Goal: Task Accomplishment & Management: Use online tool/utility

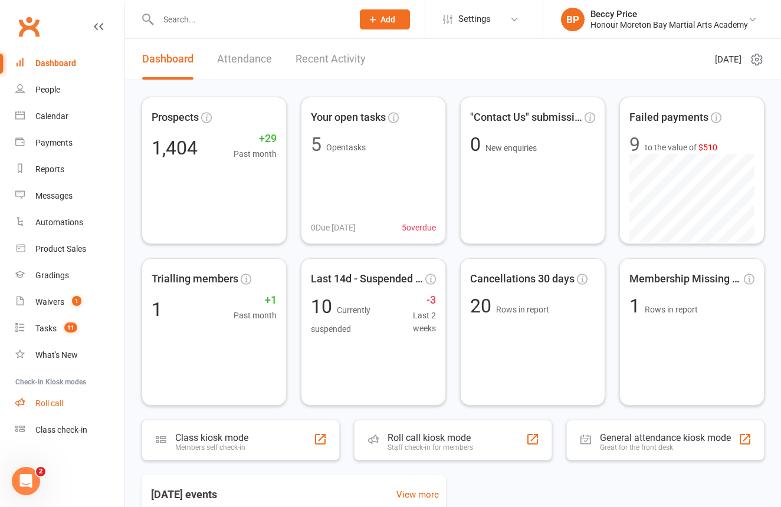
click at [71, 394] on link "Roll call" at bounding box center [69, 404] width 109 height 27
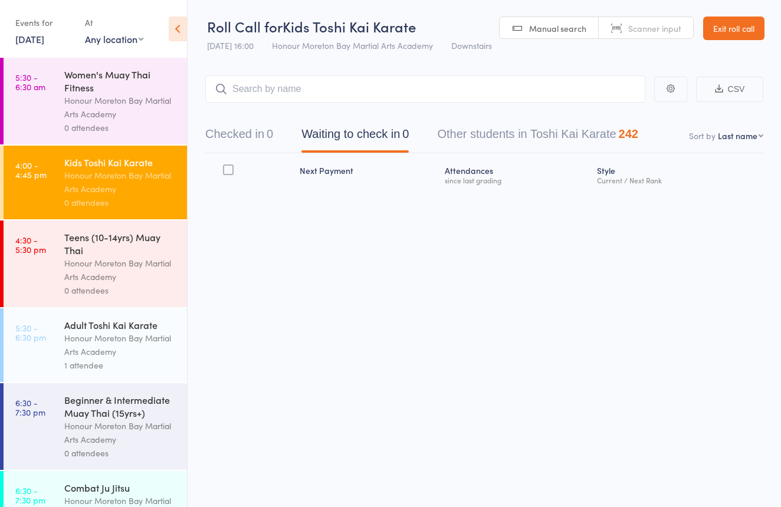
click at [671, 36] on link "Scanner input" at bounding box center [646, 28] width 94 height 22
paste input "1054"
type input "1054"
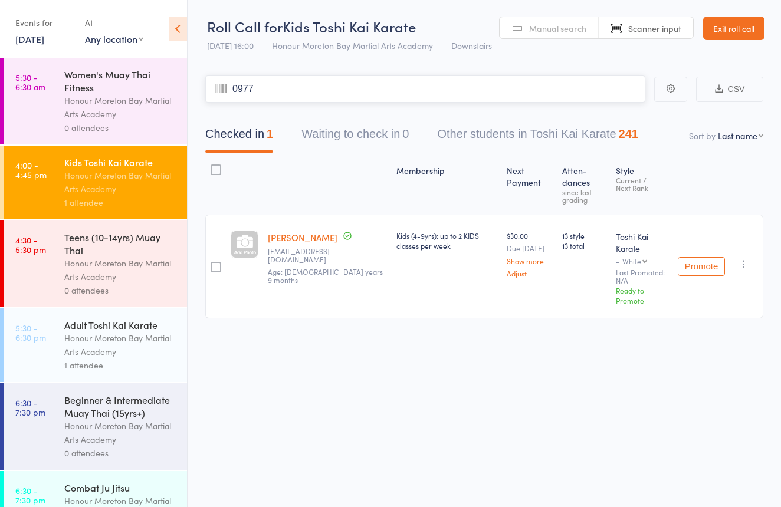
type input "0977"
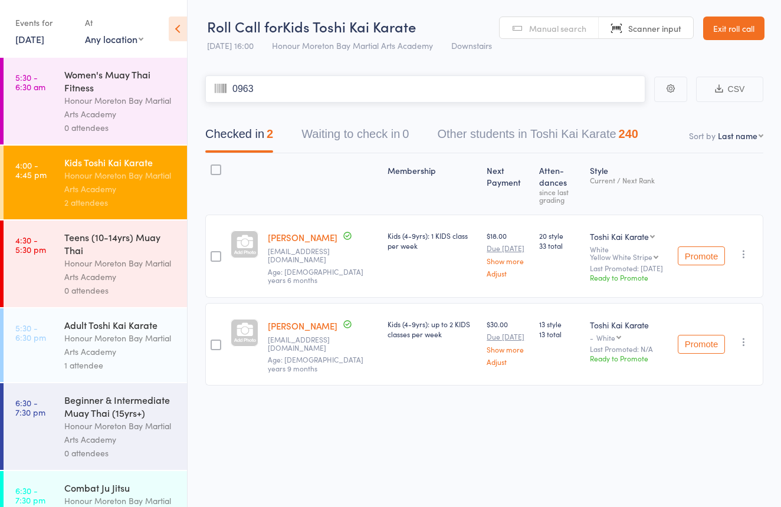
type input "0963"
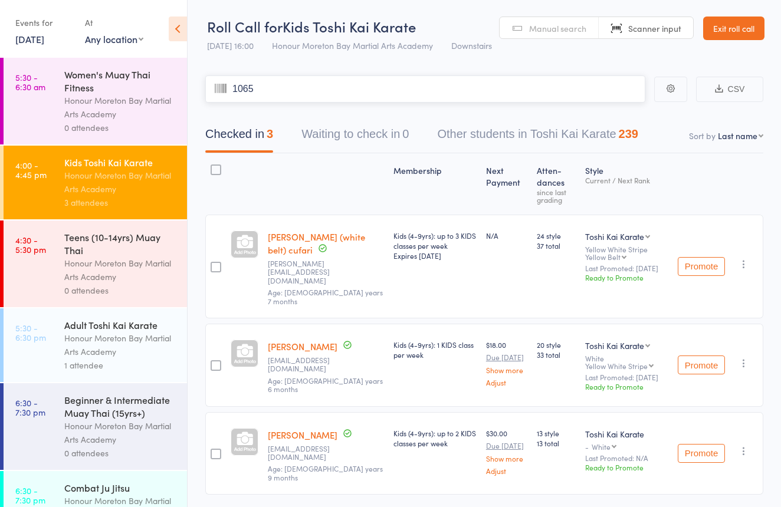
type input "1065"
type input "0965"
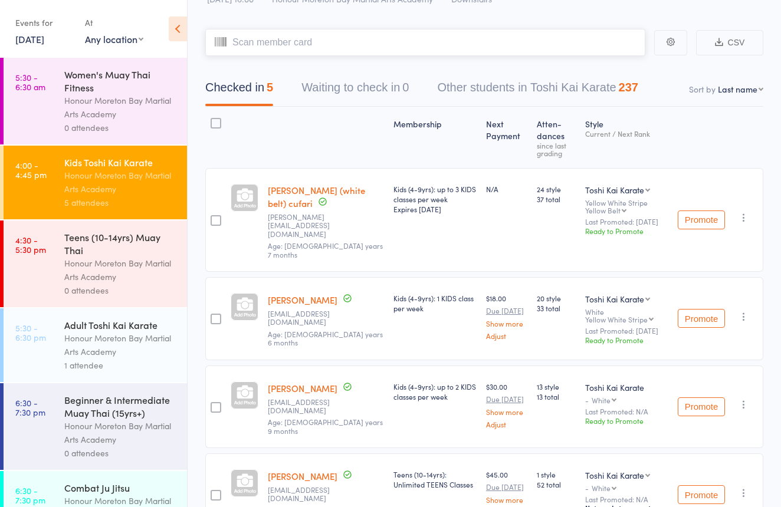
scroll to position [48, 0]
click at [749, 486] on icon "button" at bounding box center [744, 492] width 12 height 12
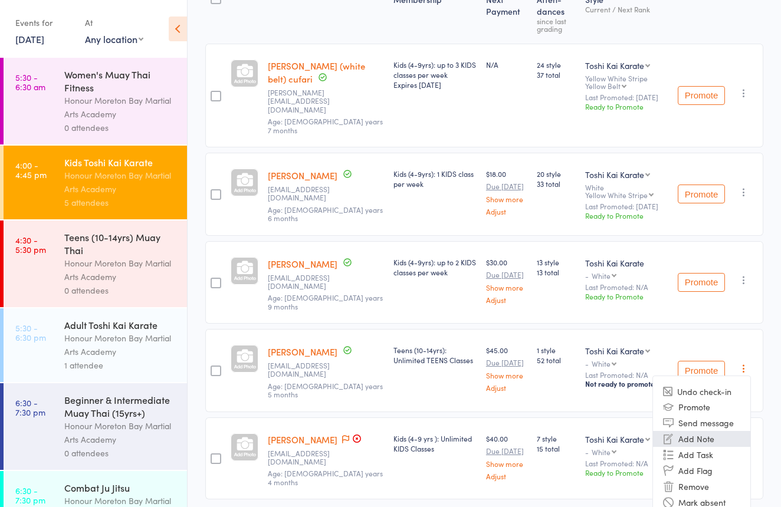
scroll to position [179, 0]
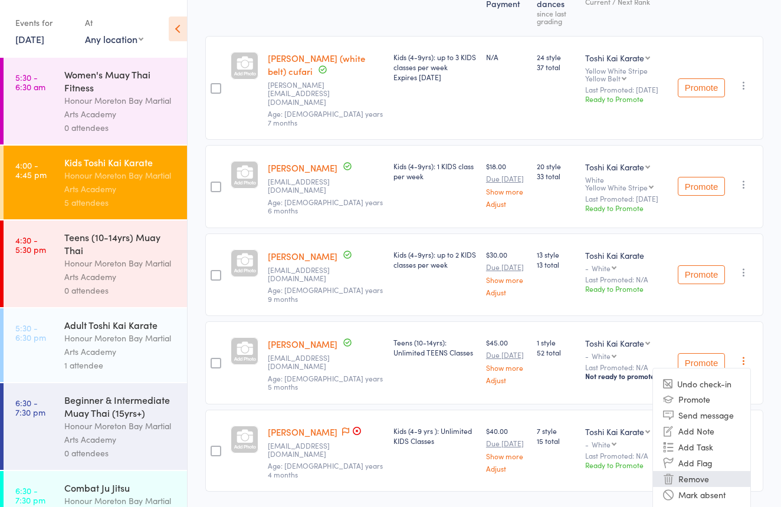
click at [703, 471] on li "Remove" at bounding box center [701, 479] width 97 height 16
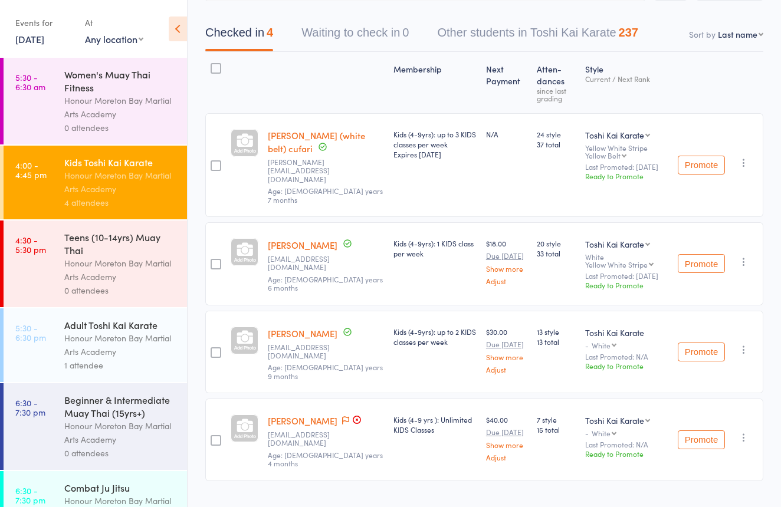
click at [151, 248] on div "Teens (10-14yrs) Muay Thai" at bounding box center [120, 244] width 113 height 26
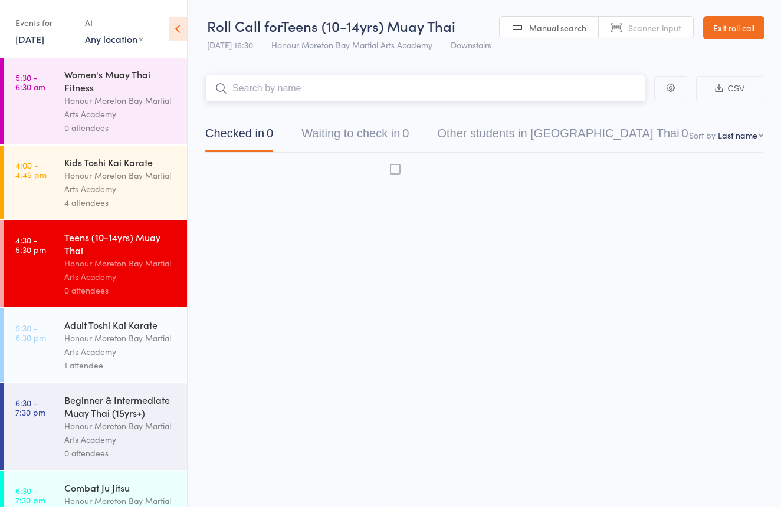
scroll to position [8, 0]
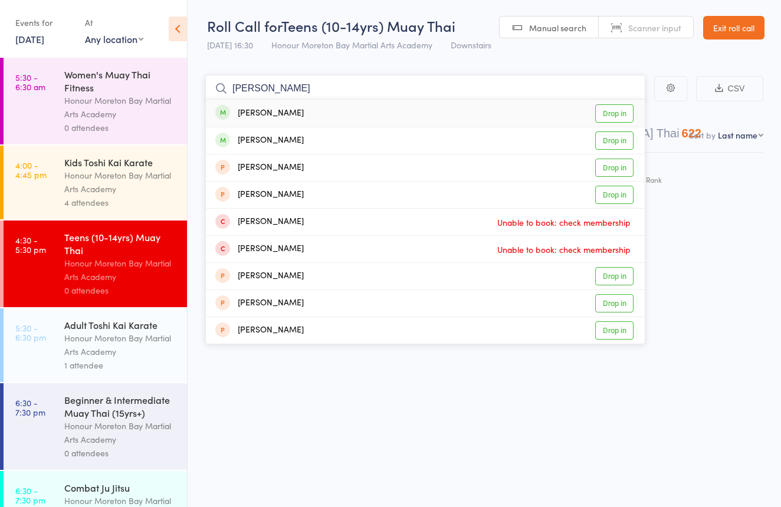
type input "aurea"
click at [309, 107] on div "Aurelia Smith Drop in" at bounding box center [425, 113] width 439 height 27
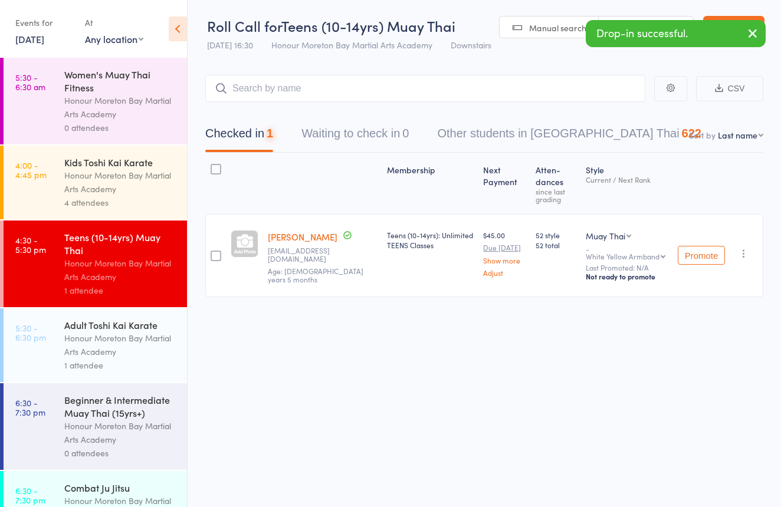
click at [628, 22] on span "Scanner input" at bounding box center [654, 28] width 53 height 12
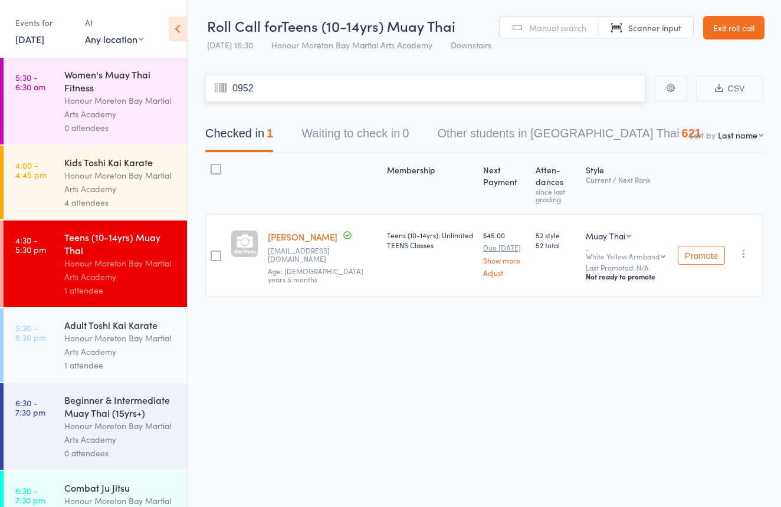
type input "0952"
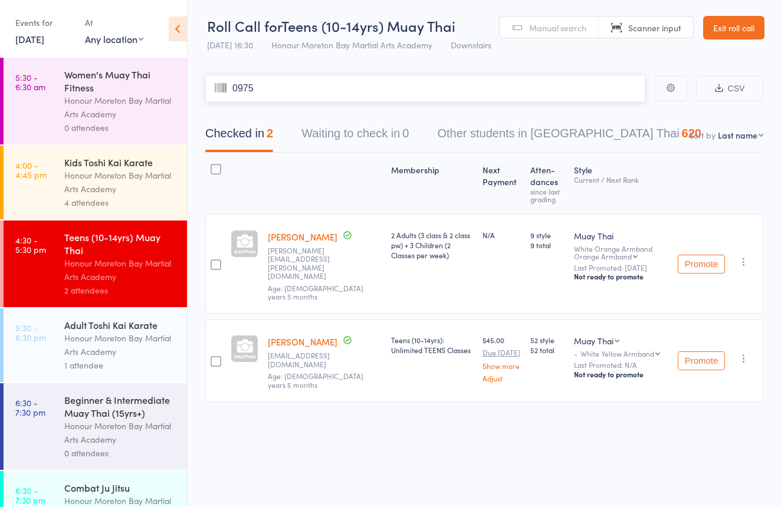
type input "0975"
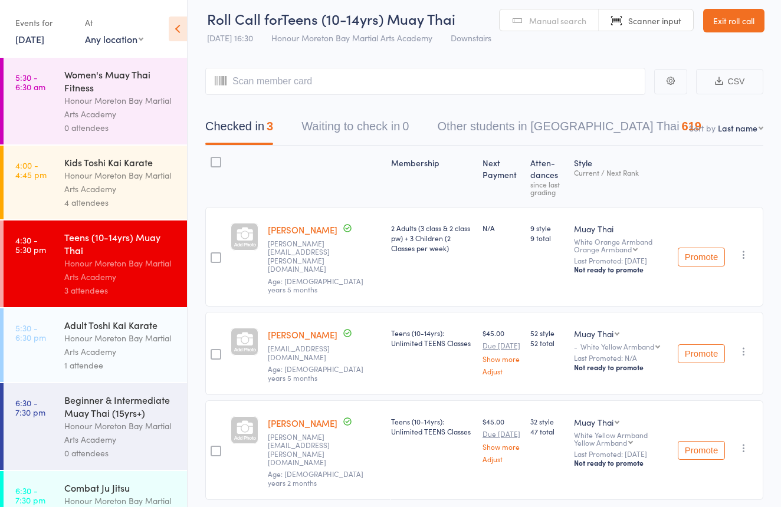
click at [729, 25] on link "Exit roll call" at bounding box center [733, 21] width 61 height 24
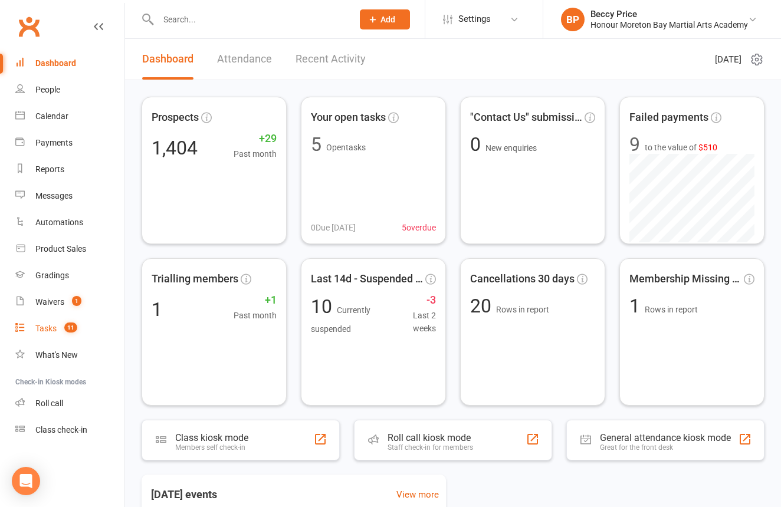
click at [54, 327] on div "Tasks" at bounding box center [45, 328] width 21 height 9
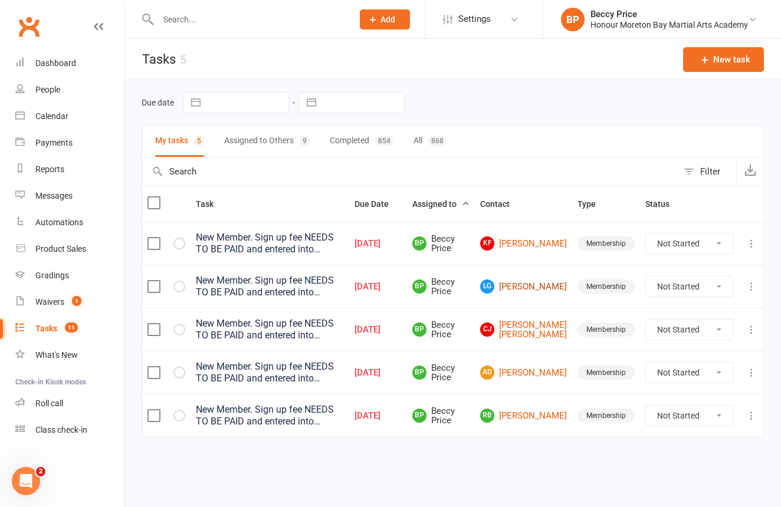
click at [555, 287] on link "LG Lily Gough" at bounding box center [523, 287] width 87 height 14
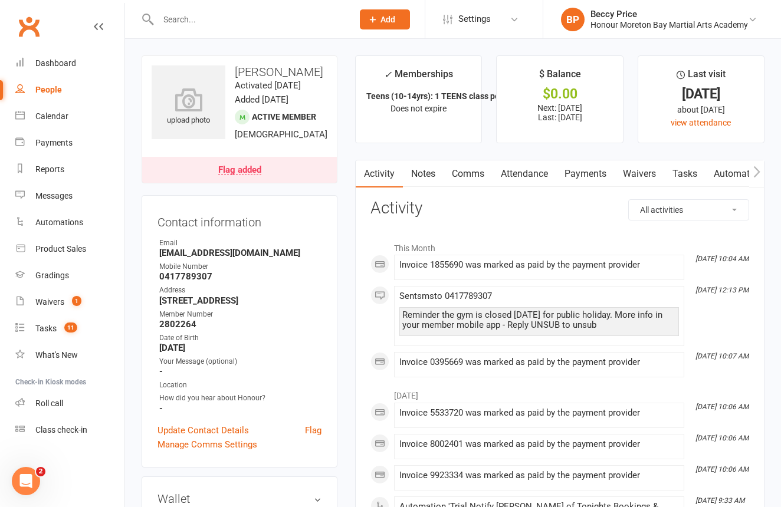
click at [434, 176] on link "Notes" at bounding box center [423, 173] width 41 height 27
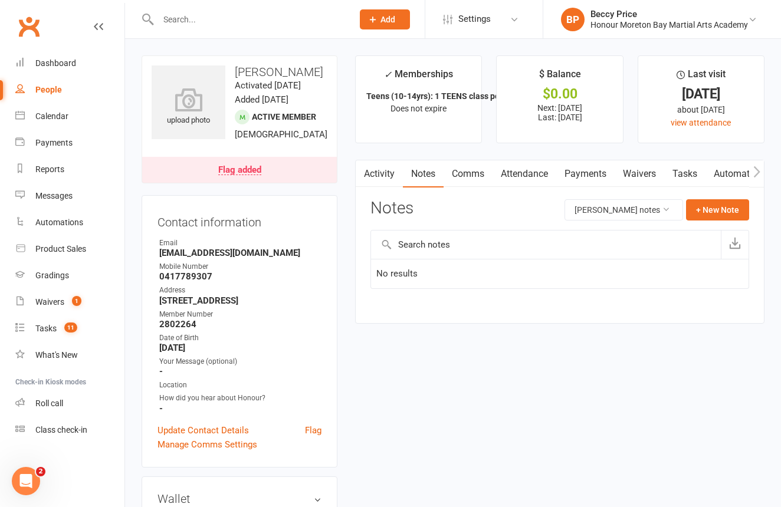
click at [602, 169] on link "Payments" at bounding box center [585, 173] width 58 height 27
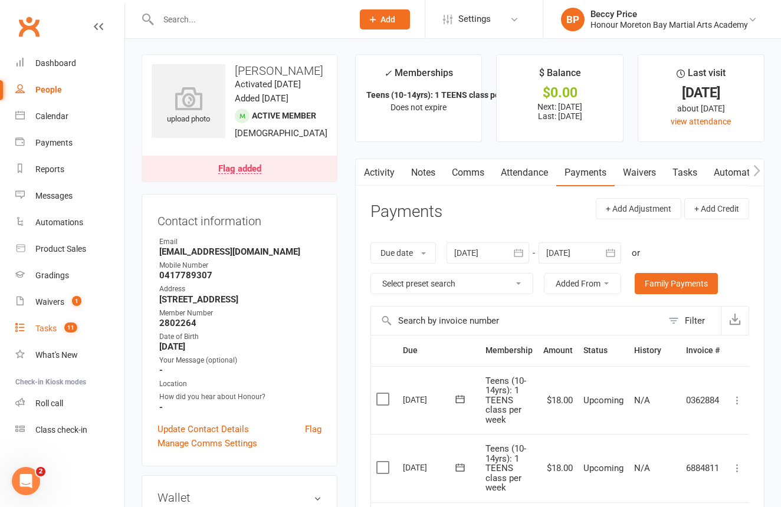
click at [51, 333] on link "Tasks 11" at bounding box center [69, 329] width 109 height 27
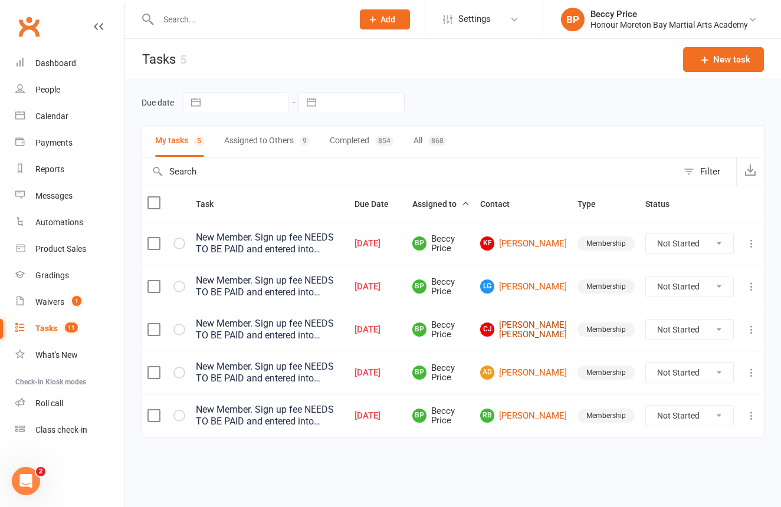
scroll to position [1, 0]
click at [555, 323] on link "CJ Connor Jobson" at bounding box center [523, 329] width 87 height 19
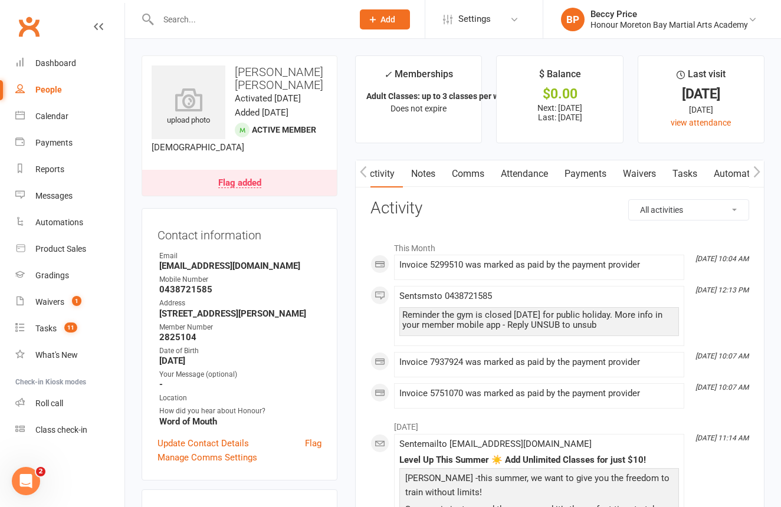
scroll to position [0, 2]
click at [434, 172] on link "Notes" at bounding box center [421, 173] width 41 height 27
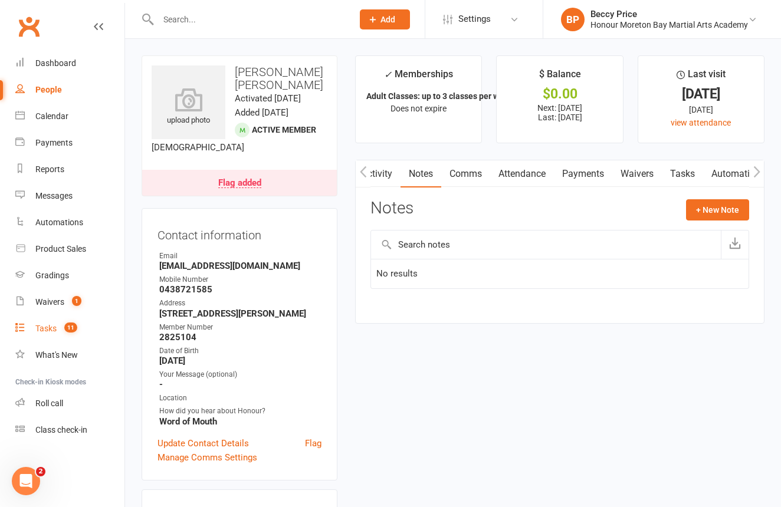
click at [48, 323] on link "Tasks 11" at bounding box center [69, 329] width 109 height 27
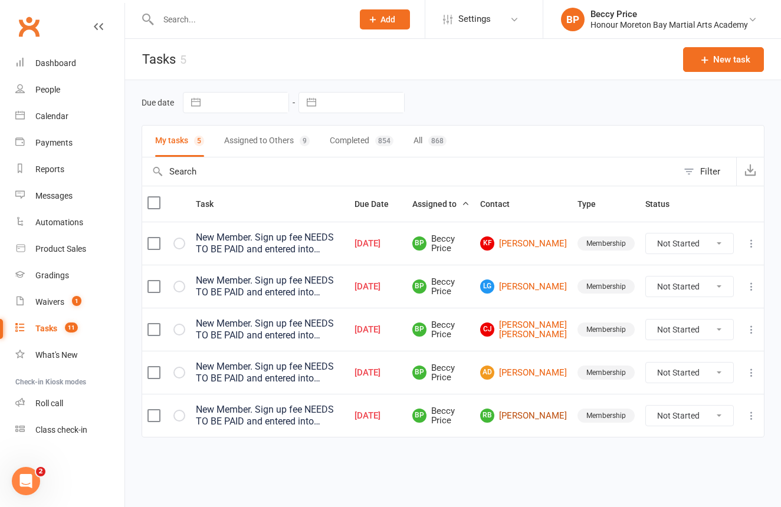
click at [546, 413] on link "RB Rachel Best" at bounding box center [523, 416] width 87 height 14
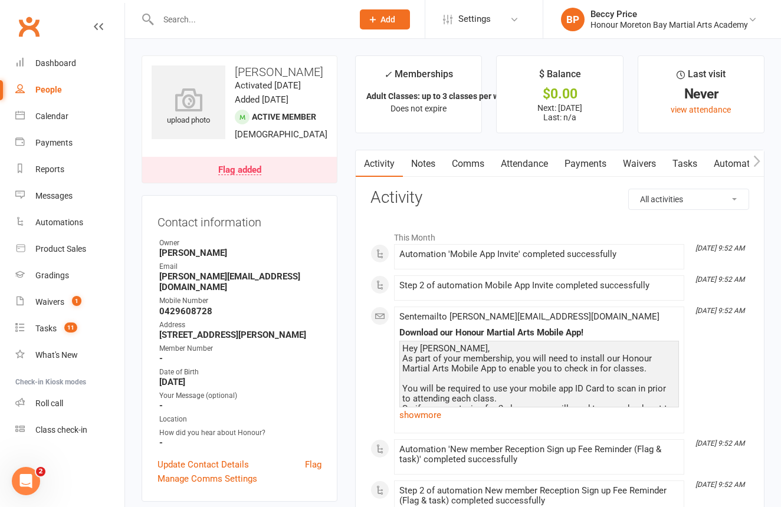
click at [592, 165] on link "Payments" at bounding box center [585, 163] width 58 height 27
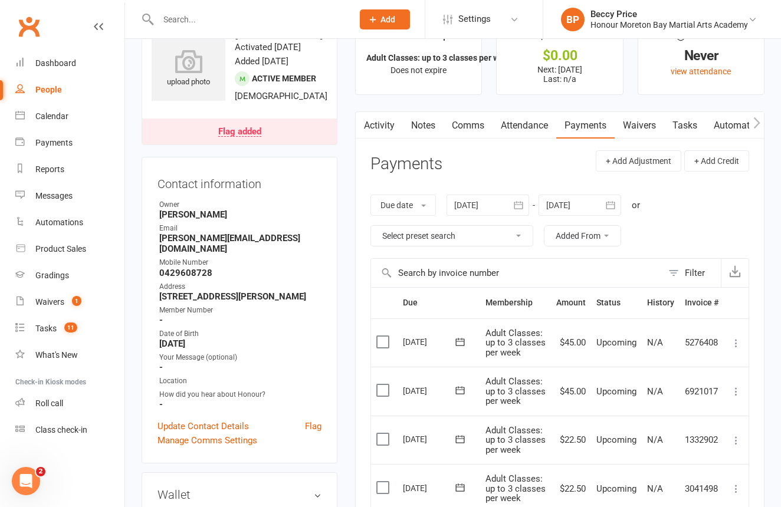
scroll to position [37, 0]
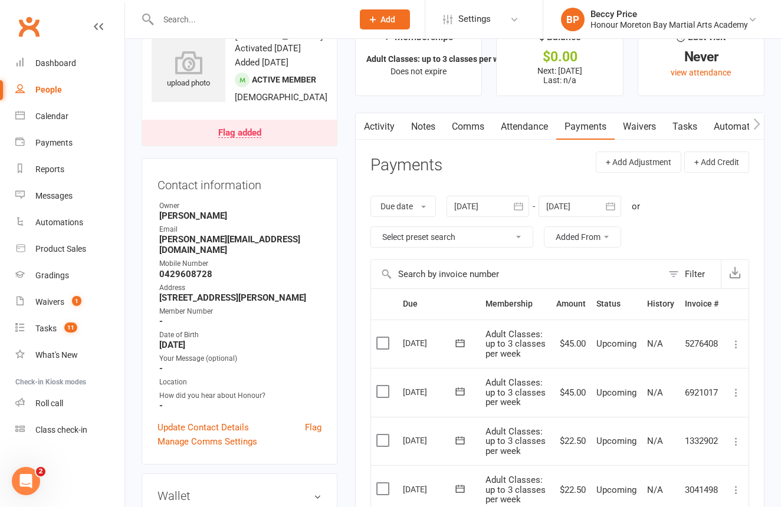
click at [438, 122] on link "Notes" at bounding box center [423, 126] width 41 height 27
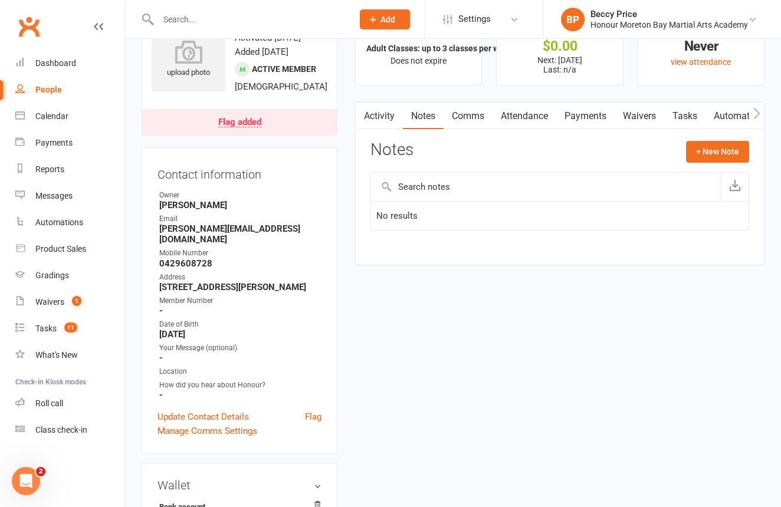
scroll to position [50, 0]
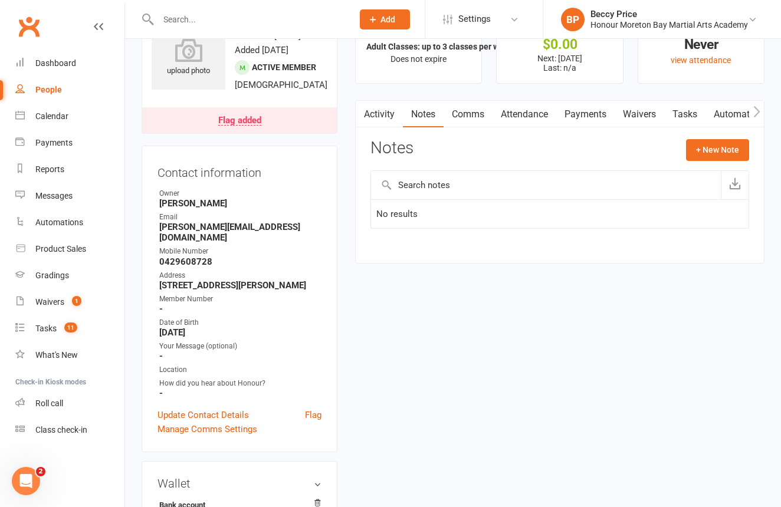
click at [471, 119] on link "Comms" at bounding box center [468, 114] width 49 height 27
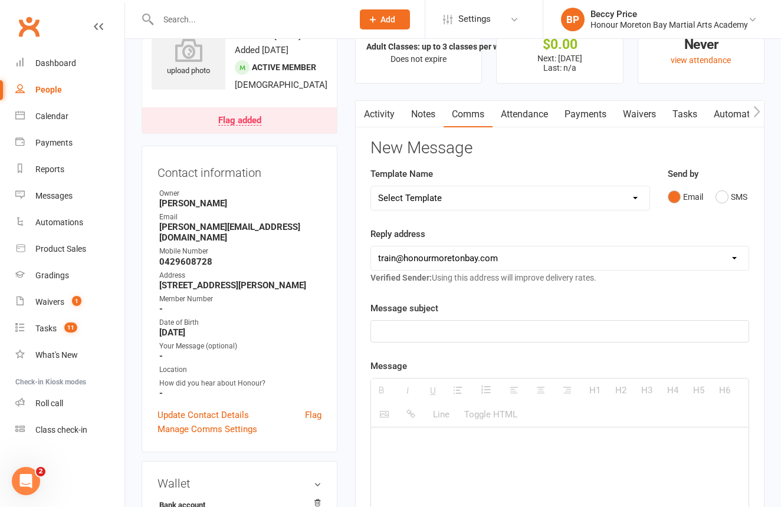
click at [413, 114] on link "Notes" at bounding box center [423, 114] width 41 height 27
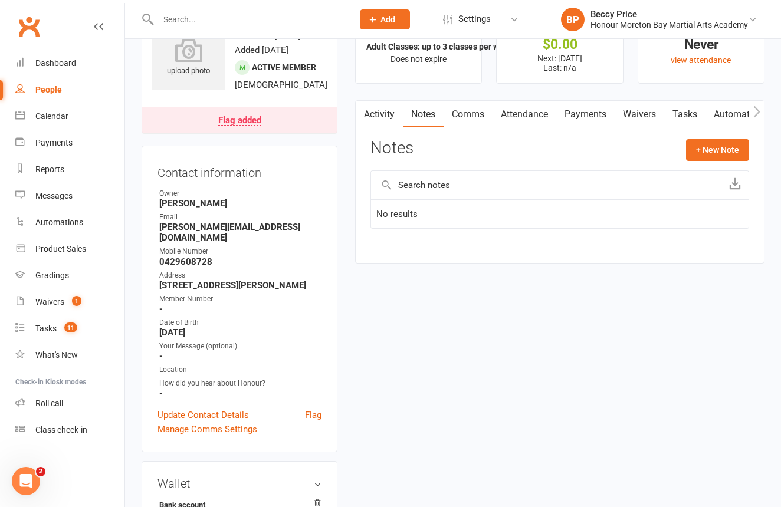
scroll to position [53, 0]
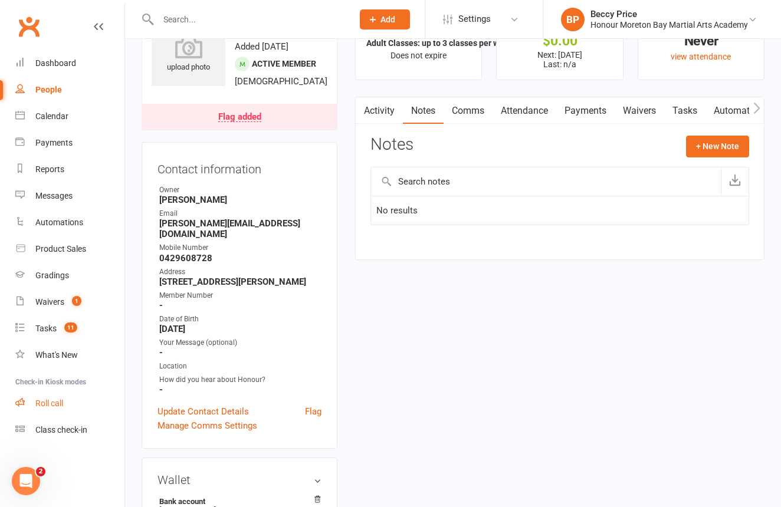
click at [45, 402] on div "Roll call" at bounding box center [49, 403] width 28 height 9
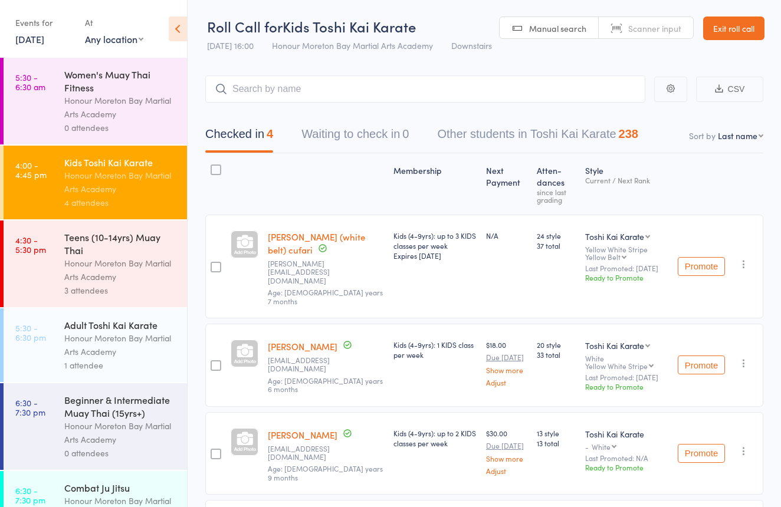
click at [654, 27] on span "Scanner input" at bounding box center [654, 28] width 53 height 12
type input "1061"
click at [722, 26] on link "Exit roll call" at bounding box center [733, 29] width 61 height 24
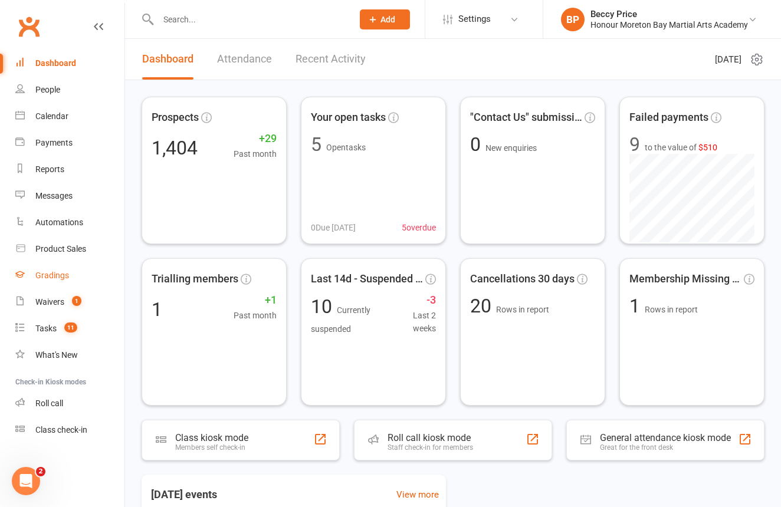
click at [53, 284] on link "Gradings" at bounding box center [69, 276] width 109 height 27
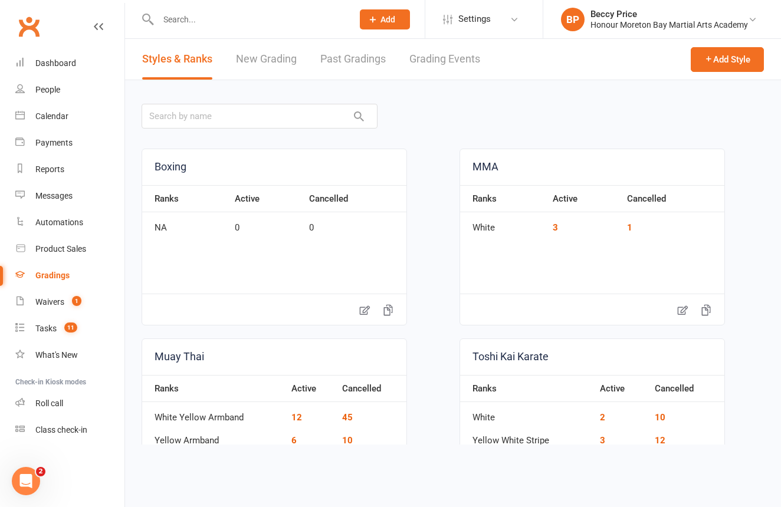
click at [447, 57] on link "Grading Events" at bounding box center [444, 59] width 71 height 41
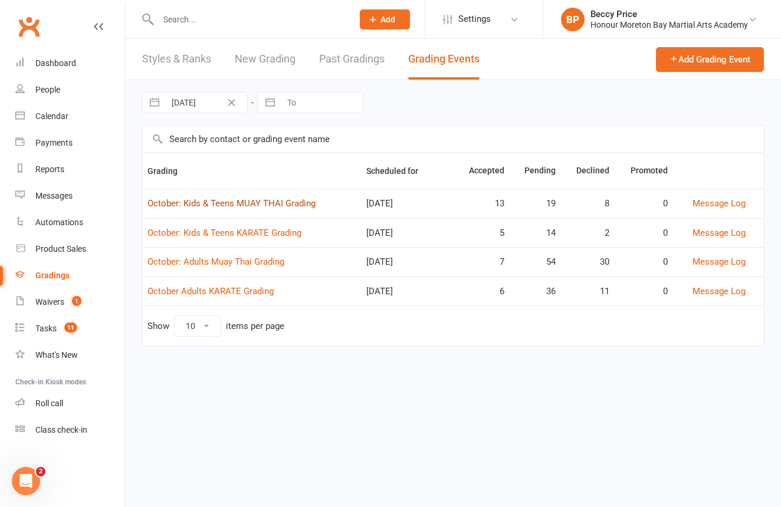
scroll to position [1, 0]
click at [207, 208] on link "October: Kids & Teens MUAY THAI Grading" at bounding box center [232, 203] width 168 height 11
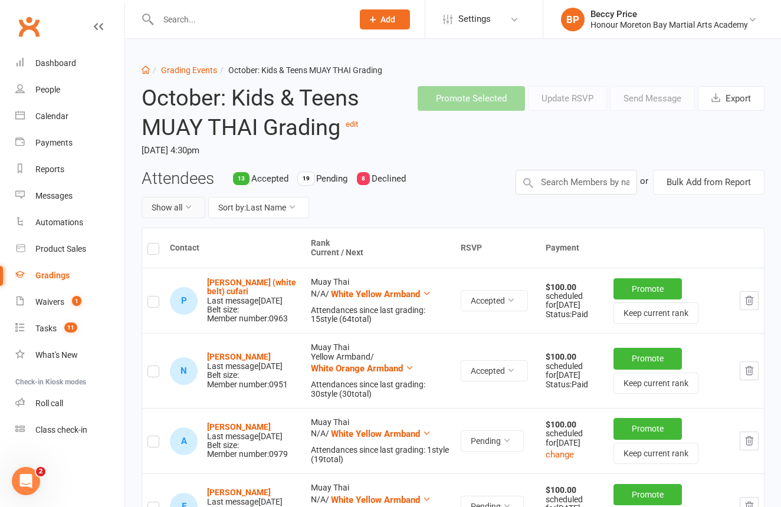
click at [183, 211] on button "Show all" at bounding box center [174, 207] width 64 height 21
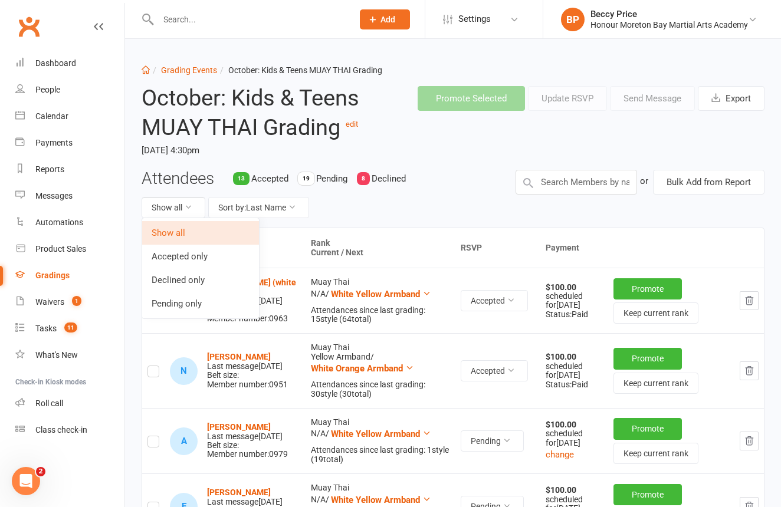
click at [172, 255] on link "Accepted only" at bounding box center [200, 257] width 117 height 24
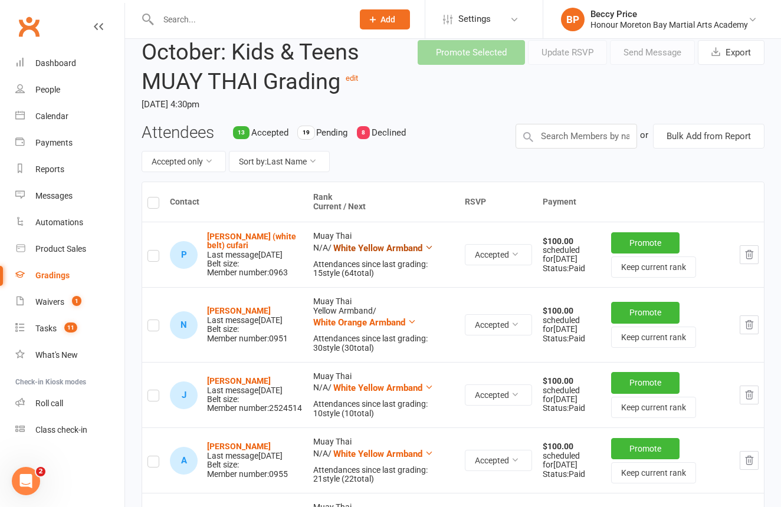
scroll to position [47, 0]
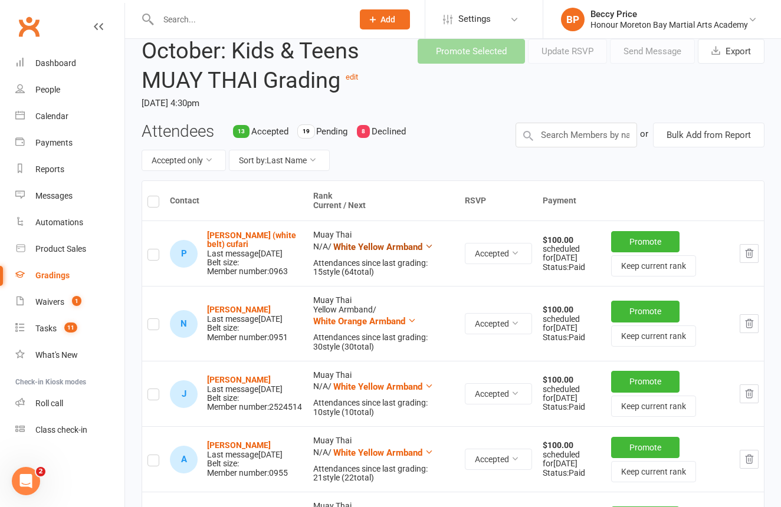
click at [382, 260] on td "Muay Thai N/A / White Yellow Armband Attendances since last grading: 15 style (…" at bounding box center [384, 253] width 152 height 65
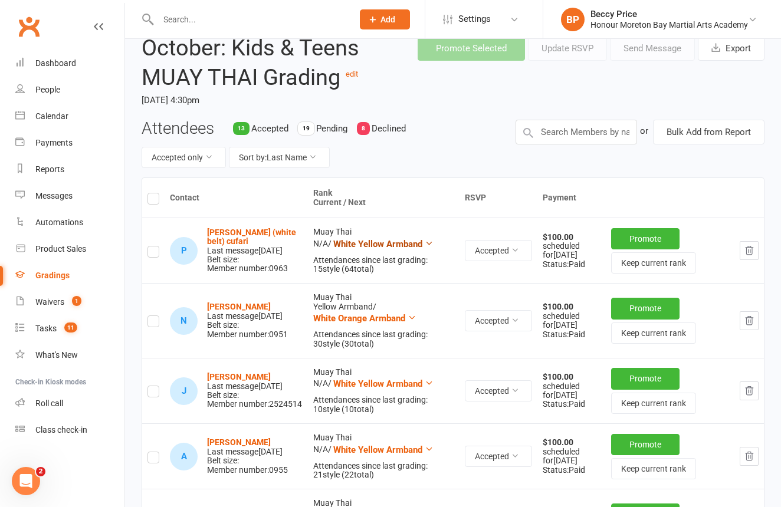
scroll to position [54, 1]
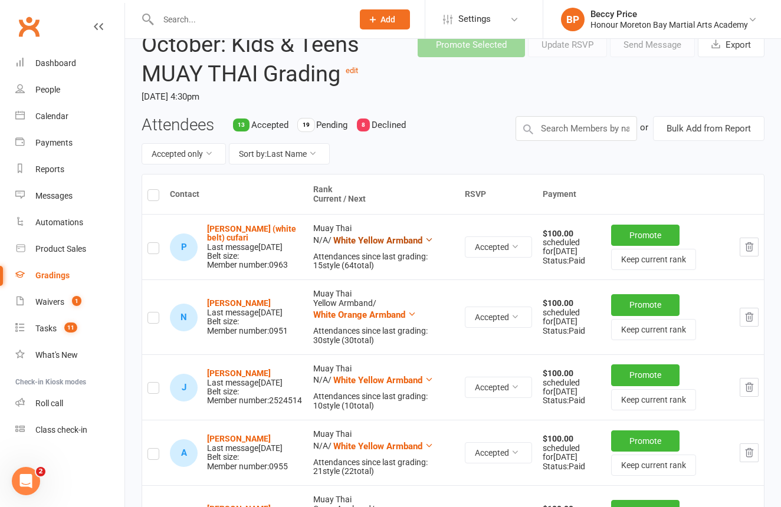
click at [379, 248] on button "White Yellow Armband" at bounding box center [383, 241] width 100 height 14
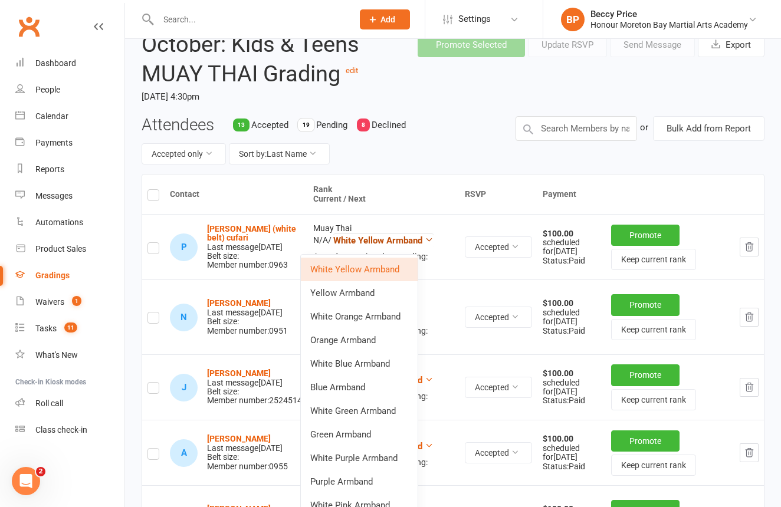
scroll to position [57, 0]
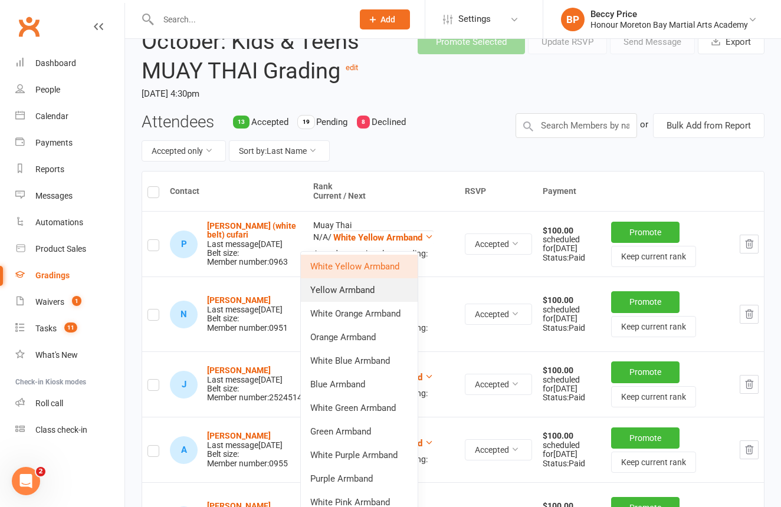
click at [358, 286] on link "Yellow Armband" at bounding box center [359, 290] width 117 height 24
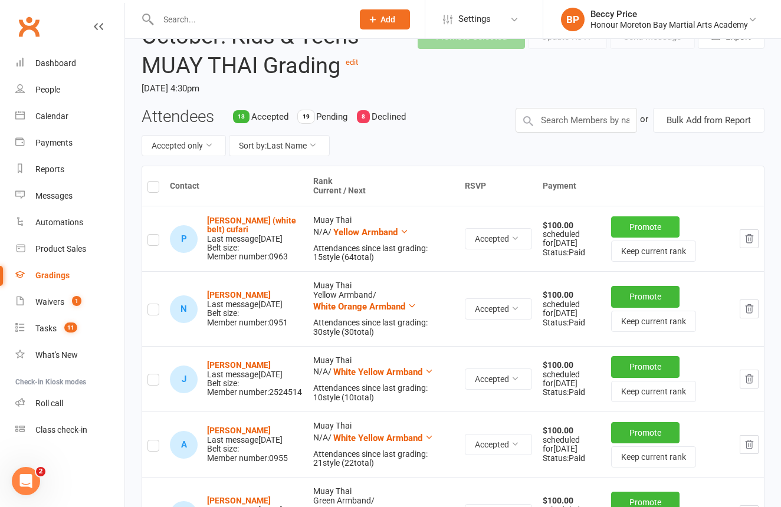
click at [643, 236] on button "Promote" at bounding box center [645, 227] width 68 height 21
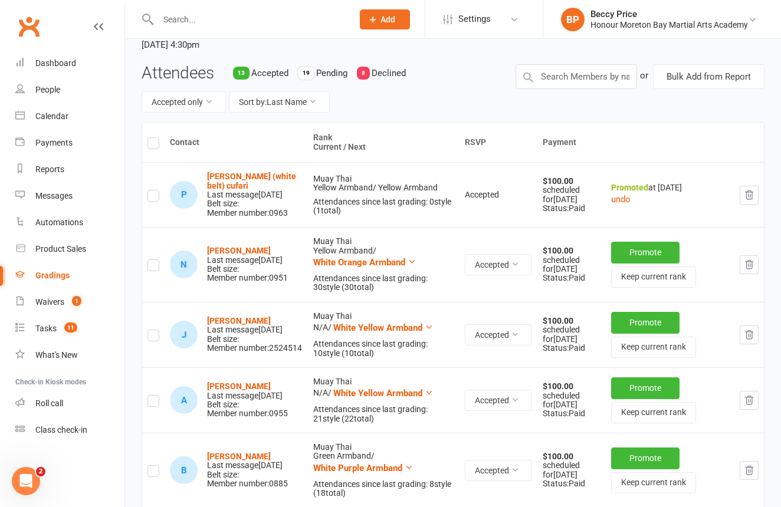
scroll to position [117, 0]
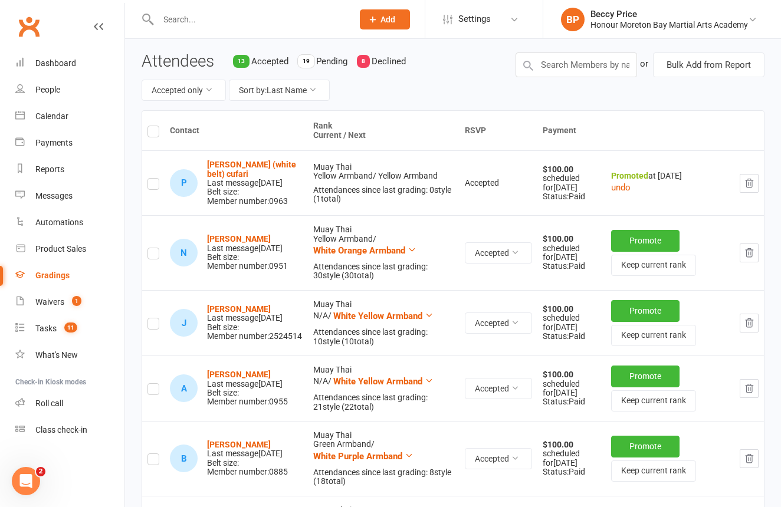
click at [650, 251] on button "Promote" at bounding box center [645, 240] width 68 height 21
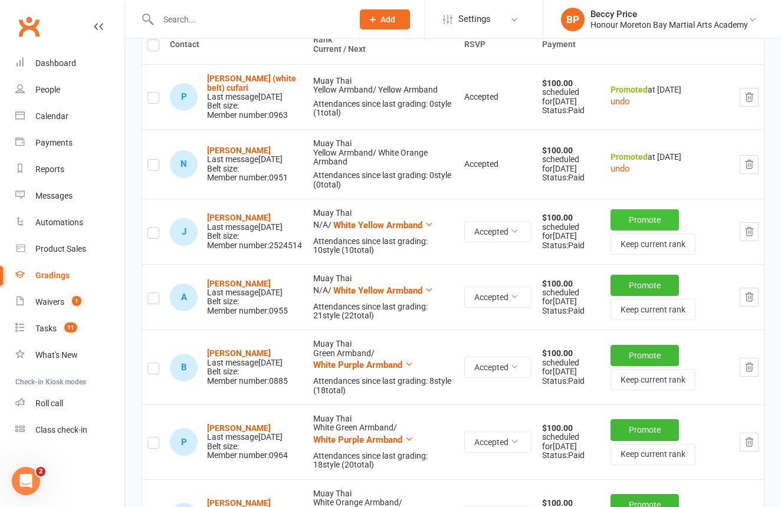
scroll to position [207, 0]
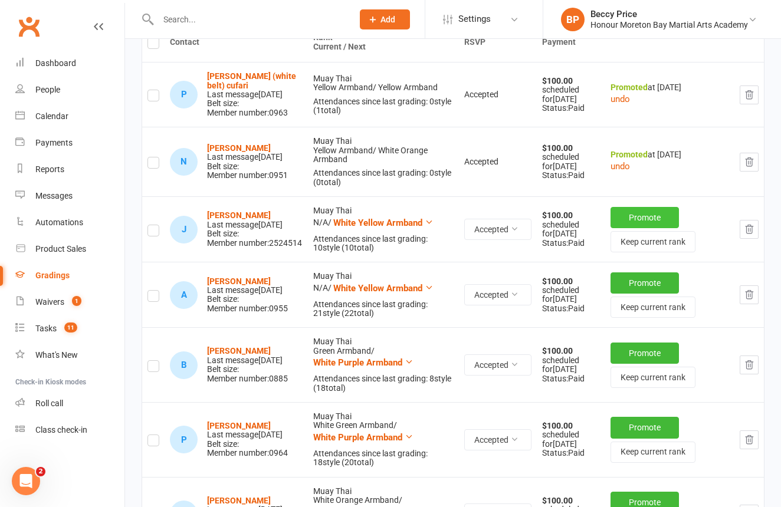
click at [630, 228] on button "Promote" at bounding box center [645, 217] width 68 height 21
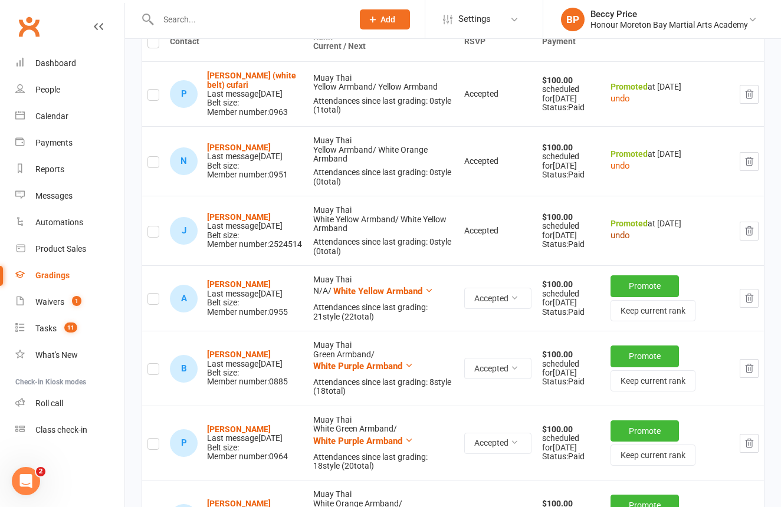
click at [621, 243] on button "undo" at bounding box center [620, 235] width 19 height 14
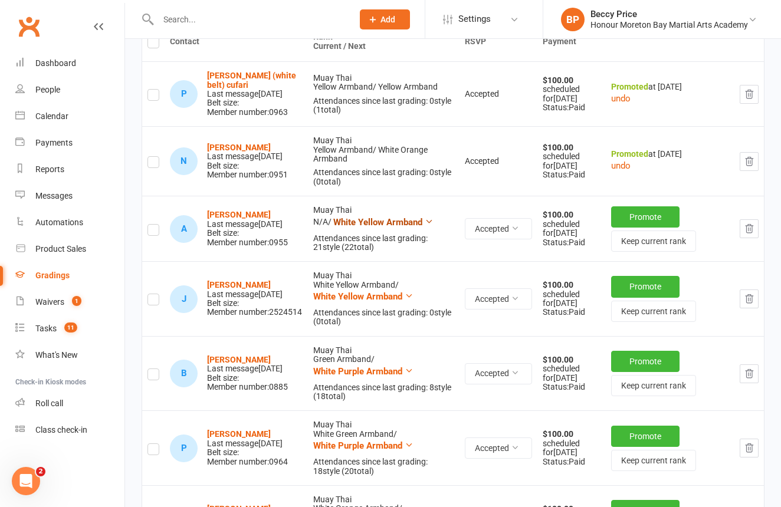
click at [364, 228] on span "White Yellow Armband" at bounding box center [377, 222] width 89 height 11
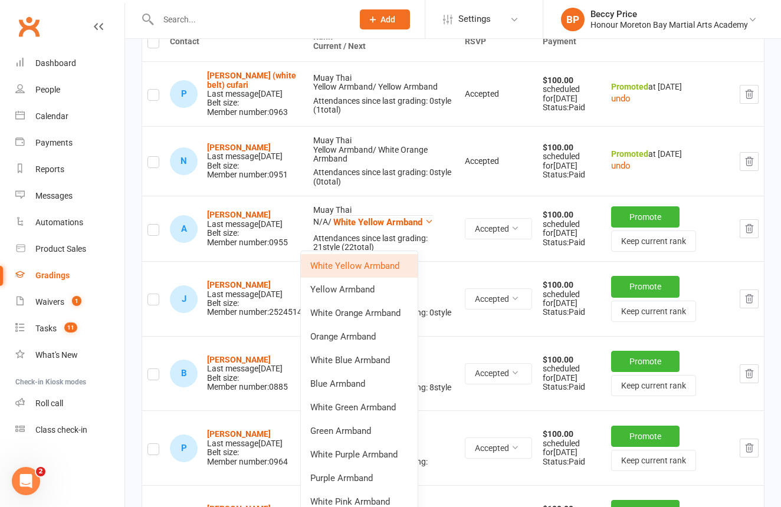
click at [363, 283] on link "Yellow Armband" at bounding box center [359, 290] width 117 height 24
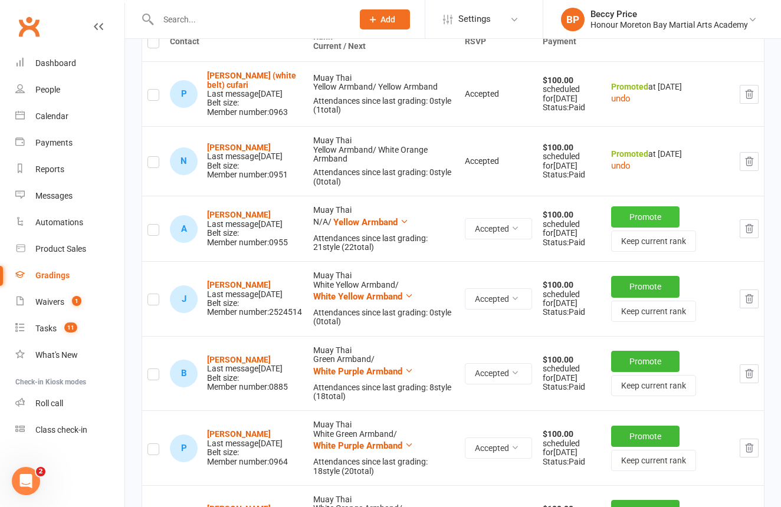
click at [637, 228] on button "Promote" at bounding box center [645, 217] width 68 height 21
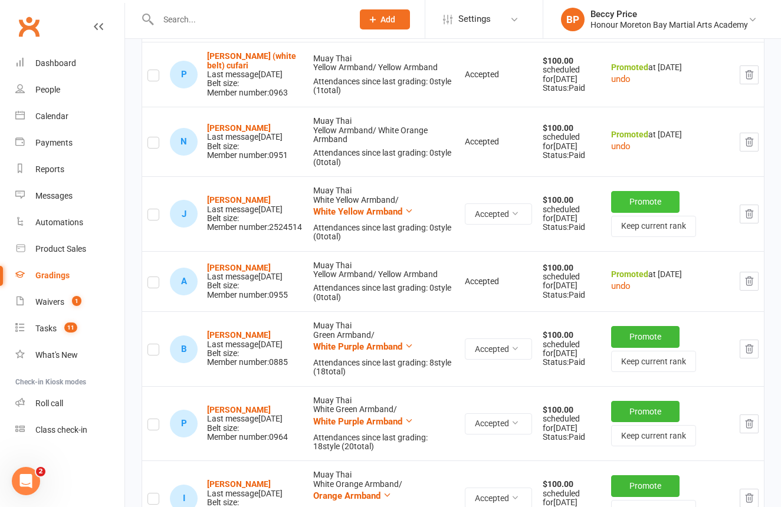
click at [634, 212] on button "Promote" at bounding box center [645, 201] width 68 height 21
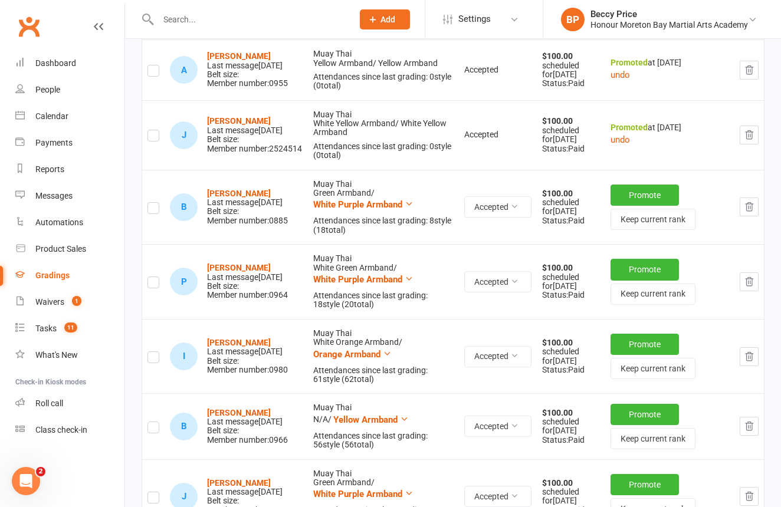
scroll to position [365, 0]
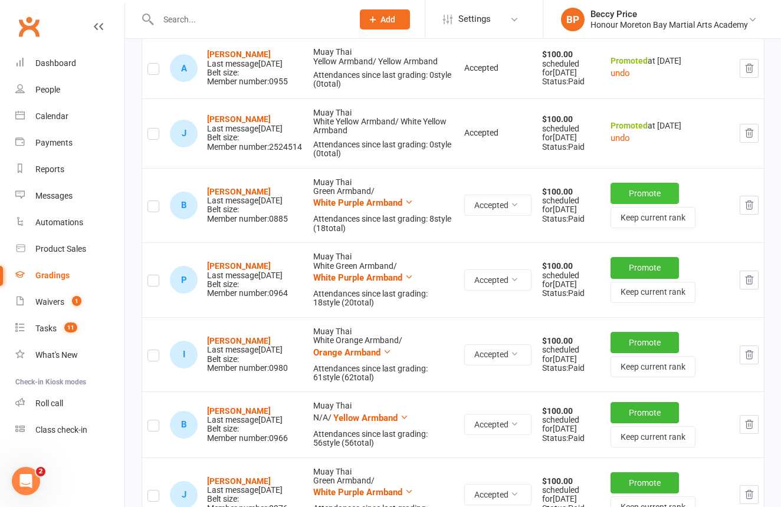
click at [634, 204] on button "Promote" at bounding box center [645, 193] width 68 height 21
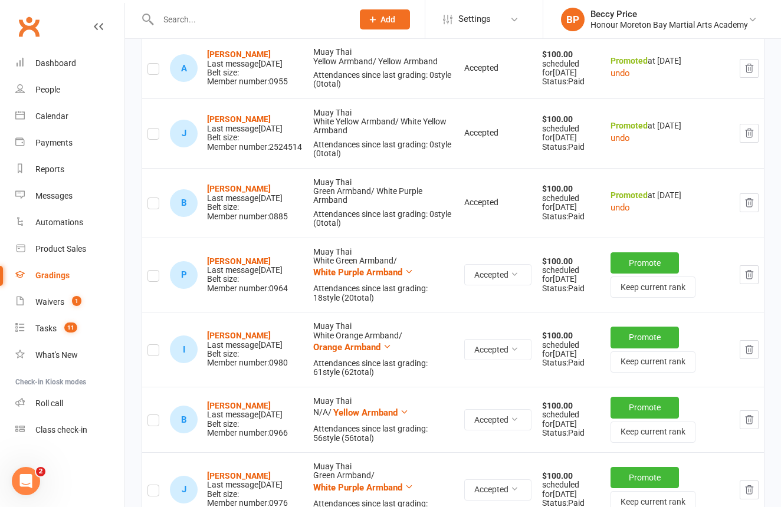
click at [638, 274] on button "Promote" at bounding box center [645, 263] width 68 height 21
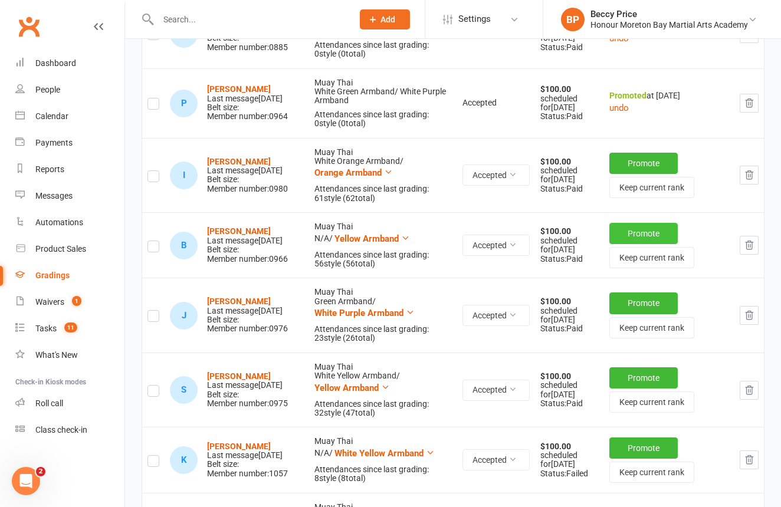
scroll to position [537, 0]
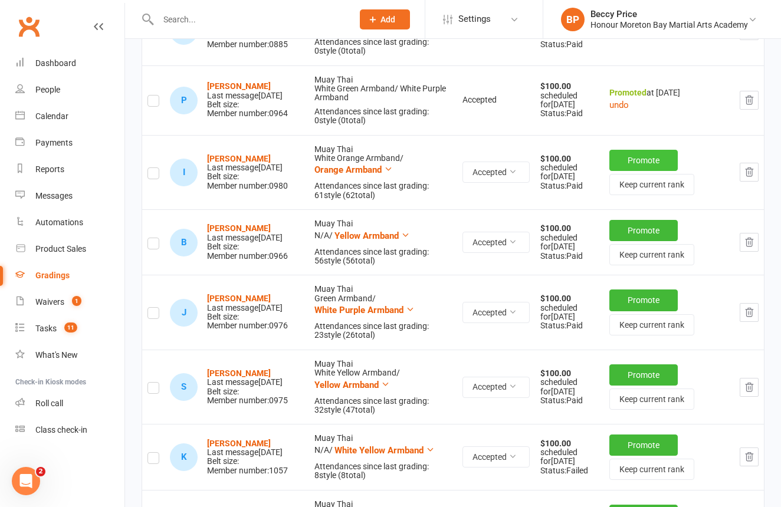
click at [649, 171] on button "Promote" at bounding box center [644, 160] width 68 height 21
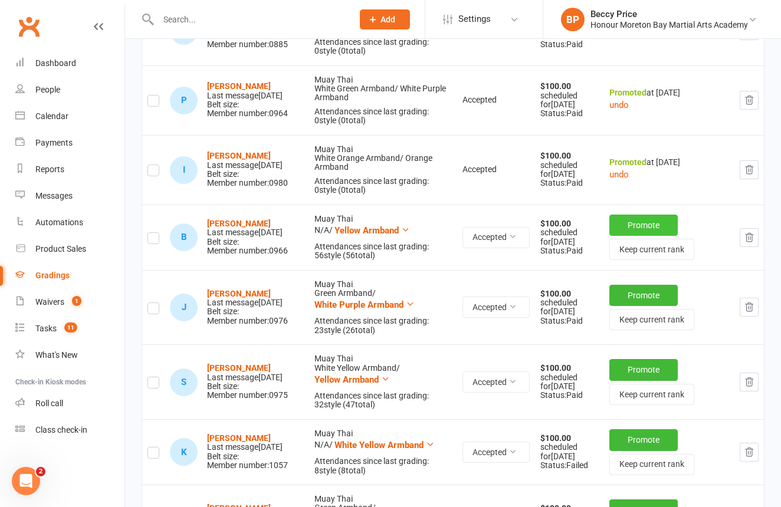
click at [644, 236] on button "Promote" at bounding box center [644, 225] width 68 height 21
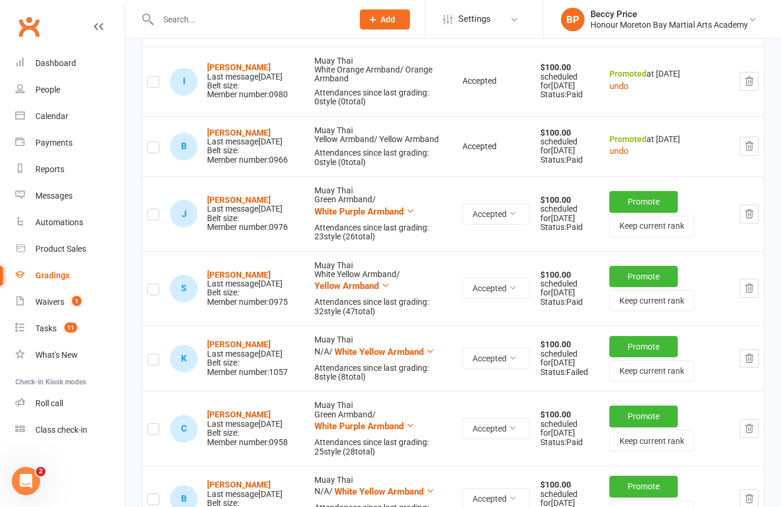
scroll to position [635, 0]
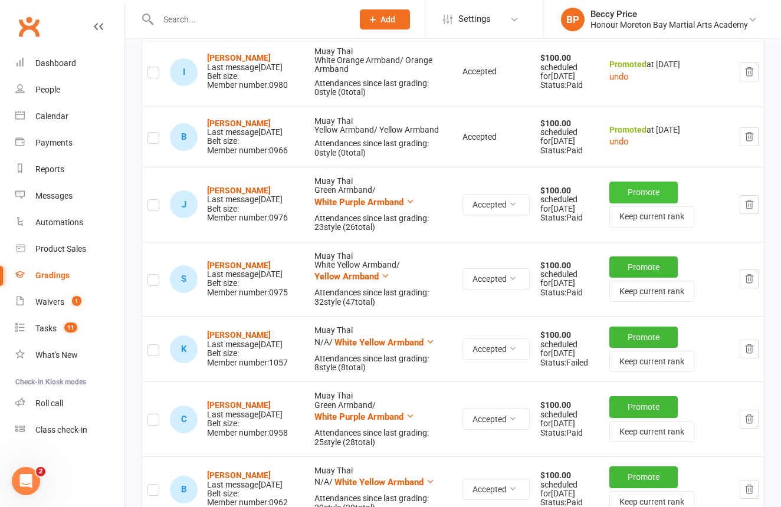
click at [625, 203] on button "Promote" at bounding box center [644, 192] width 68 height 21
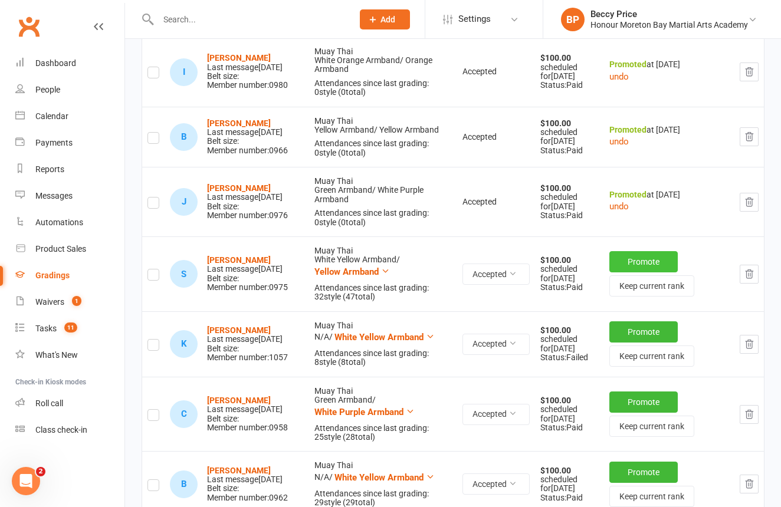
click at [644, 273] on button "Promote" at bounding box center [644, 261] width 68 height 21
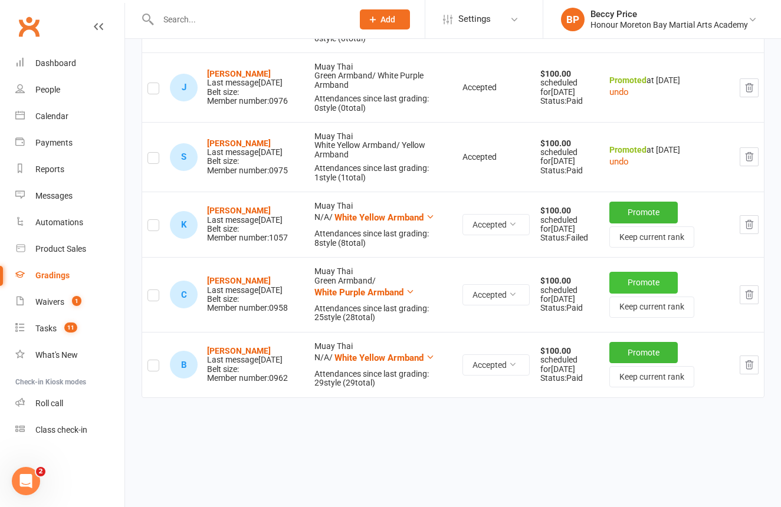
scroll to position [795, 0]
click at [654, 248] on button "Keep current rank" at bounding box center [652, 237] width 85 height 21
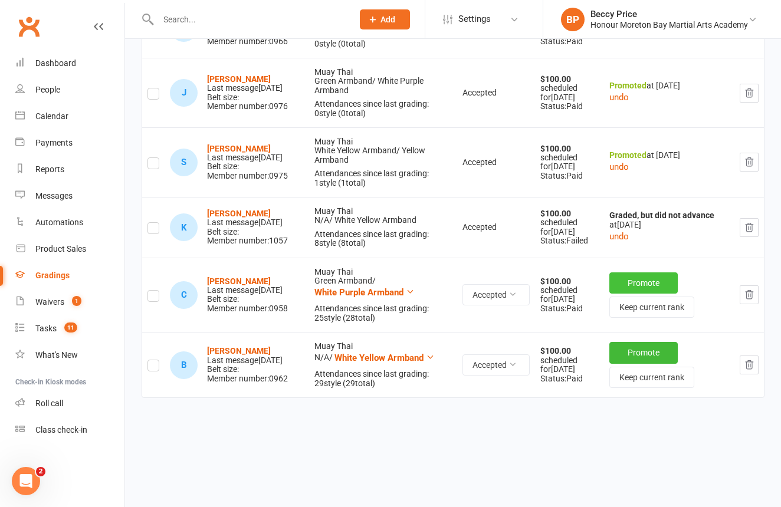
click at [647, 294] on button "Promote" at bounding box center [644, 283] width 68 height 21
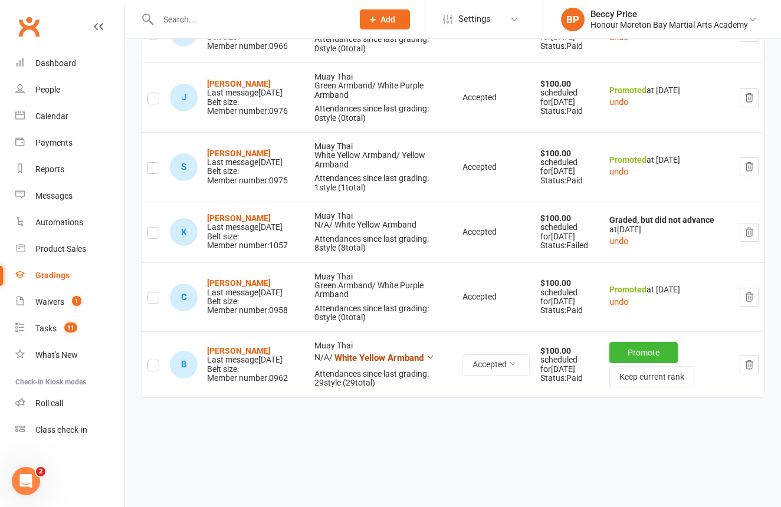
click at [365, 363] on span "White Yellow Armband" at bounding box center [379, 358] width 89 height 11
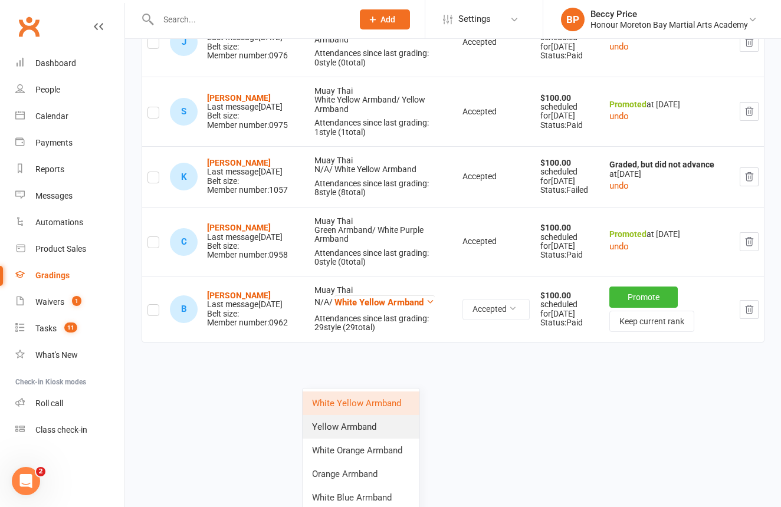
click at [352, 426] on link "Yellow Armband" at bounding box center [361, 427] width 117 height 24
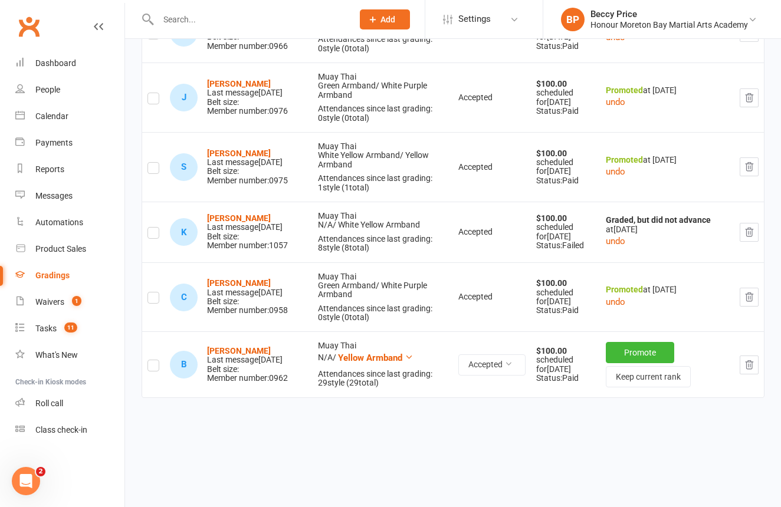
click at [626, 363] on button "Promote" at bounding box center [640, 352] width 68 height 21
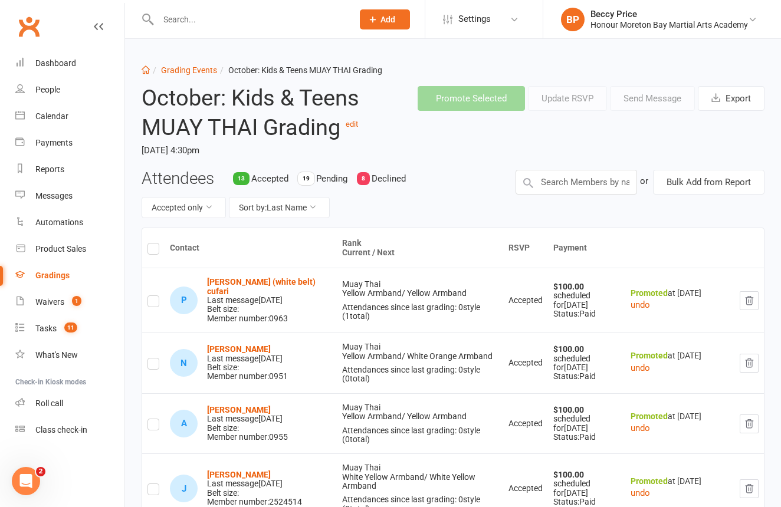
scroll to position [0, 0]
click at [199, 71] on link "Grading Events" at bounding box center [189, 69] width 56 height 9
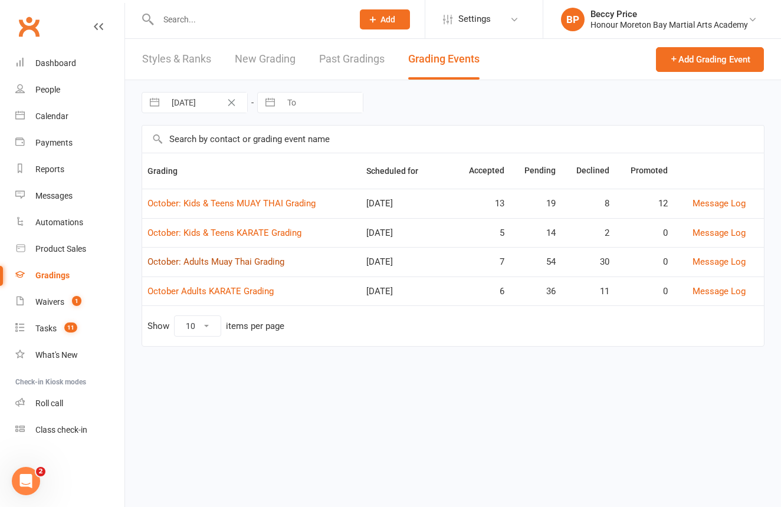
click at [189, 263] on link "October: Adults Muay Thai Grading" at bounding box center [216, 262] width 137 height 11
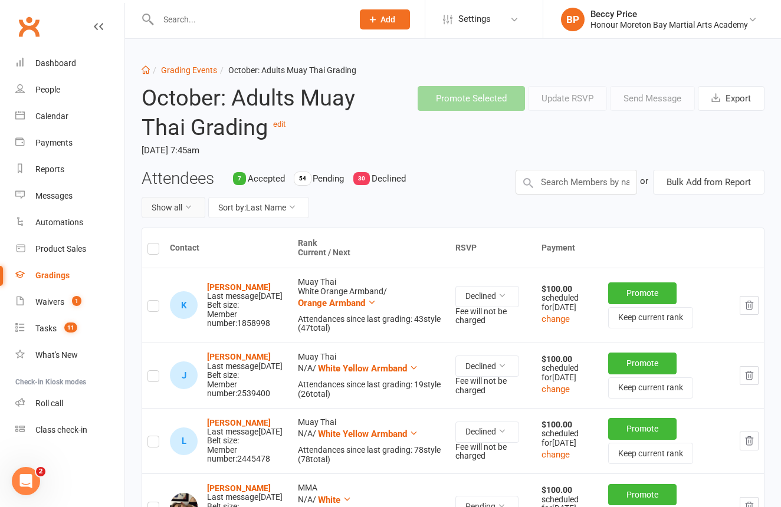
click at [191, 204] on icon at bounding box center [188, 207] width 8 height 8
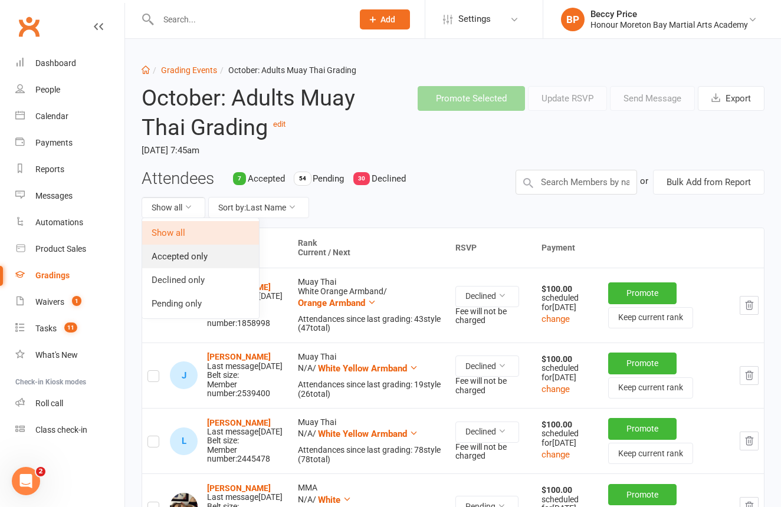
click at [163, 256] on link "Accepted only" at bounding box center [200, 257] width 117 height 24
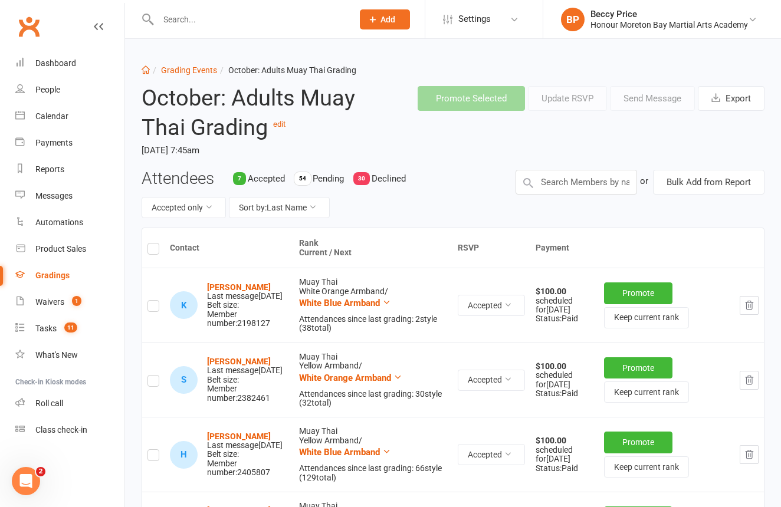
click at [150, 251] on label at bounding box center [154, 251] width 12 height 0
click at [150, 244] on input "checkbox" at bounding box center [154, 244] width 12 height 0
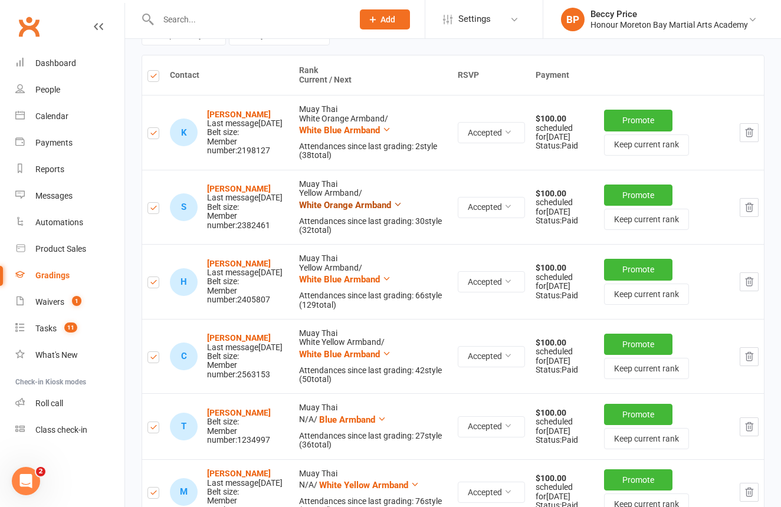
scroll to position [171, 0]
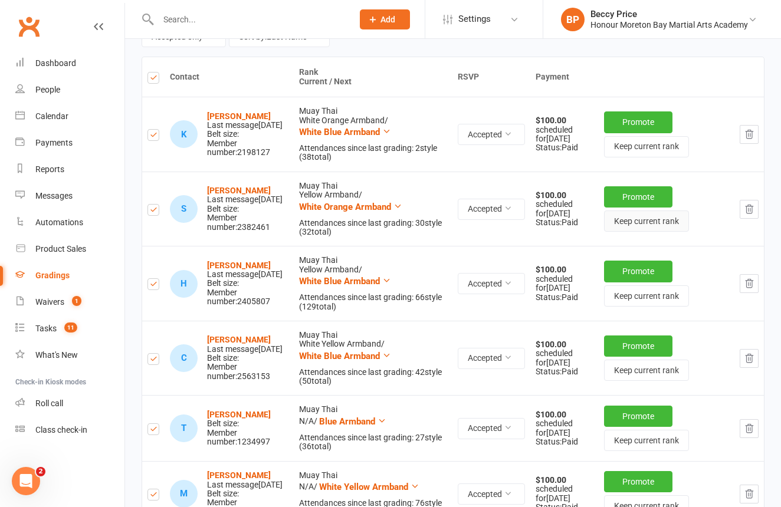
click at [633, 218] on button "Keep current rank" at bounding box center [646, 221] width 85 height 21
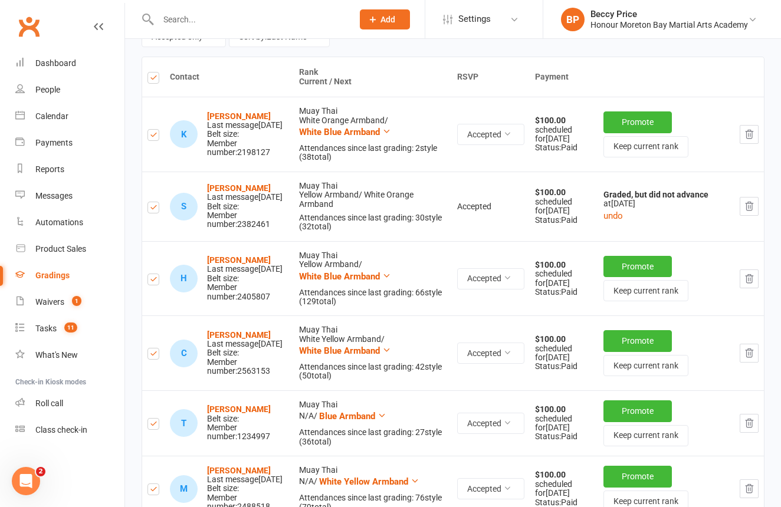
click at [153, 209] on label at bounding box center [154, 209] width 12 height 0
click at [153, 202] on input "checkbox" at bounding box center [154, 202] width 12 height 0
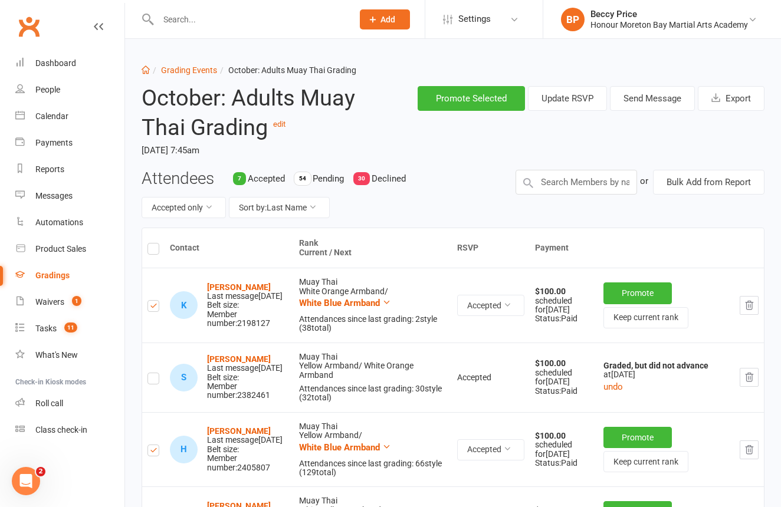
scroll to position [0, 0]
click at [447, 97] on button "Promote Selected" at bounding box center [471, 98] width 107 height 25
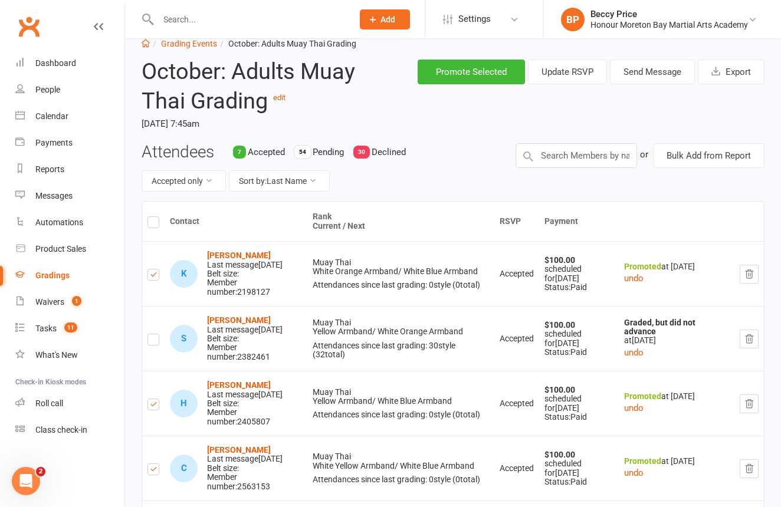
scroll to position [28, 0]
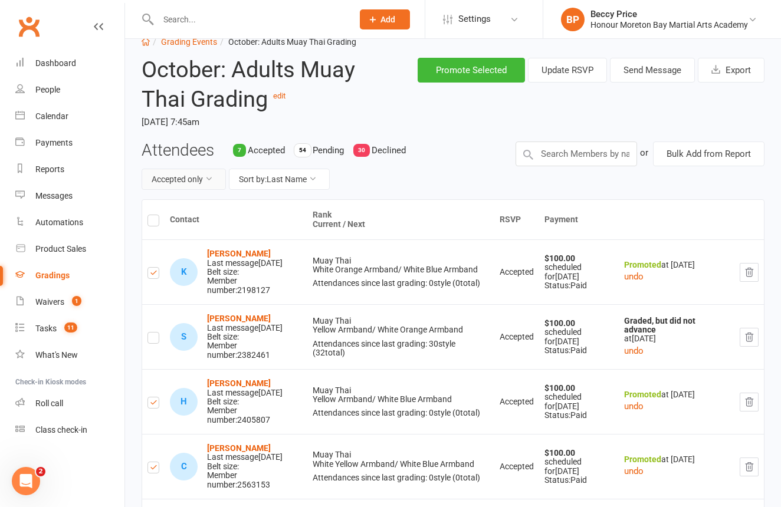
click at [172, 178] on button "Accepted only" at bounding box center [184, 179] width 84 height 21
drag, startPoint x: 243, startPoint y: 195, endPoint x: 251, endPoint y: 117, distance: 78.4
click at [243, 195] on div "Attendees 7 Accepted 54 Pending 30 Declined Accepted only Sort by: Last Name" at bounding box center [320, 170] width 374 height 58
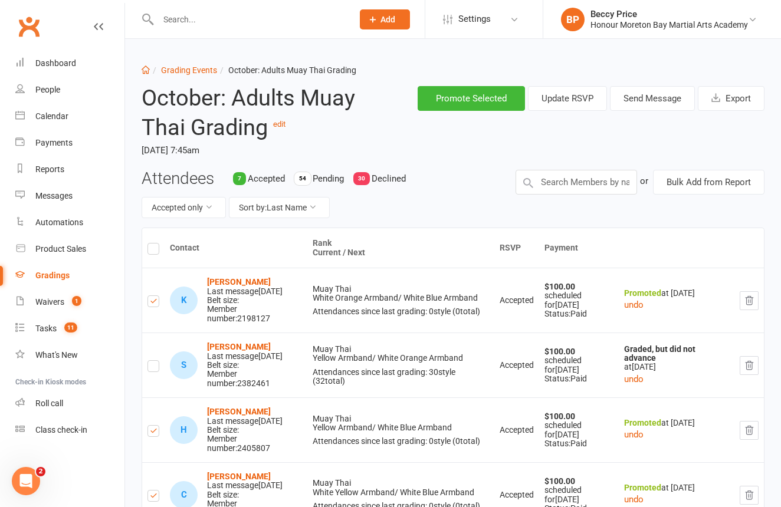
scroll to position [0, 0]
click at [192, 73] on link "Grading Events" at bounding box center [189, 69] width 56 height 9
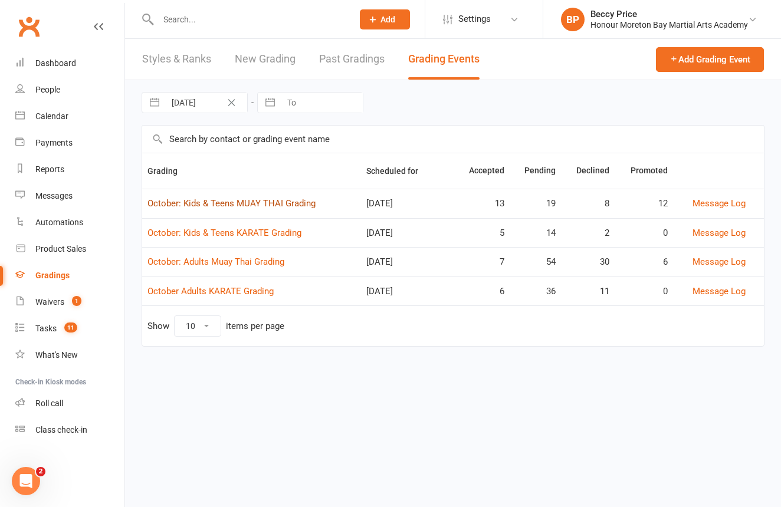
click at [221, 200] on link "October: Kids & Teens MUAY THAI Grading" at bounding box center [232, 203] width 168 height 11
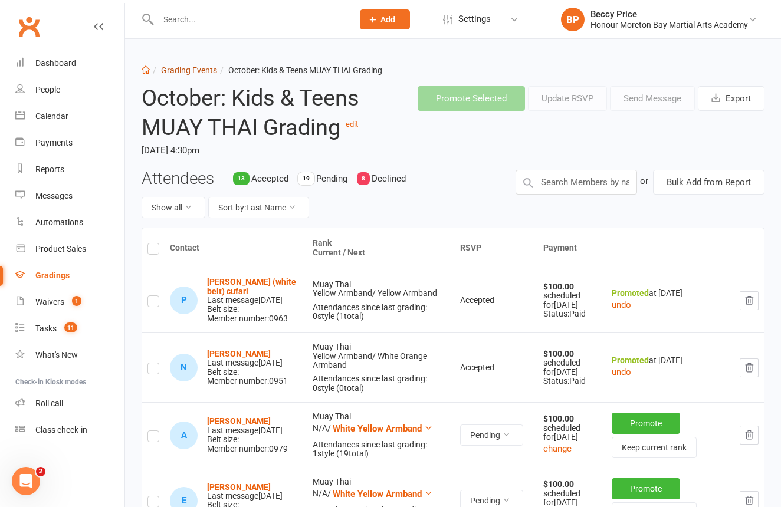
click at [206, 70] on link "Grading Events" at bounding box center [189, 69] width 56 height 9
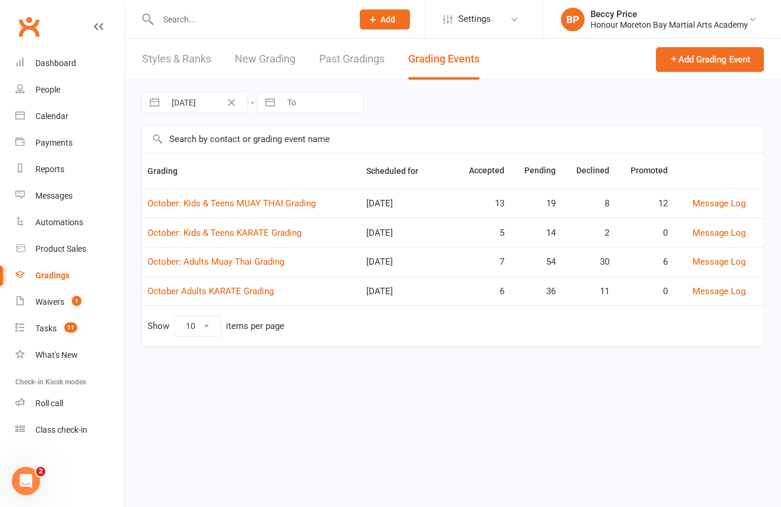
click at [212, 231] on link "October: Kids & Teens KARATE Grading" at bounding box center [225, 233] width 154 height 11
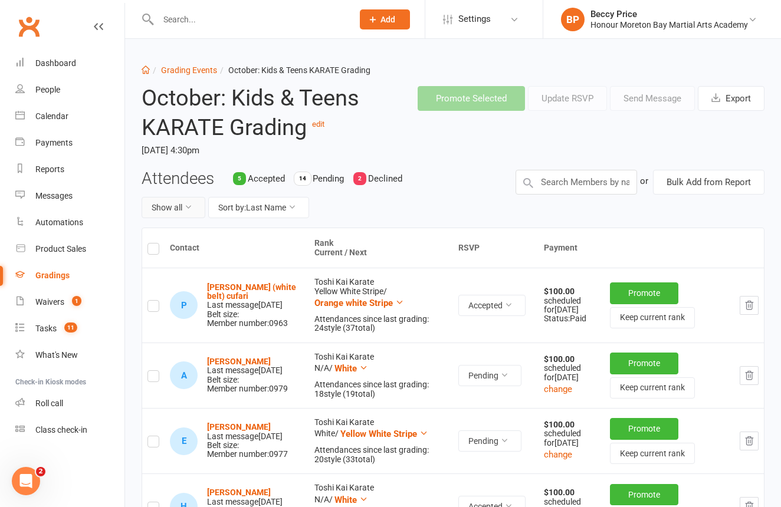
click at [168, 211] on button "Show all" at bounding box center [174, 207] width 64 height 21
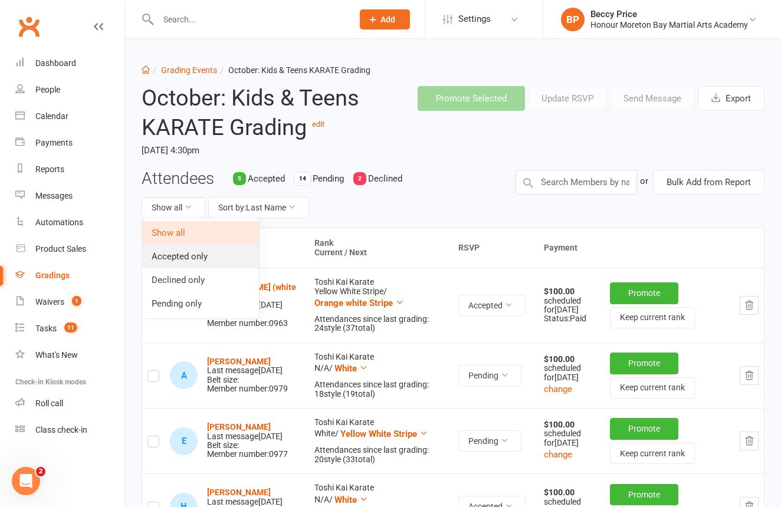
click at [171, 258] on link "Accepted only" at bounding box center [200, 257] width 117 height 24
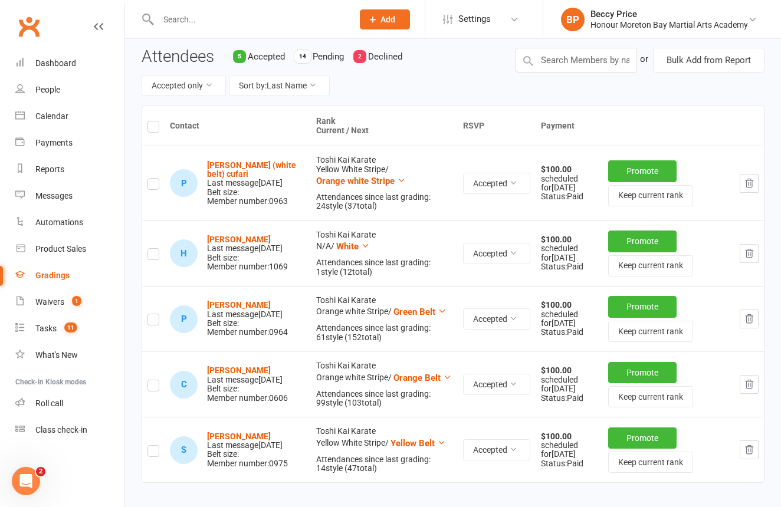
scroll to position [121, 0]
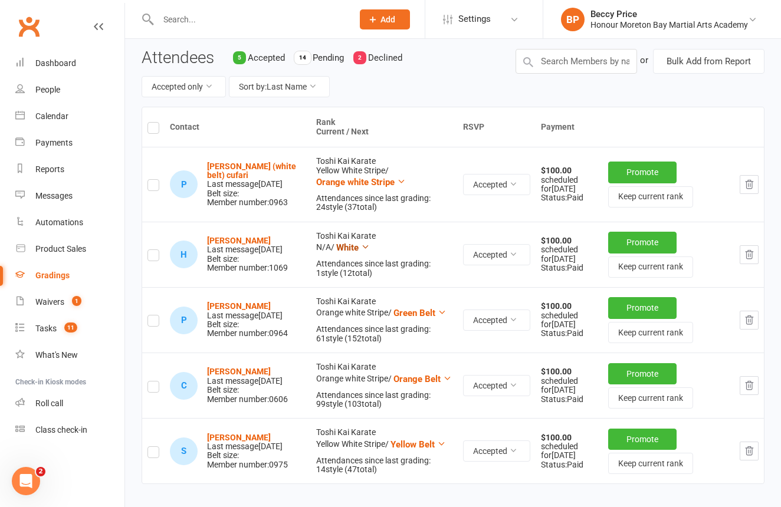
click at [336, 253] on span "White" at bounding box center [347, 248] width 22 height 11
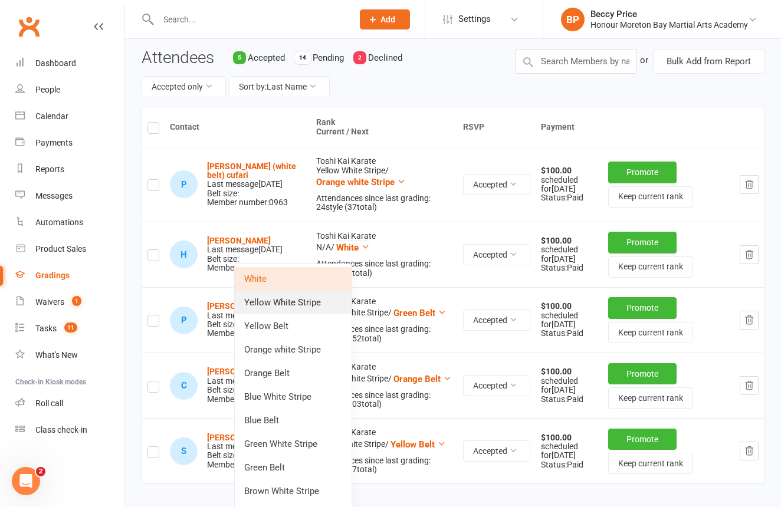
click at [331, 297] on link "Yellow White Stripe" at bounding box center [293, 303] width 117 height 24
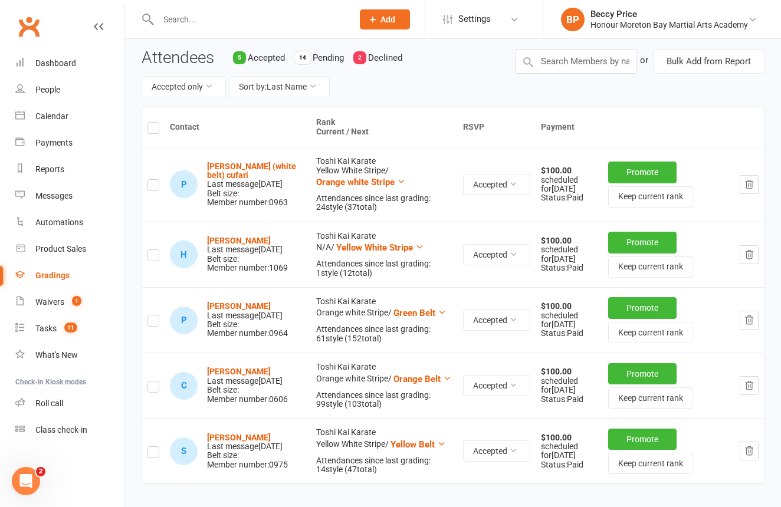
click at [156, 130] on label at bounding box center [154, 130] width 12 height 0
click at [156, 123] on input "checkbox" at bounding box center [154, 123] width 12 height 0
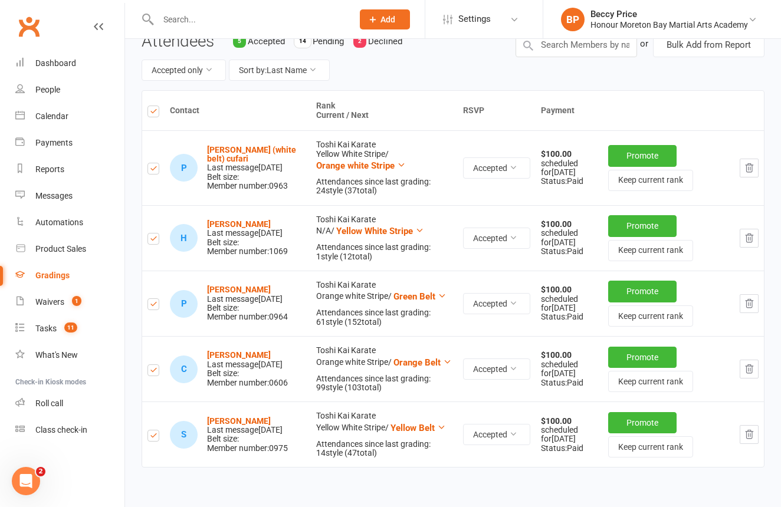
scroll to position [140, 0]
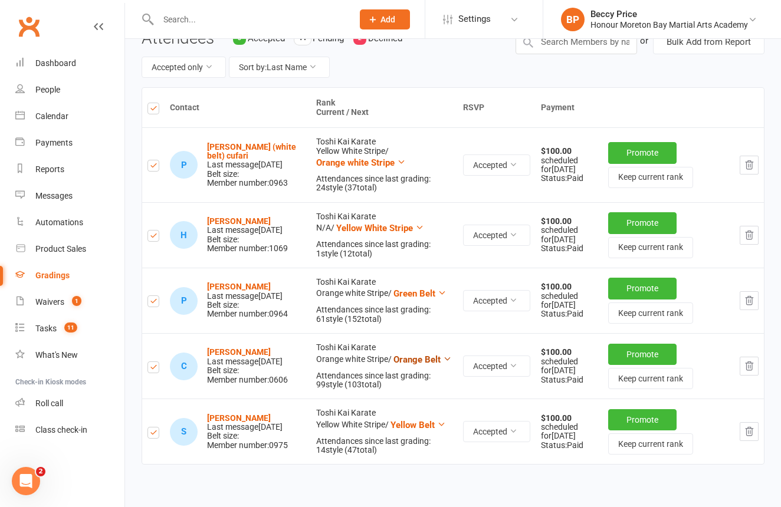
click at [394, 365] on span "Orange Belt" at bounding box center [417, 360] width 47 height 11
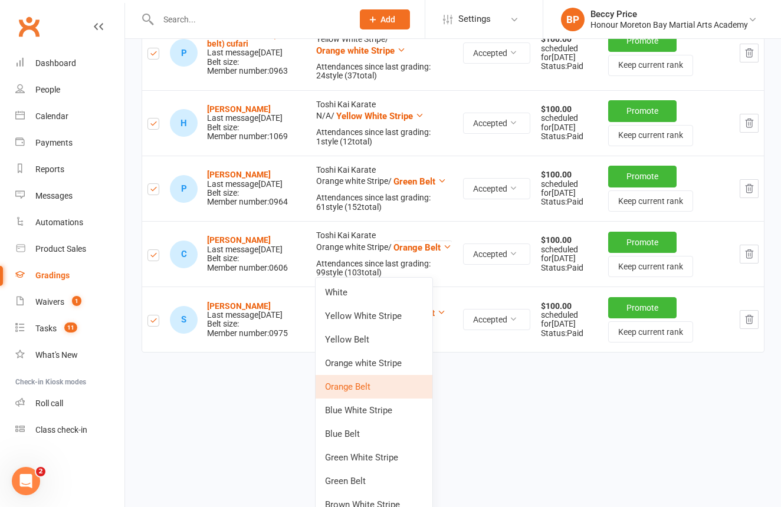
click at [359, 464] on link "Green White Stripe" at bounding box center [374, 458] width 117 height 24
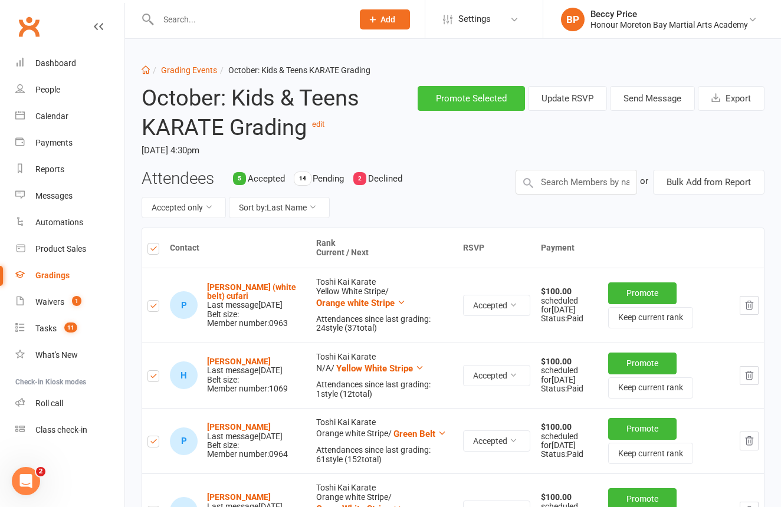
scroll to position [0, 0]
click at [468, 97] on button "Promote Selected" at bounding box center [471, 98] width 107 height 25
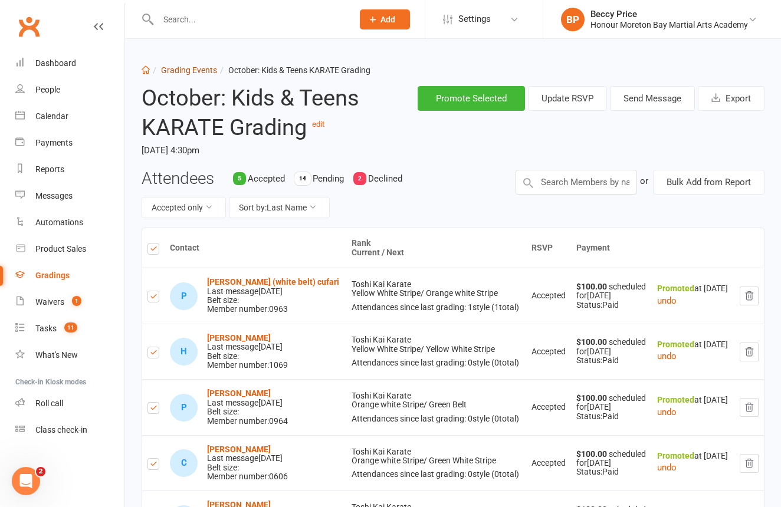
click at [190, 71] on link "Grading Events" at bounding box center [189, 69] width 56 height 9
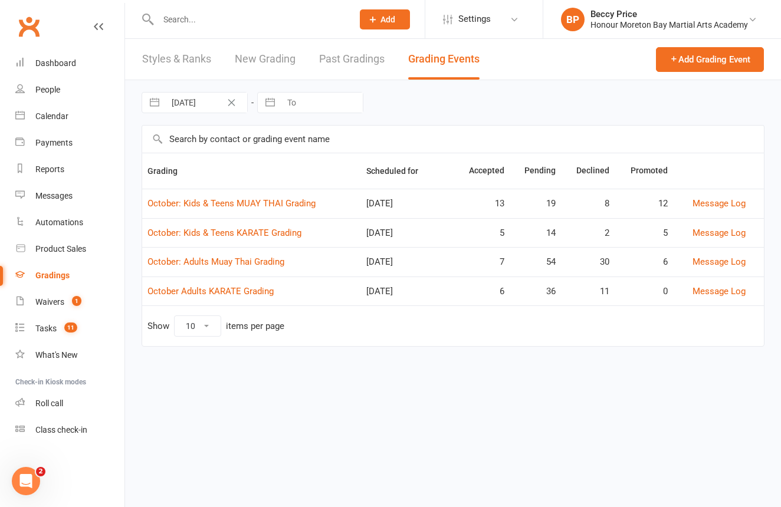
click at [230, 267] on td "October: Adults Muay Thai Grading" at bounding box center [251, 262] width 219 height 30
click at [231, 264] on link "October: Adults Muay Thai Grading" at bounding box center [216, 262] width 137 height 11
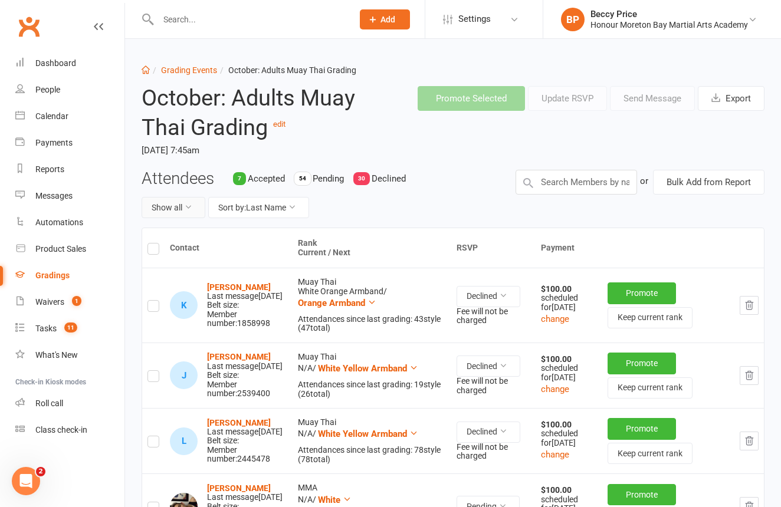
click at [160, 207] on button "Show all" at bounding box center [174, 207] width 64 height 21
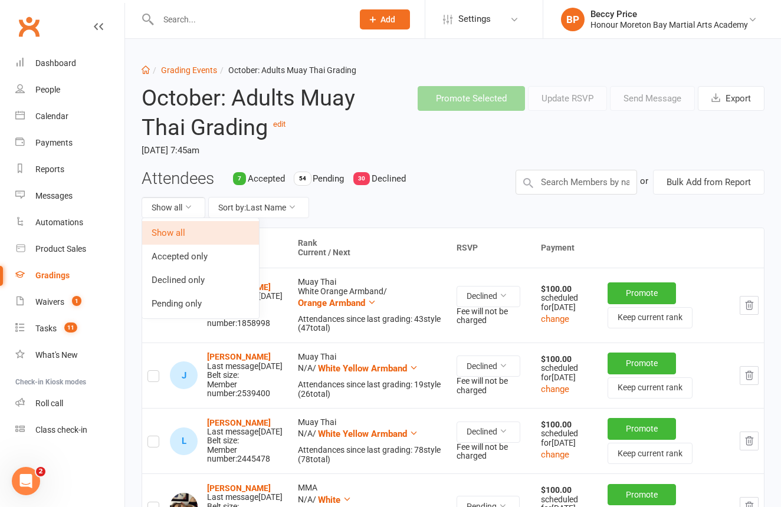
click at [171, 251] on link "Accepted only" at bounding box center [200, 257] width 117 height 24
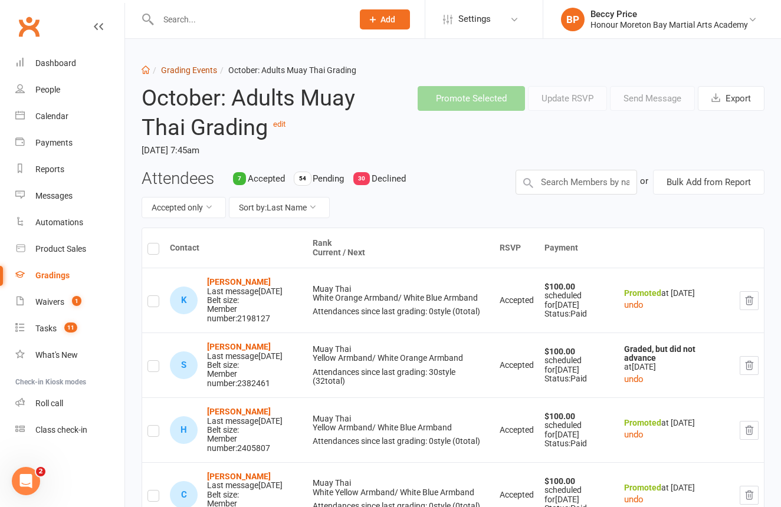
click at [181, 68] on link "Grading Events" at bounding box center [189, 69] width 56 height 9
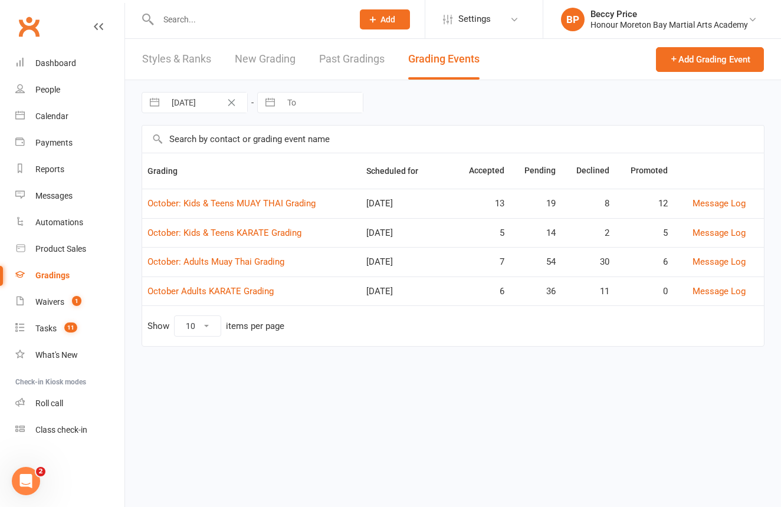
drag, startPoint x: 217, startPoint y: 287, endPoint x: 208, endPoint y: 284, distance: 10.1
click at [217, 287] on link "October Adults KARATE Grading" at bounding box center [211, 291] width 126 height 11
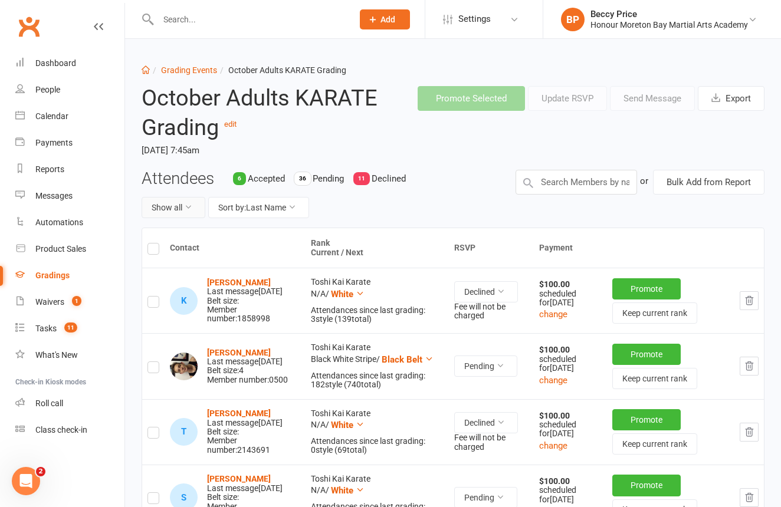
click at [165, 205] on button "Show all" at bounding box center [174, 207] width 64 height 21
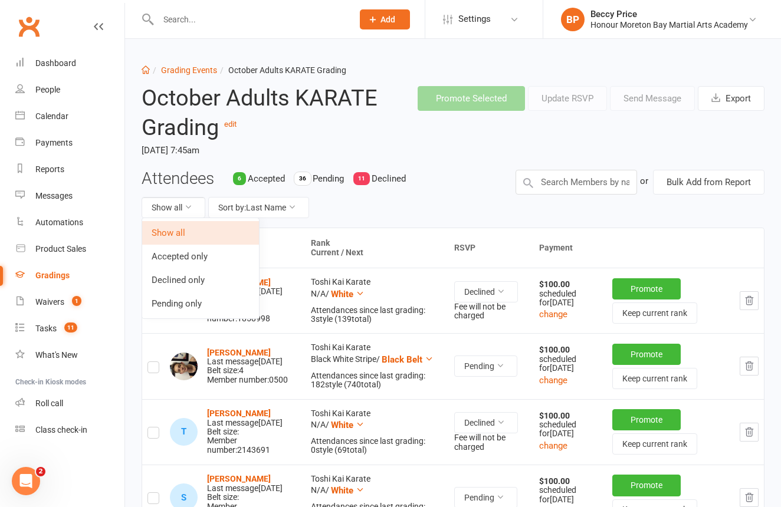
click at [170, 253] on link "Accepted only" at bounding box center [200, 257] width 117 height 24
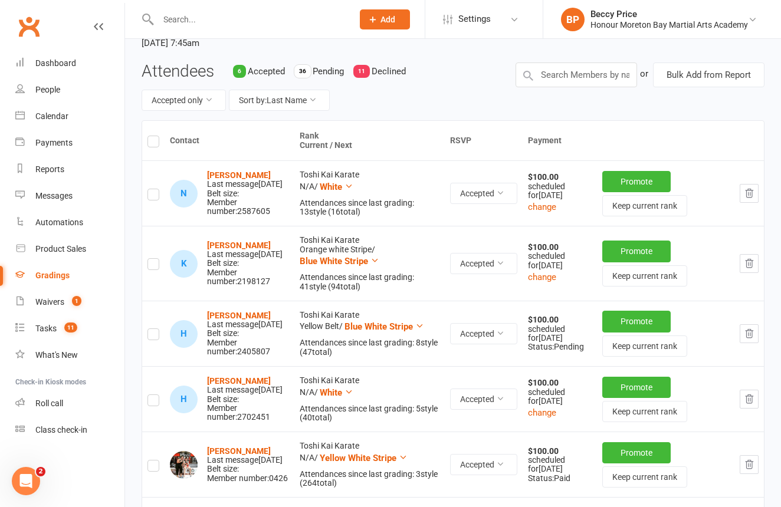
scroll to position [110, 0]
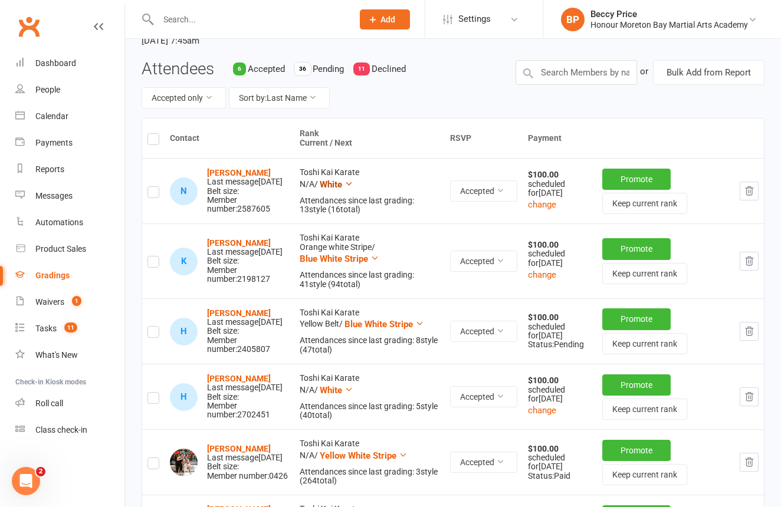
click at [322, 186] on span "White" at bounding box center [331, 184] width 22 height 11
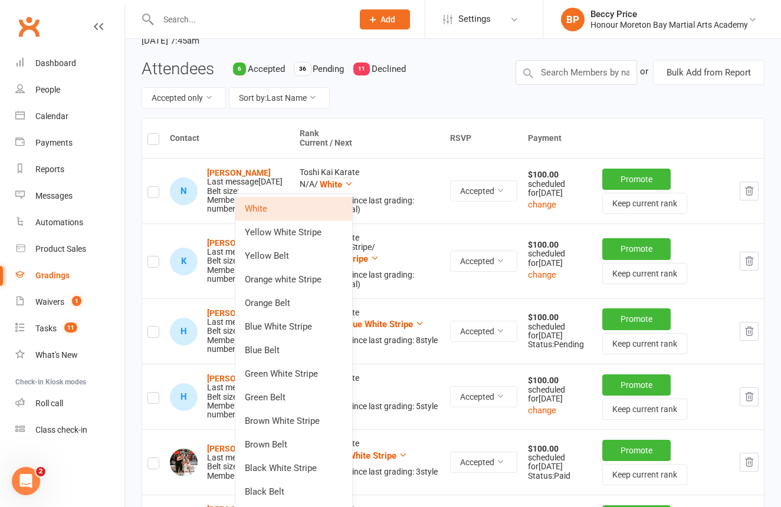
drag, startPoint x: 322, startPoint y: 230, endPoint x: 310, endPoint y: 223, distance: 13.0
click at [322, 230] on link "Yellow White Stripe" at bounding box center [293, 233] width 117 height 24
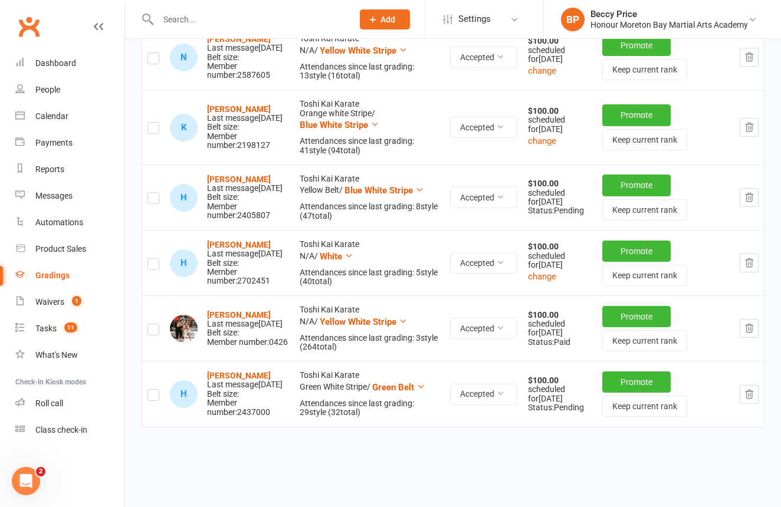
scroll to position [249, 0]
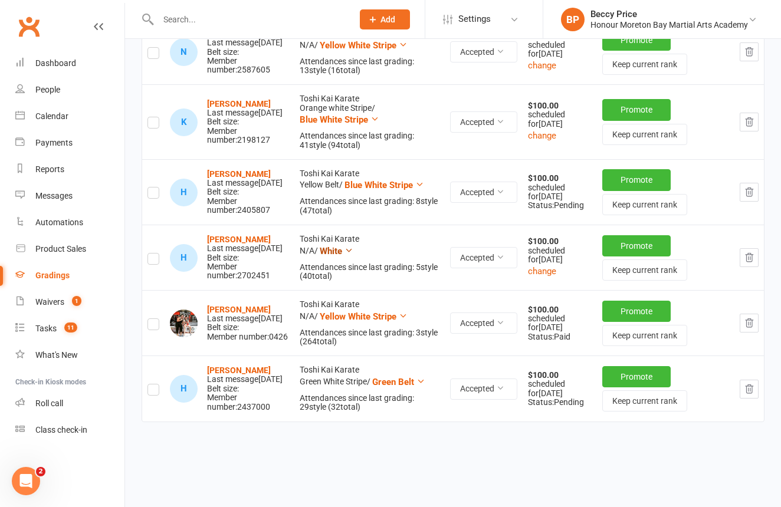
click at [336, 257] on span "White" at bounding box center [331, 251] width 22 height 11
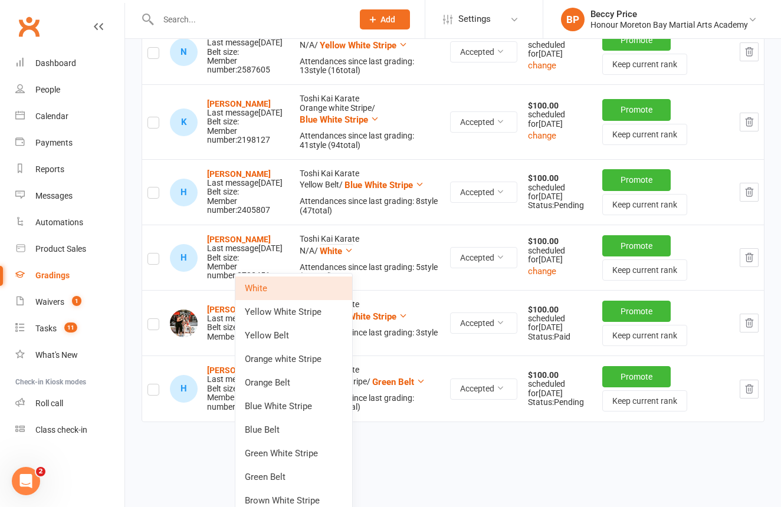
click at [313, 313] on link "Yellow White Stripe" at bounding box center [293, 312] width 117 height 24
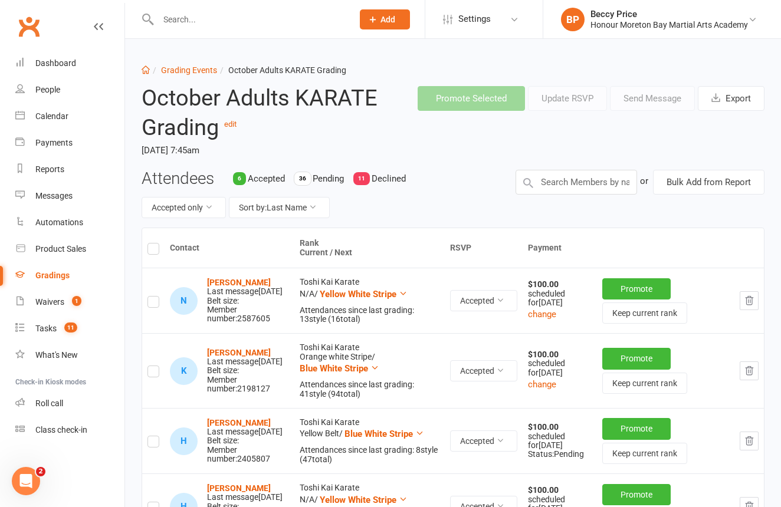
scroll to position [0, 0]
click at [150, 251] on label at bounding box center [154, 251] width 12 height 0
click at [150, 244] on input "checkbox" at bounding box center [154, 244] width 12 height 0
drag, startPoint x: 487, startPoint y: 98, endPoint x: 493, endPoint y: 96, distance: 6.2
click at [487, 98] on button "Promote Selected" at bounding box center [471, 98] width 107 height 25
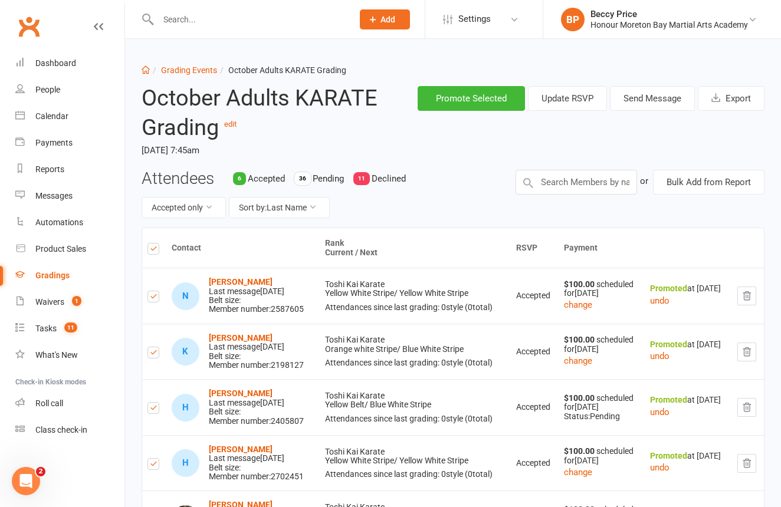
click at [225, 28] on div at bounding box center [243, 19] width 203 height 38
click at [226, 22] on input "text" at bounding box center [250, 19] width 190 height 17
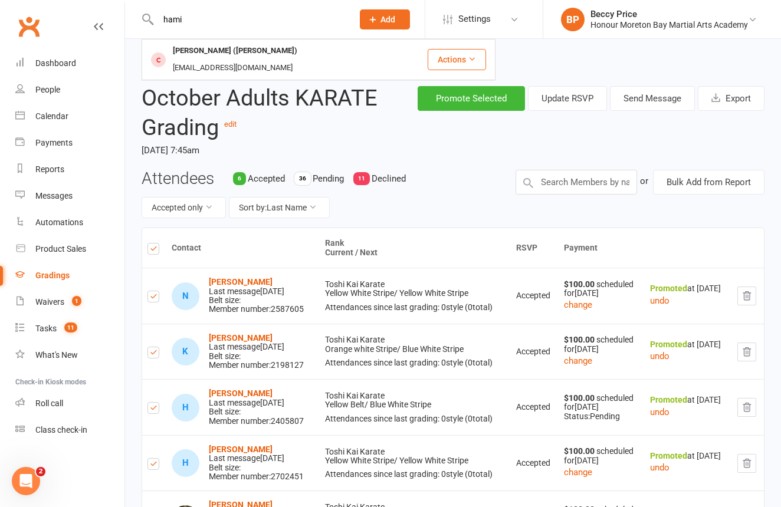
type input "hami"
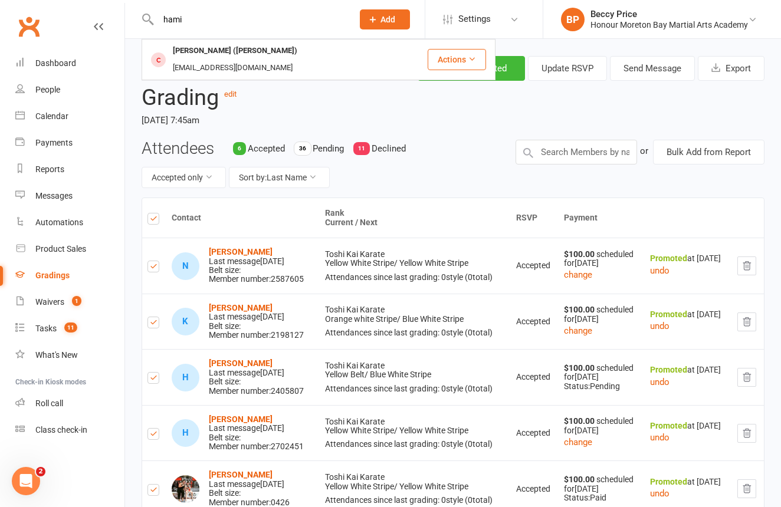
scroll to position [31, 0]
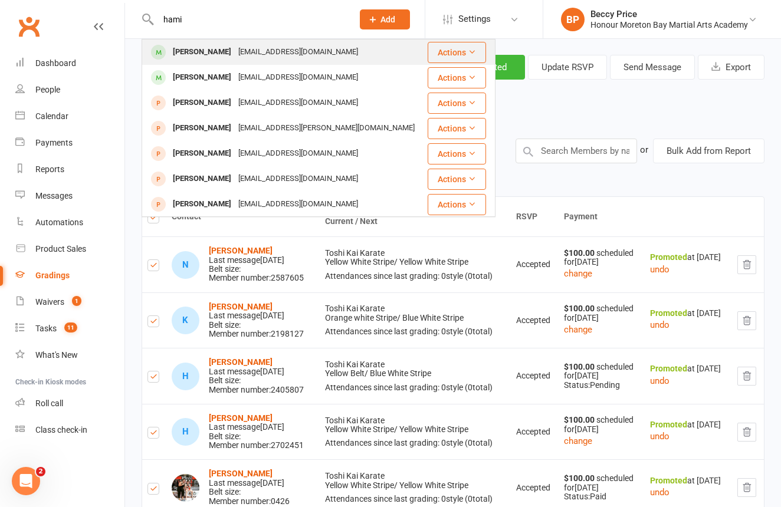
click at [470, 55] on icon at bounding box center [472, 52] width 8 height 8
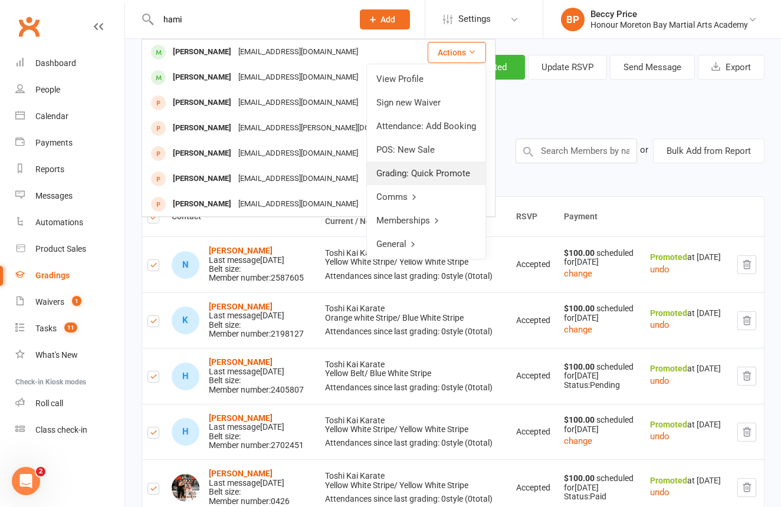
click at [450, 179] on link "Grading: Quick Promote" at bounding box center [426, 174] width 119 height 24
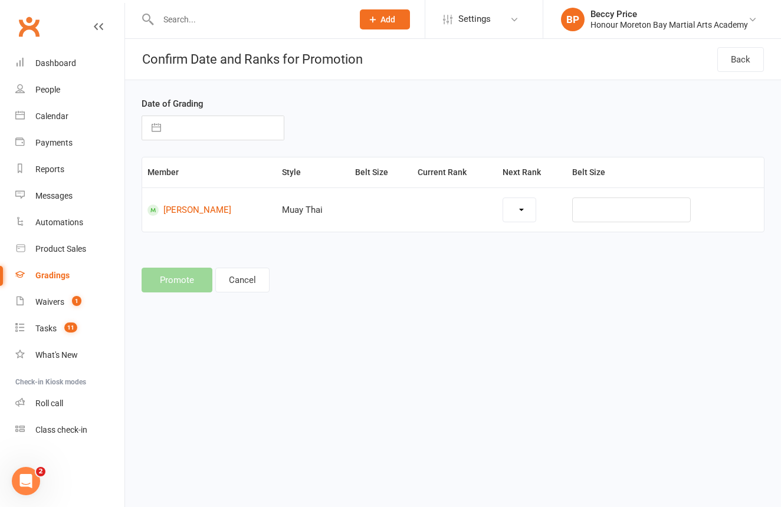
select select "6229"
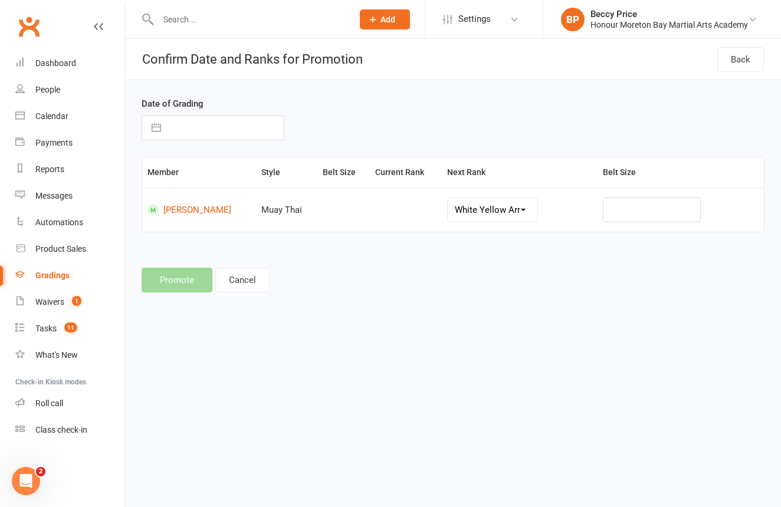
drag, startPoint x: 200, startPoint y: 218, endPoint x: 199, endPoint y: 200, distance: 17.7
click at [199, 218] on td "Hamiora Murray" at bounding box center [199, 210] width 114 height 44
click at [184, 133] on input "text" at bounding box center [225, 128] width 117 height 24
select select "8"
select select "2025"
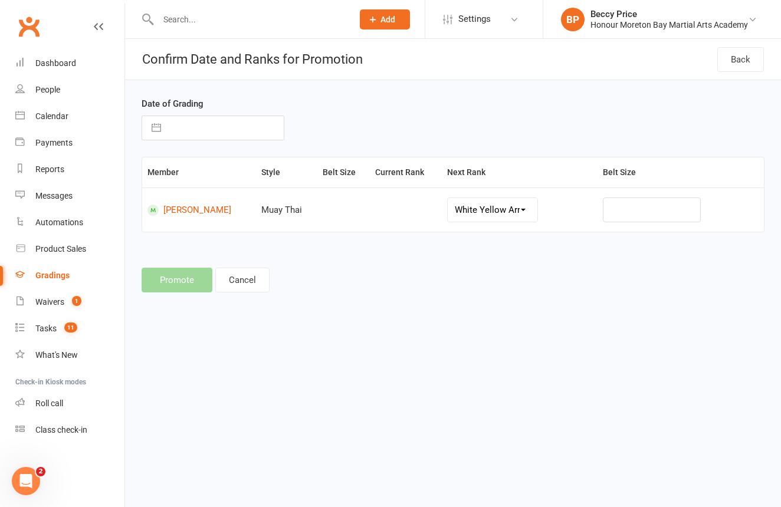
select select "9"
select select "2025"
select select "10"
select select "2025"
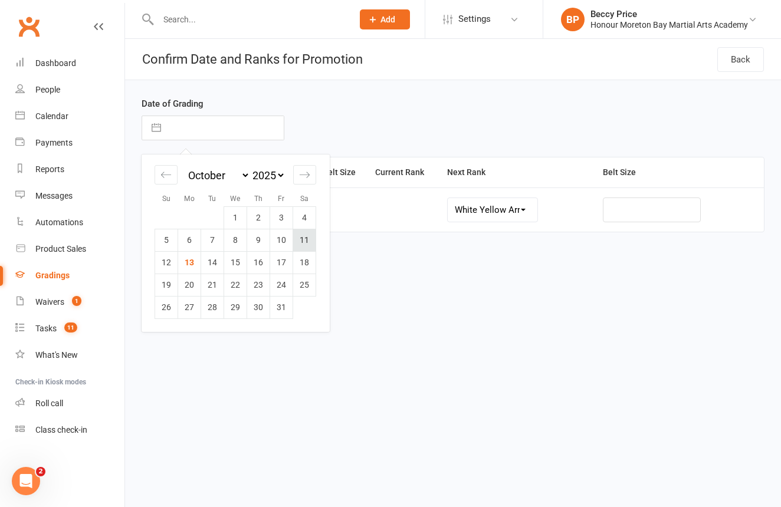
click at [299, 243] on td "11" at bounding box center [304, 240] width 23 height 22
type input "11 Oct 2025"
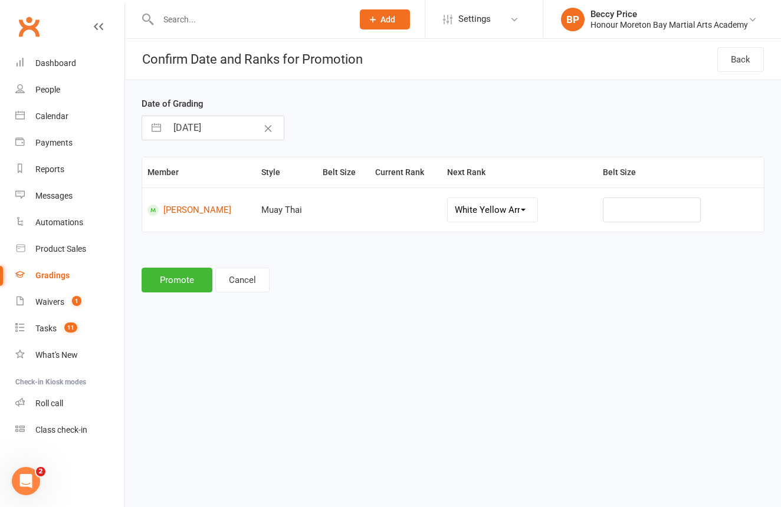
click at [194, 283] on button "Promote" at bounding box center [177, 280] width 71 height 25
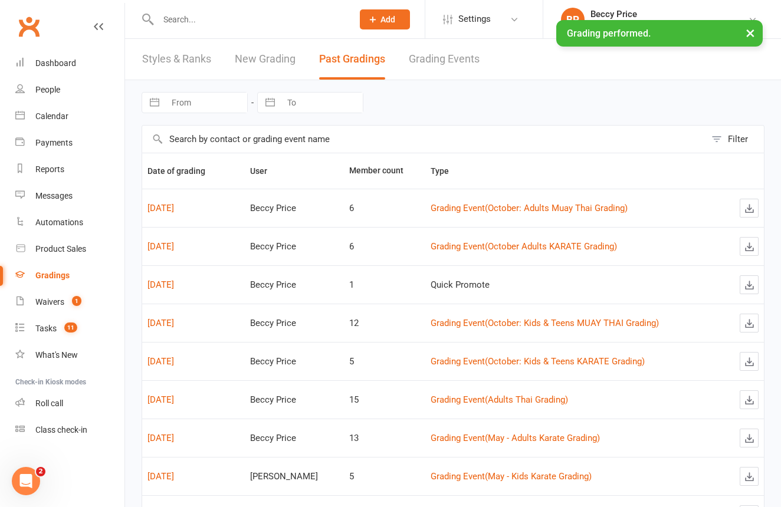
click at [192, 19] on input "text" at bounding box center [250, 19] width 190 height 17
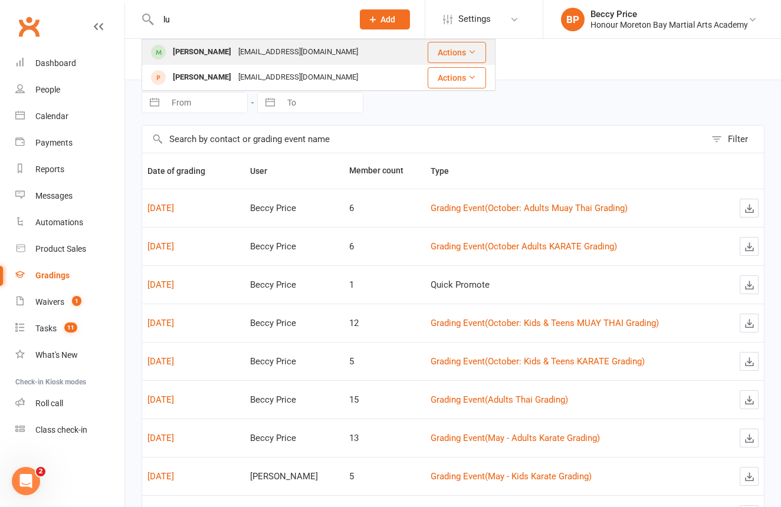
type input "lu"
click at [461, 51] on button "Actions" at bounding box center [457, 52] width 58 height 21
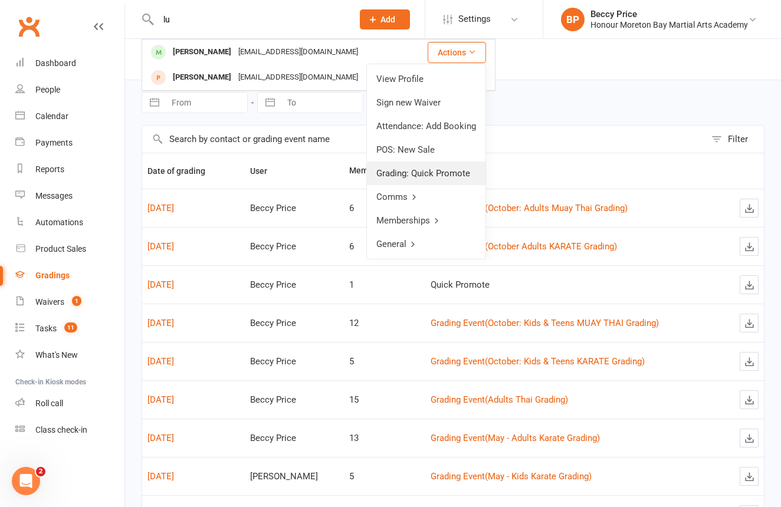
click at [422, 177] on link "Grading: Quick Promote" at bounding box center [426, 174] width 119 height 24
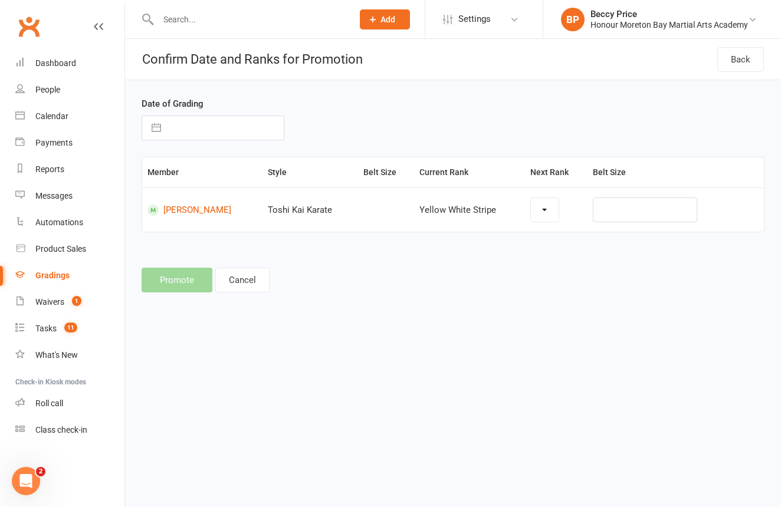
select select "14179"
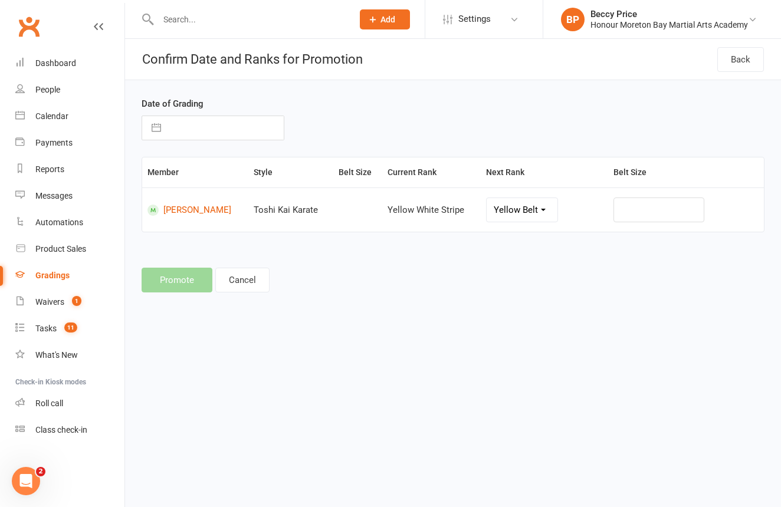
click at [173, 210] on link "Lu Pomerenke" at bounding box center [196, 210] width 96 height 11
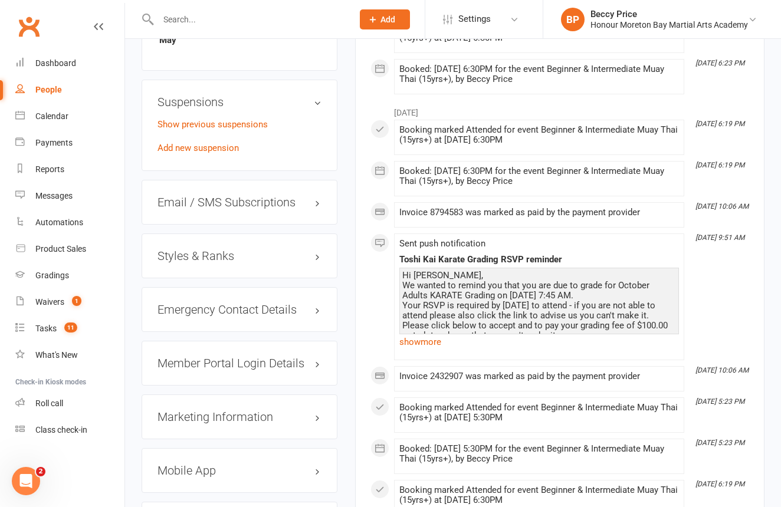
scroll to position [1026, 1]
click at [194, 262] on h3 "Styles & Ranks" at bounding box center [240, 256] width 164 height 13
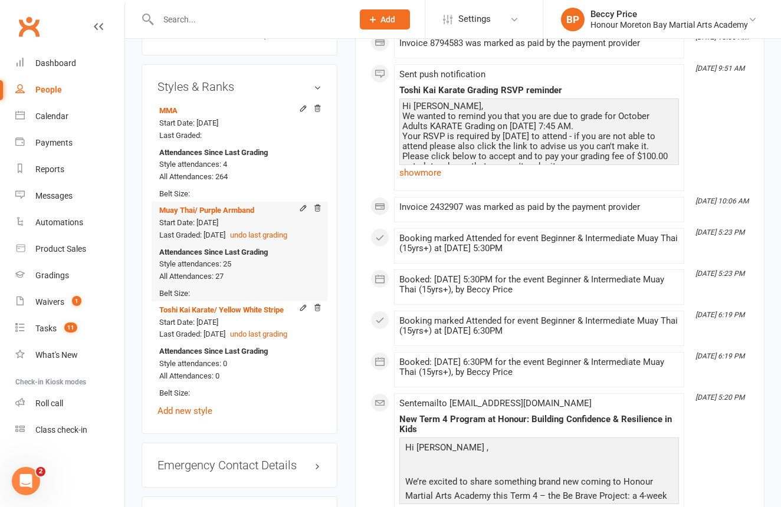
scroll to position [1196, 0]
click at [306, 212] on icon at bounding box center [303, 208] width 8 height 8
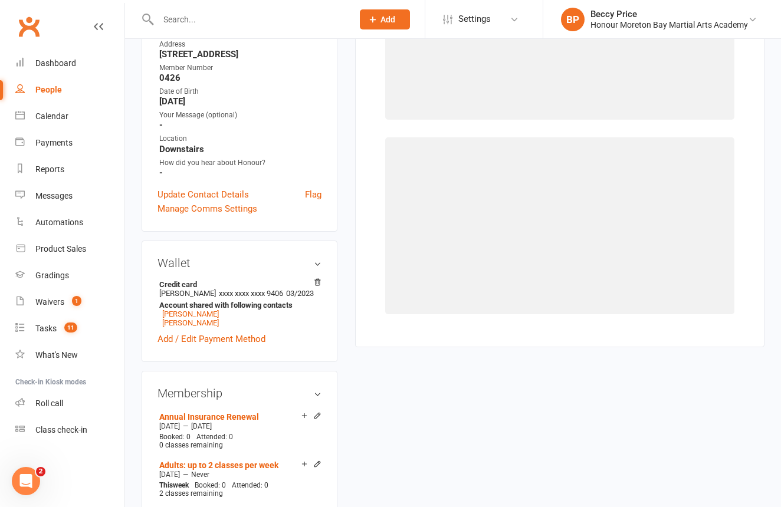
scroll to position [100, 0]
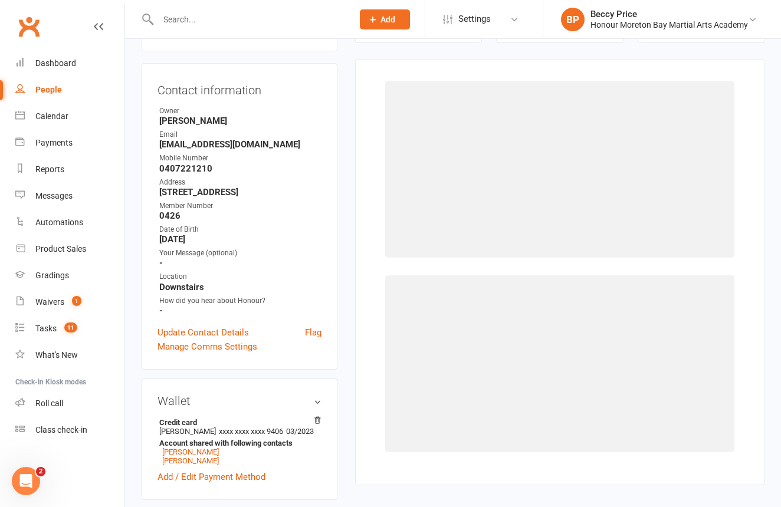
select select "684"
select select "14200"
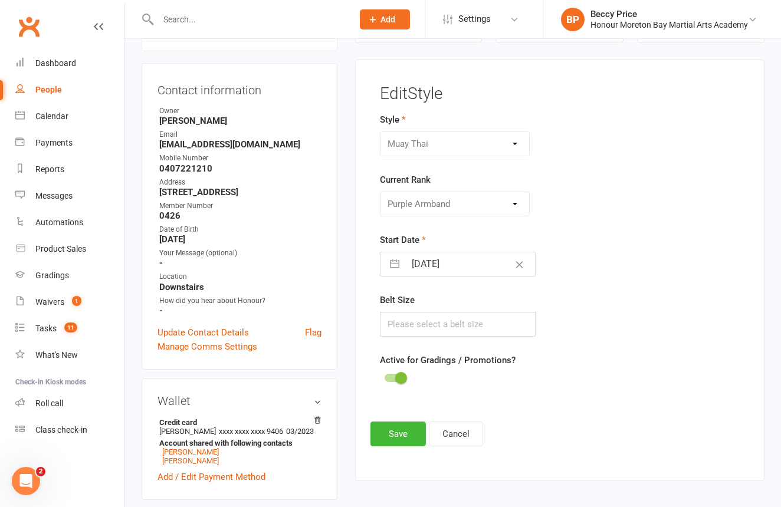
click at [473, 202] on div "Please Select Starting Rank White Yellow Armband Yellow Armband White Orange Ar…" at bounding box center [455, 204] width 150 height 25
click at [515, 202] on div "Please Select Starting Rank White Yellow Armband Yellow Armband White Orange Ar…" at bounding box center [455, 204] width 150 height 25
click at [512, 205] on div "Please Select Starting Rank White Yellow Armband Yellow Armband White Orange Ar…" at bounding box center [455, 204] width 150 height 25
click at [422, 266] on input "11 May 2022" at bounding box center [470, 265] width 130 height 24
select select "3"
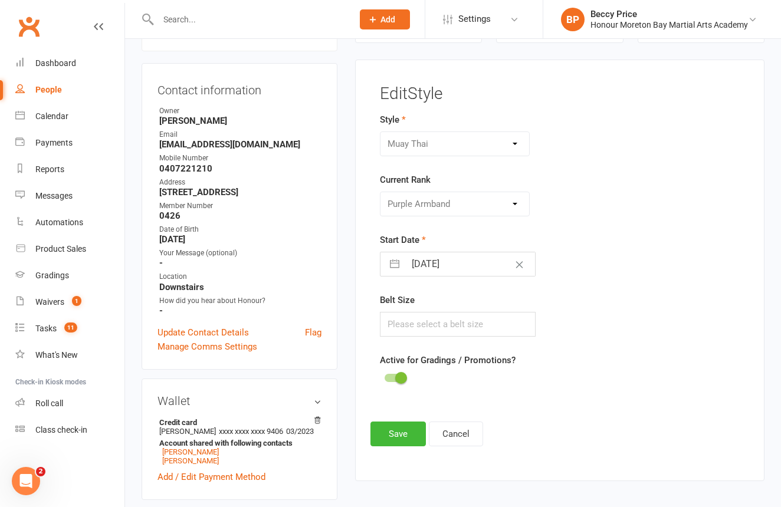
select select "2022"
select select "4"
select select "2022"
select select "5"
select select "2022"
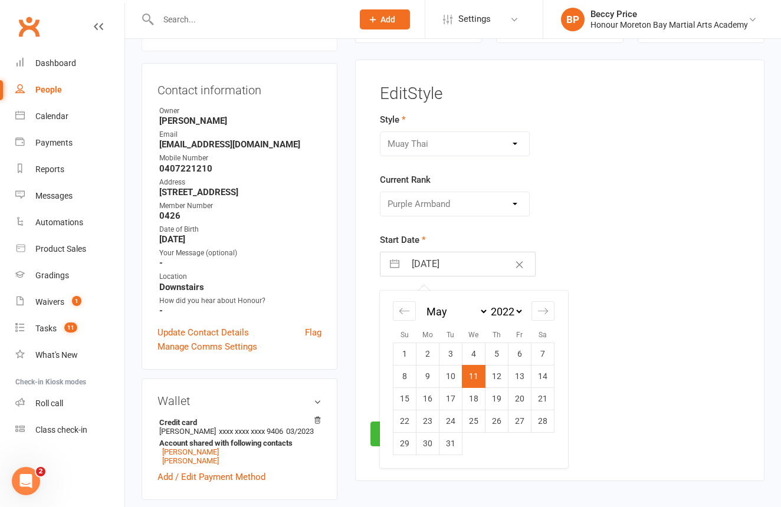
select select "8"
select select "2022"
select select "9"
select select "2022"
select select "10"
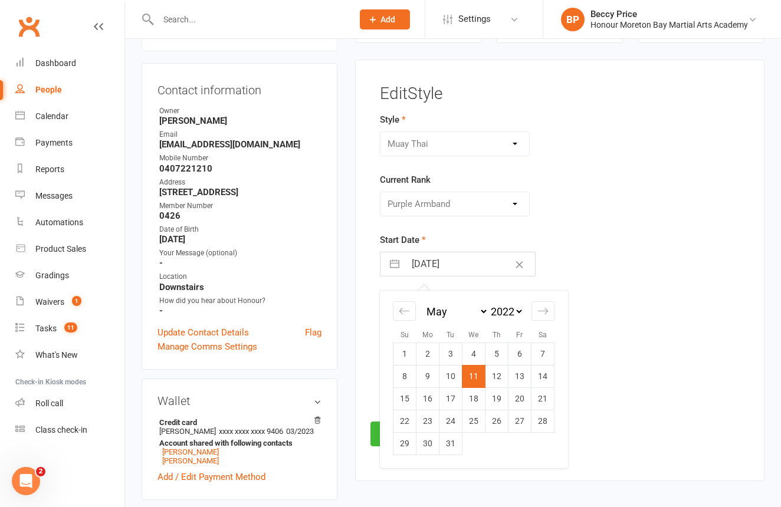
select select "2022"
select select "8"
select select "2025"
select select "9"
select select "2025"
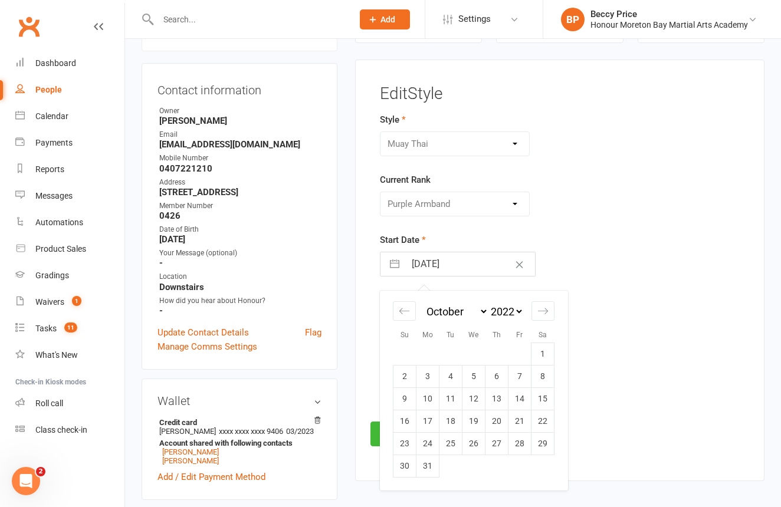
select select "10"
select select "2025"
click at [526, 378] on td "10" at bounding box center [520, 376] width 23 height 22
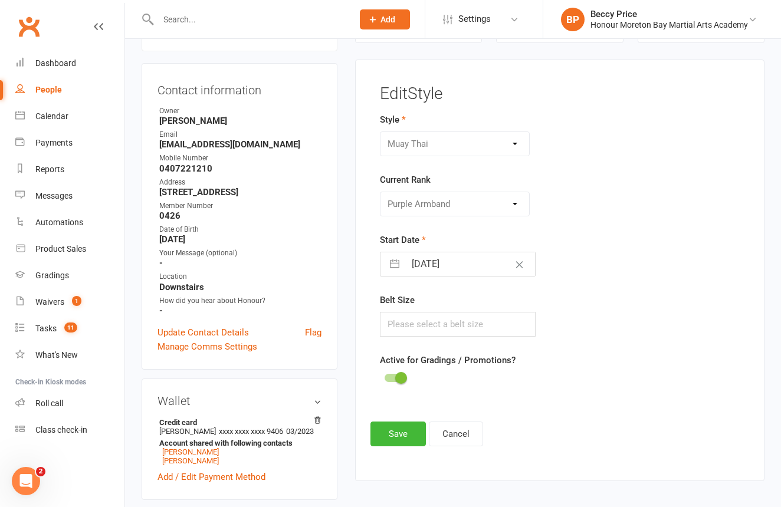
type input "10 Oct 2025"
click at [440, 205] on div "Please Select Starting Rank White Yellow Armband Yellow Armband White Orange Ar…" at bounding box center [455, 204] width 150 height 25
drag, startPoint x: 511, startPoint y: 201, endPoint x: 517, endPoint y: 201, distance: 6.5
click at [512, 201] on div "Please Select Starting Rank White Yellow Armband Yellow Armband White Orange Ar…" at bounding box center [455, 204] width 150 height 25
click at [517, 201] on div "Please Select Starting Rank White Yellow Armband Yellow Armband White Orange Ar…" at bounding box center [455, 204] width 150 height 25
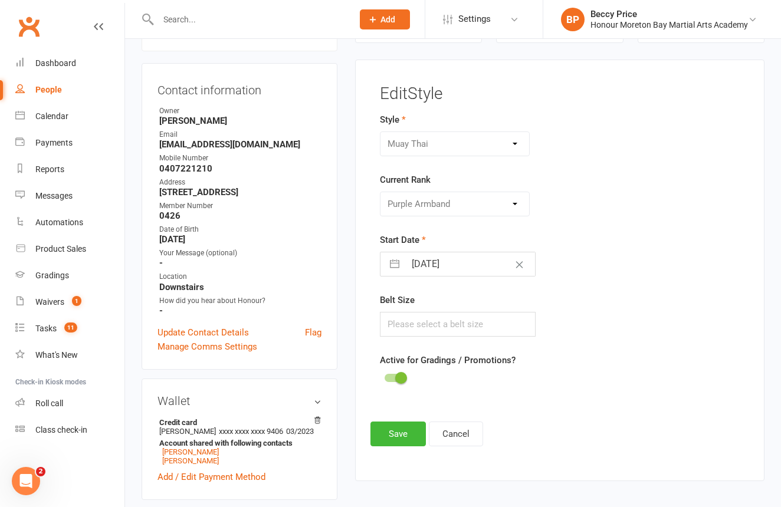
click at [518, 201] on div "Please Select Starting Rank White Yellow Armband Yellow Armband White Orange Ar…" at bounding box center [455, 204] width 150 height 25
drag, startPoint x: 518, startPoint y: 201, endPoint x: 536, endPoint y: 173, distance: 33.4
click at [525, 198] on div "Please Select Starting Rank White Yellow Armband Yellow Armband White Orange Ar…" at bounding box center [455, 204] width 150 height 25
click at [515, 140] on div "Boxing MMA Muay Thai Toshi Kai Karate" at bounding box center [455, 142] width 150 height 25
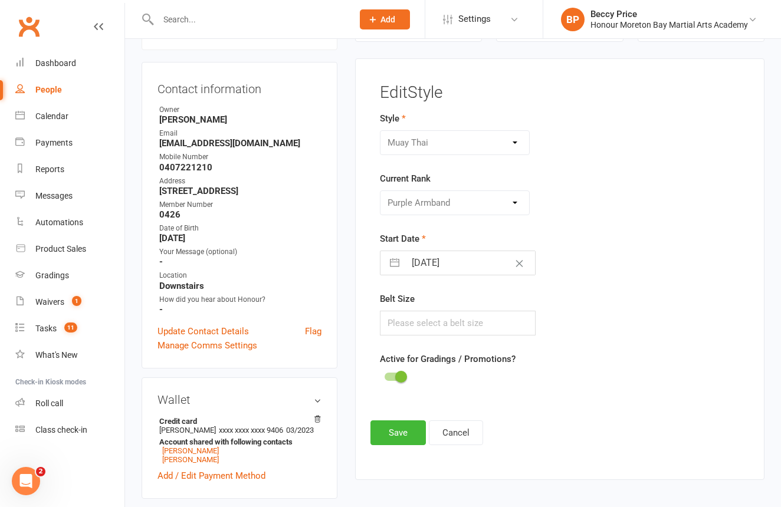
click at [515, 140] on div "Boxing MMA Muay Thai Toshi Kai Karate" at bounding box center [455, 142] width 150 height 25
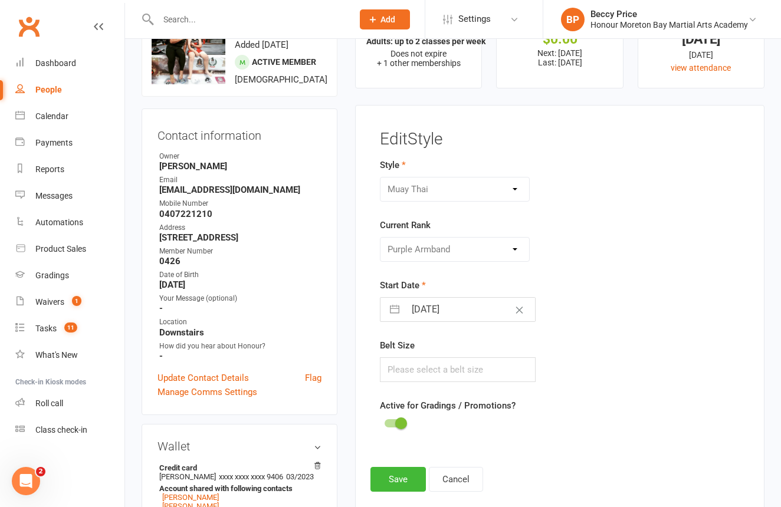
scroll to position [38, 0]
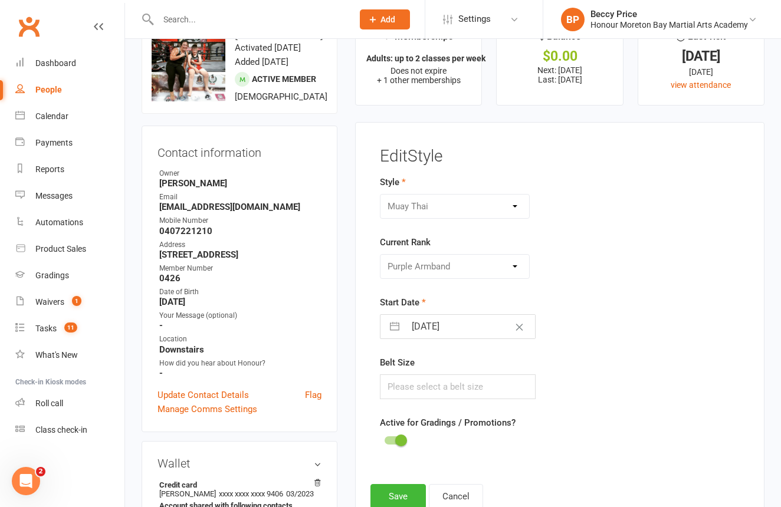
click at [430, 265] on div "Please Select Starting Rank White Yellow Armband Yellow Armband White Orange Ar…" at bounding box center [455, 266] width 150 height 25
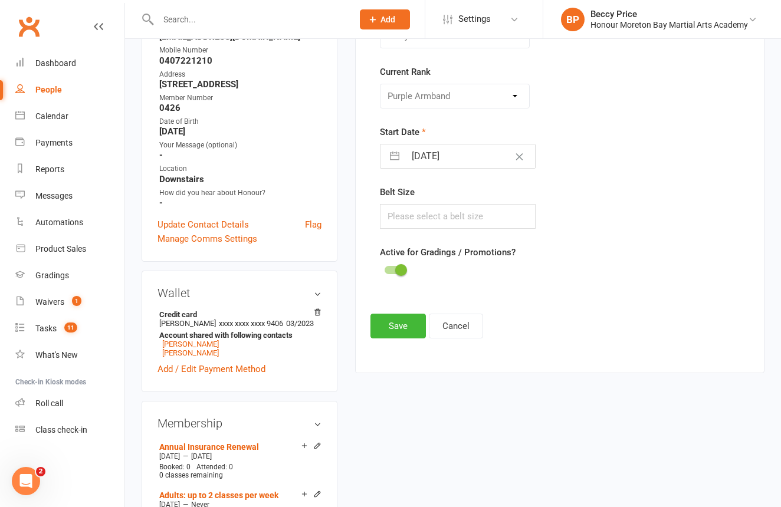
scroll to position [209, 0]
select select "8"
select select "2025"
select select "9"
select select "2025"
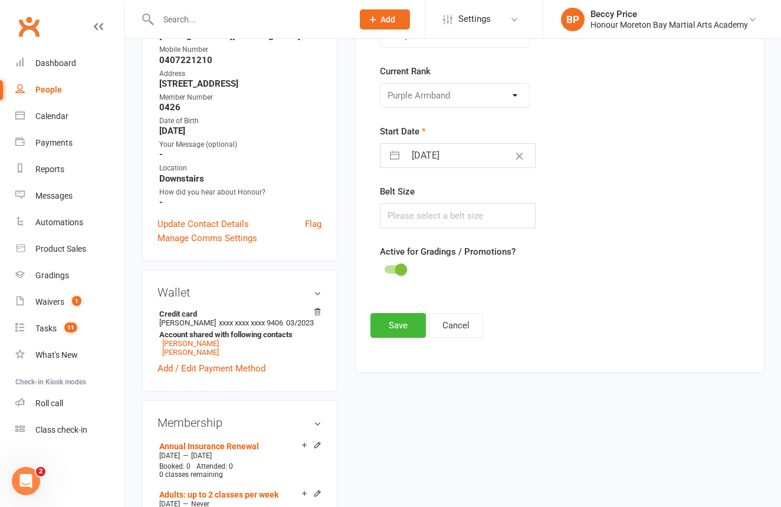
select select "10"
select select "2025"
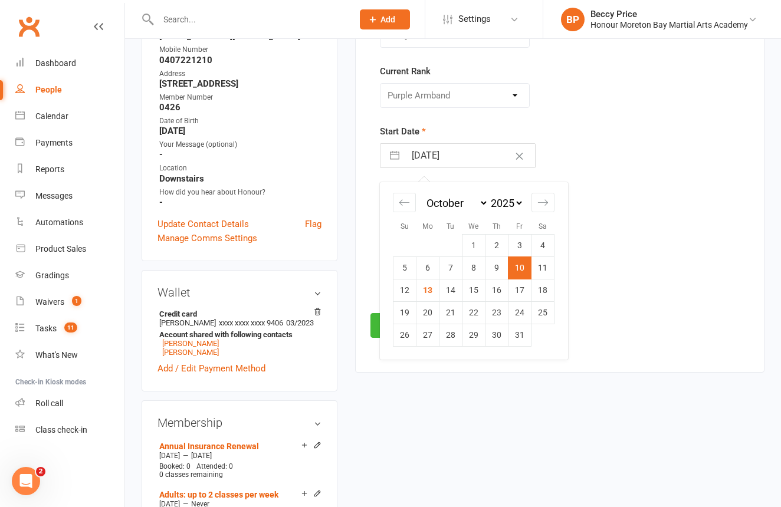
click at [449, 156] on input "10 Oct 2025" at bounding box center [470, 156] width 130 height 24
click at [541, 264] on td "11" at bounding box center [543, 268] width 23 height 22
type input "11 Oct 2025"
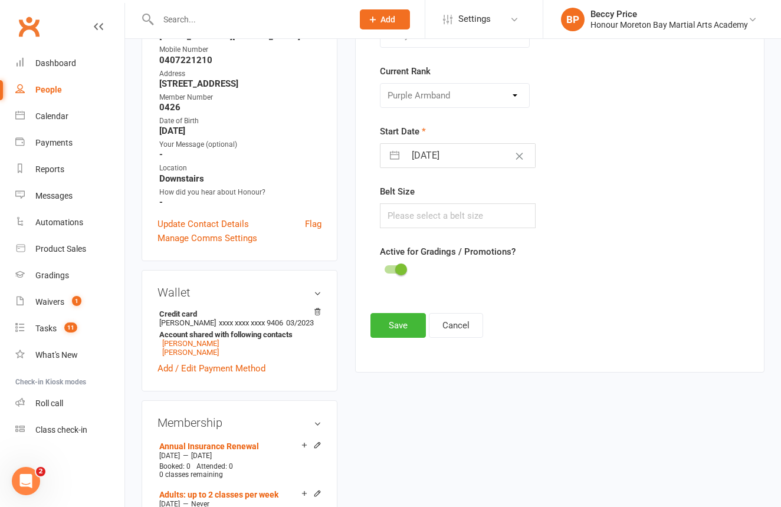
click at [437, 96] on div "Please Select Starting Rank White Yellow Armband Yellow Armband White Orange Ar…" at bounding box center [455, 95] width 150 height 25
click at [438, 96] on div "Please Select Starting Rank White Yellow Armband Yellow Armband White Orange Ar…" at bounding box center [455, 95] width 150 height 25
click at [513, 93] on div "Please Select Starting Rank White Yellow Armband Yellow Armband White Orange Ar…" at bounding box center [455, 95] width 150 height 25
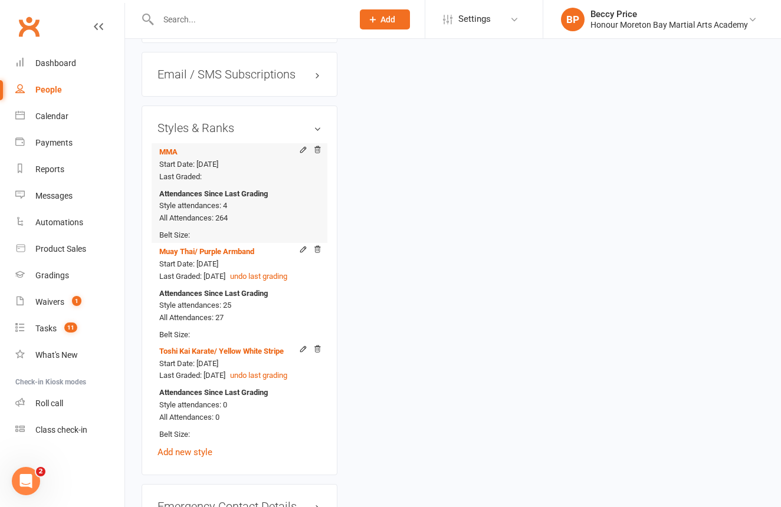
scroll to position [1169, 0]
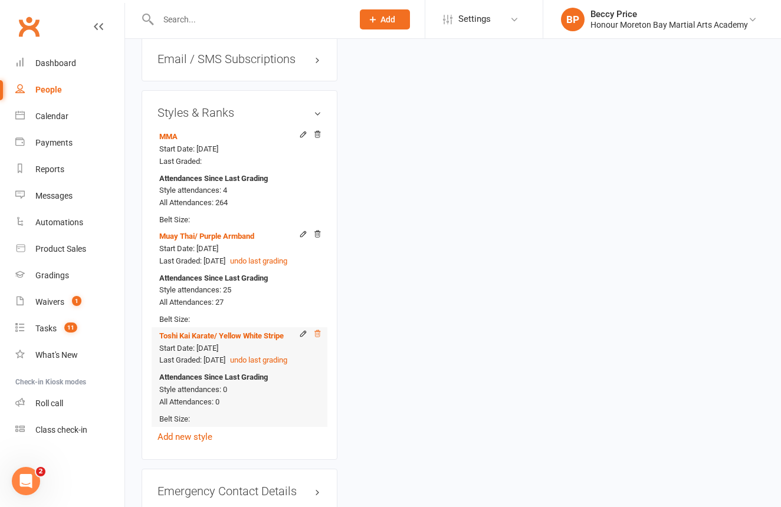
click at [315, 338] on icon at bounding box center [317, 334] width 8 height 8
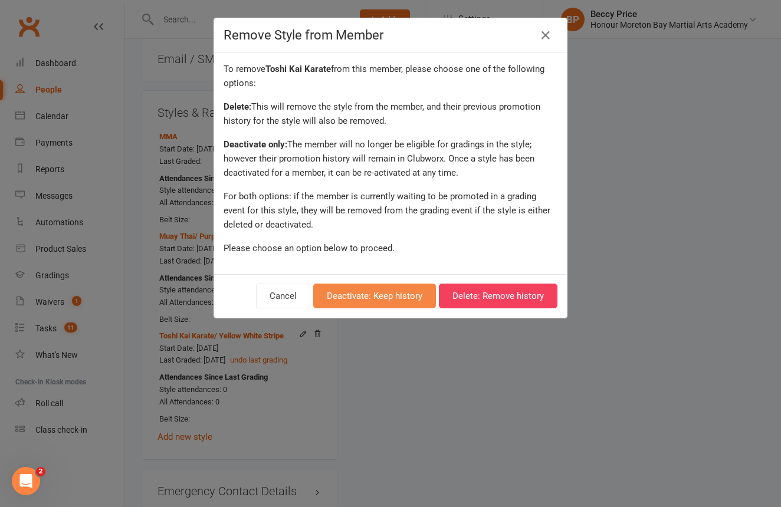
click at [387, 304] on button "Deactivate: Keep history" at bounding box center [374, 296] width 123 height 25
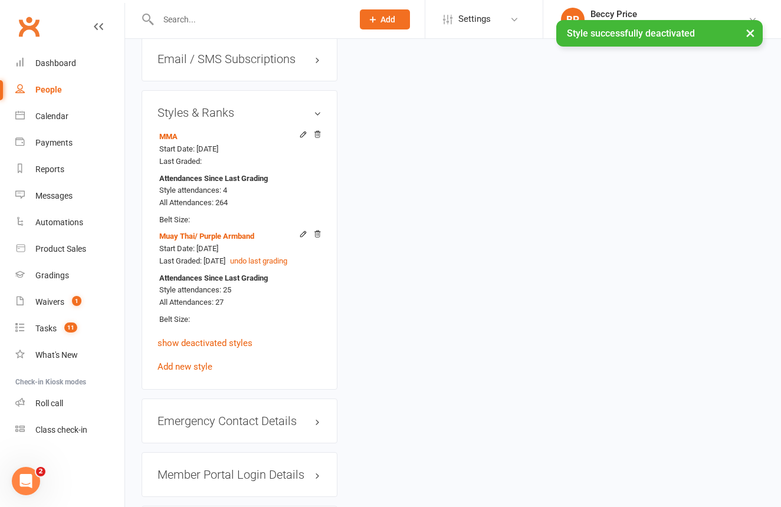
scroll to position [1177, 0]
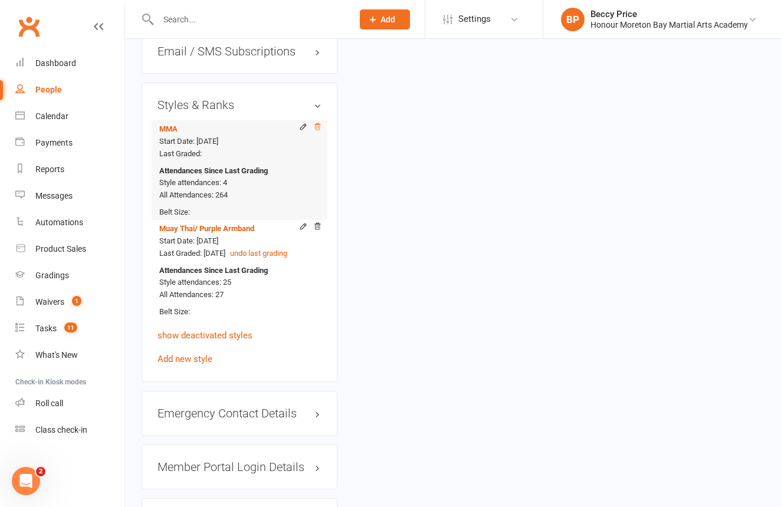
click at [315, 131] on icon at bounding box center [317, 127] width 8 height 8
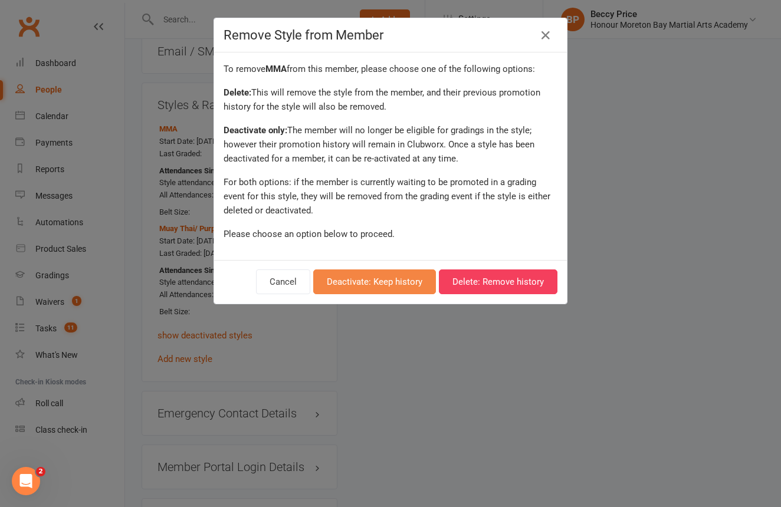
click at [379, 286] on button "Deactivate: Keep history" at bounding box center [374, 282] width 123 height 25
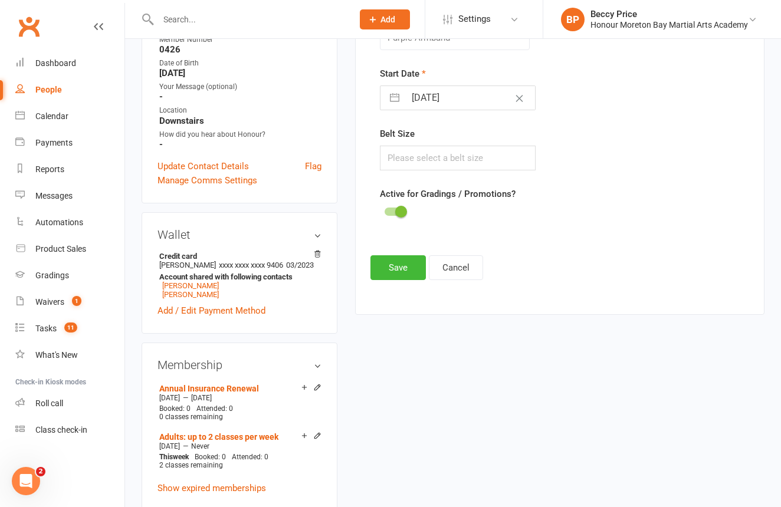
scroll to position [192, 0]
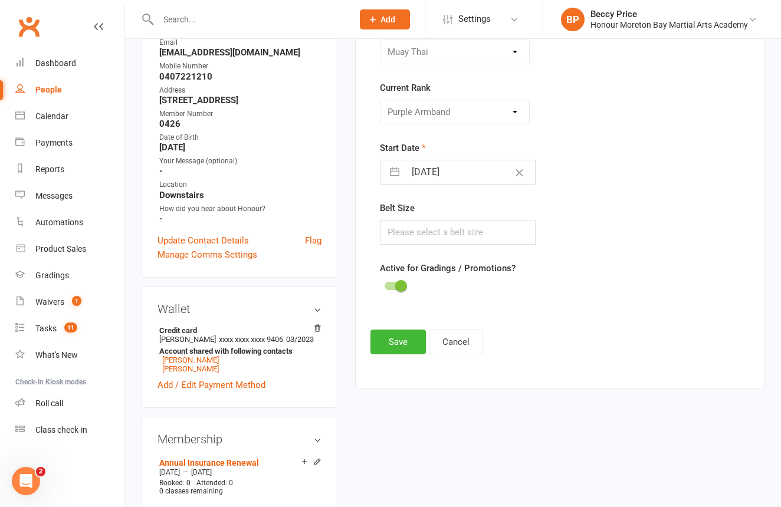
click at [205, 21] on input "text" at bounding box center [250, 19] width 190 height 17
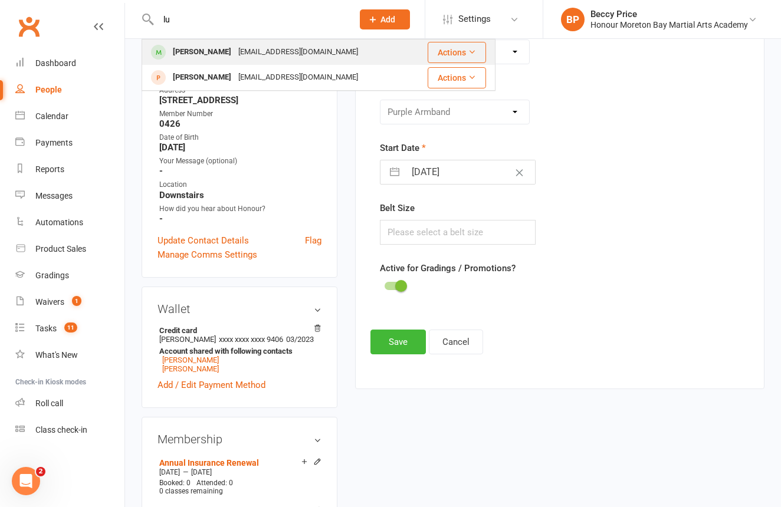
type input "lu"
click at [471, 54] on icon at bounding box center [472, 52] width 8 height 8
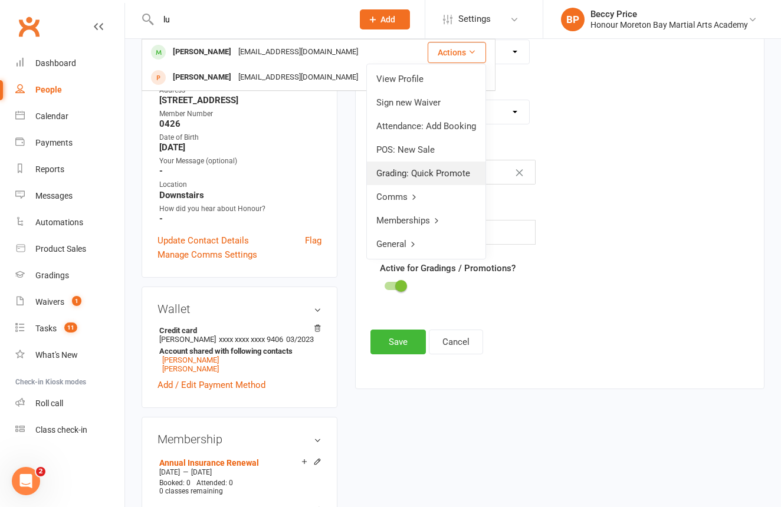
click at [404, 173] on link "Grading: Quick Promote" at bounding box center [426, 174] width 119 height 24
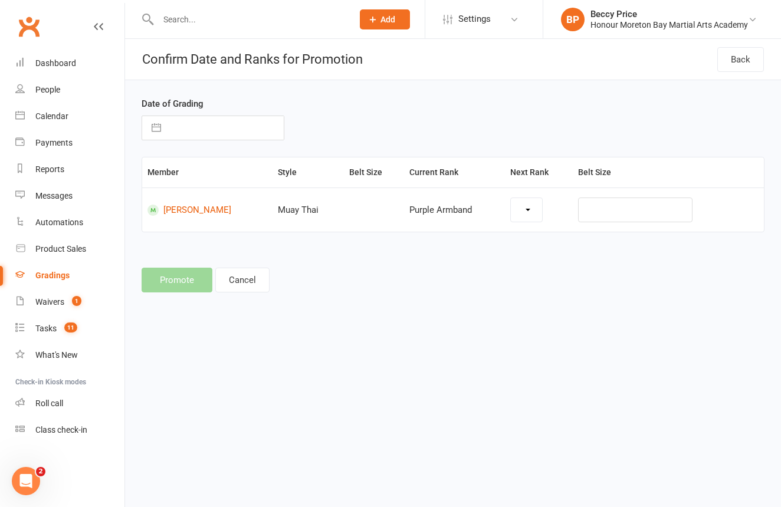
select select "14201"
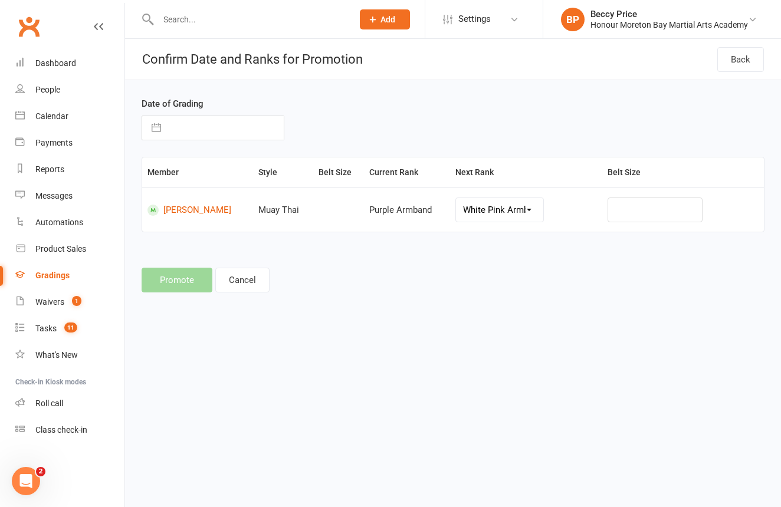
select select "8"
select select "2025"
select select "9"
select select "2025"
select select "10"
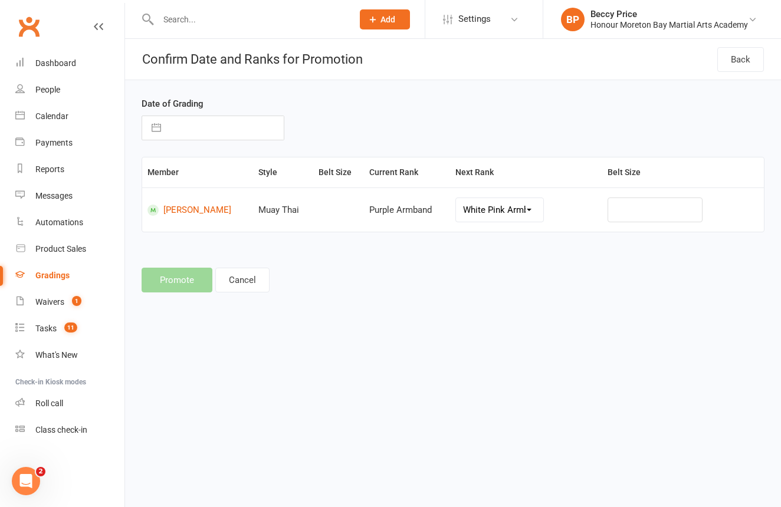
select select "2025"
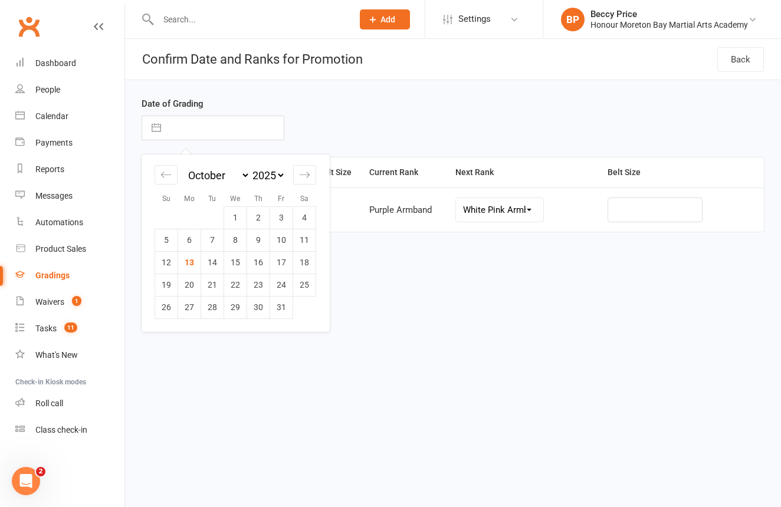
click at [199, 133] on input "text" at bounding box center [225, 128] width 117 height 24
click at [283, 245] on td "10" at bounding box center [281, 240] width 23 height 22
type input "10 Oct 2025"
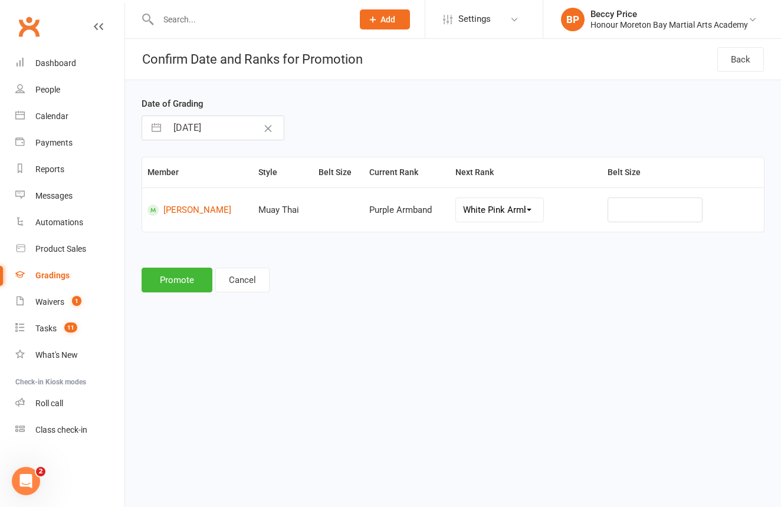
click at [217, 128] on input "10 Oct 2025" at bounding box center [225, 128] width 117 height 24
select select "8"
select select "2025"
select select "9"
select select "2025"
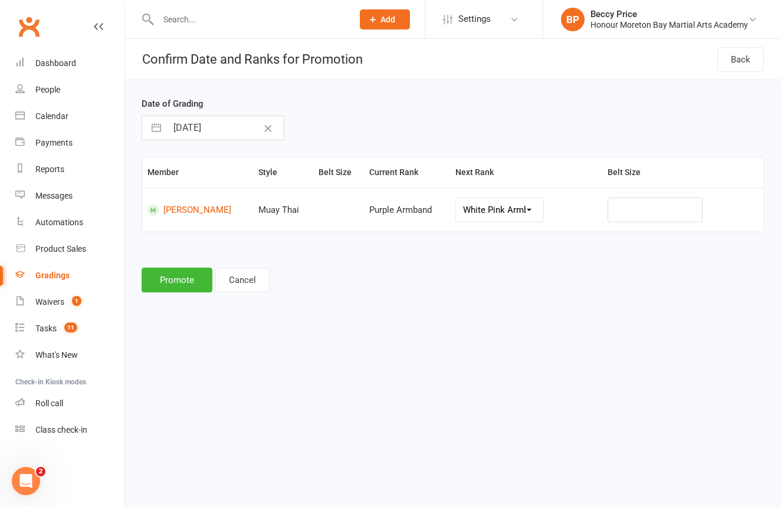
select select "10"
select select "2025"
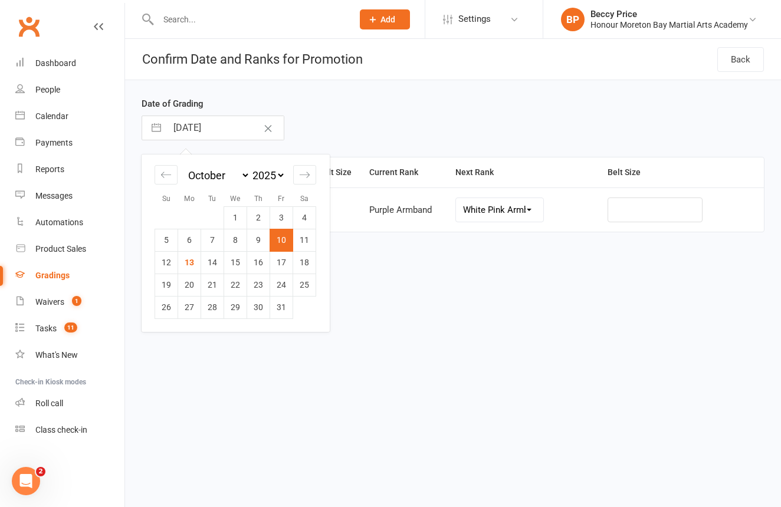
click at [307, 241] on td "11" at bounding box center [304, 240] width 23 height 22
type input "11 Oct 2025"
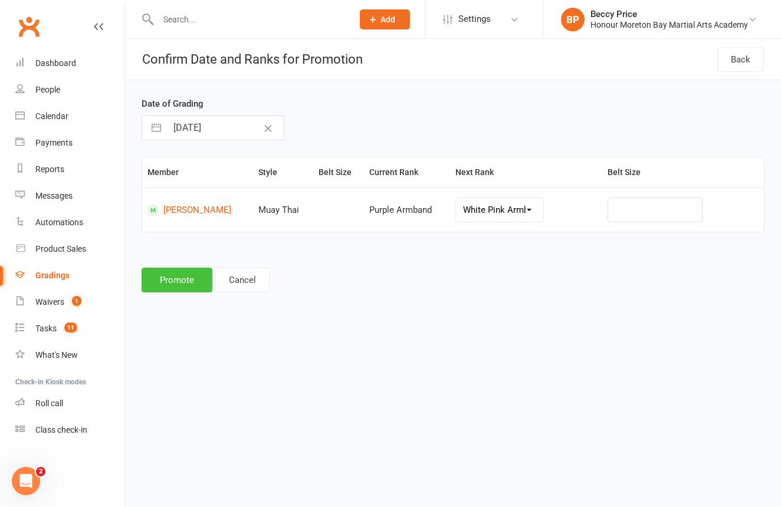
click at [170, 281] on button "Promote" at bounding box center [177, 280] width 71 height 25
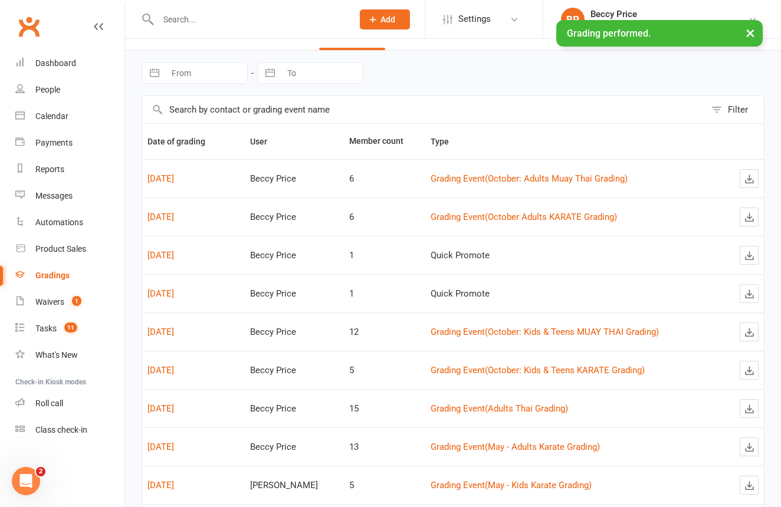
scroll to position [35, 0]
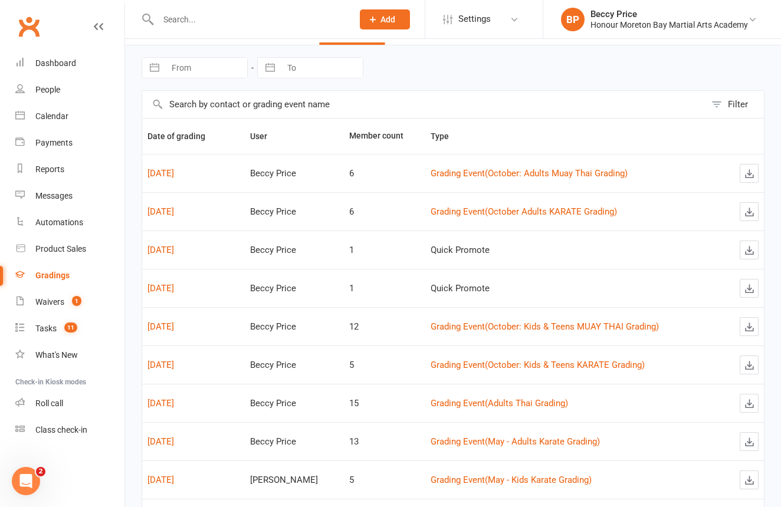
click at [196, 17] on input "text" at bounding box center [250, 19] width 190 height 17
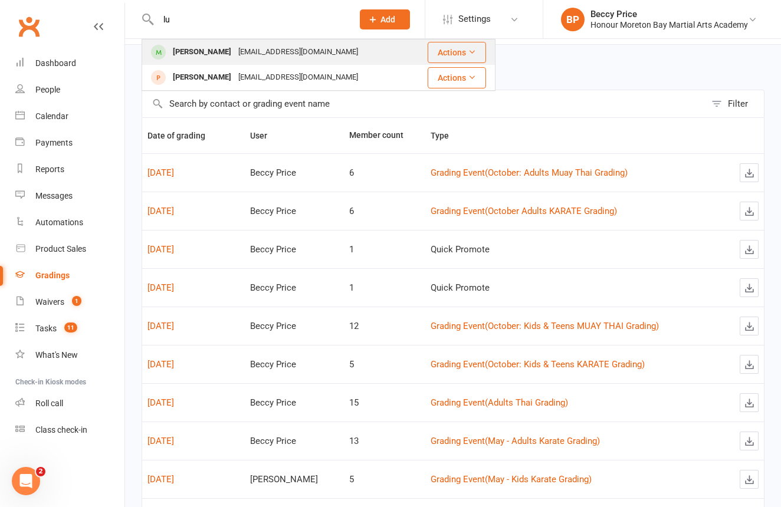
type input "lu"
click at [453, 54] on button "Actions" at bounding box center [457, 52] width 58 height 21
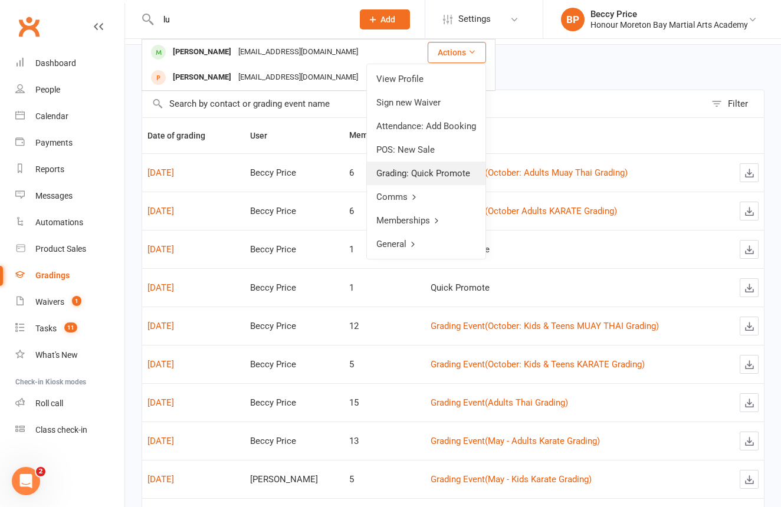
click at [424, 179] on link "Grading: Quick Promote" at bounding box center [426, 174] width 119 height 24
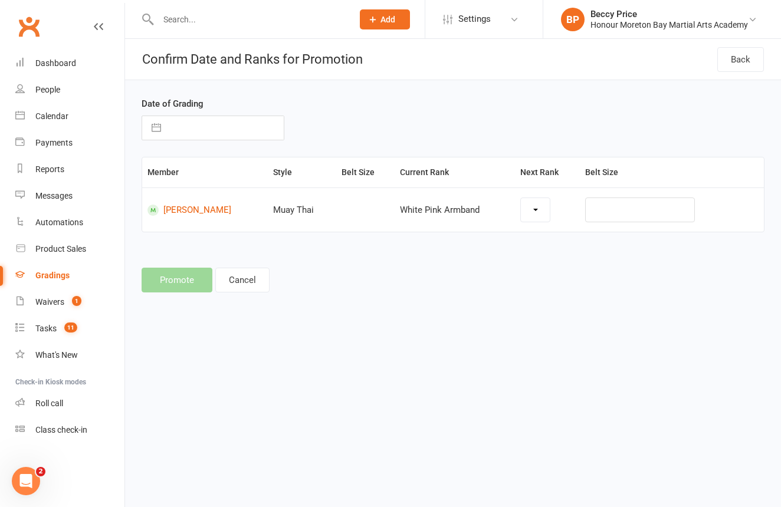
select select "14202"
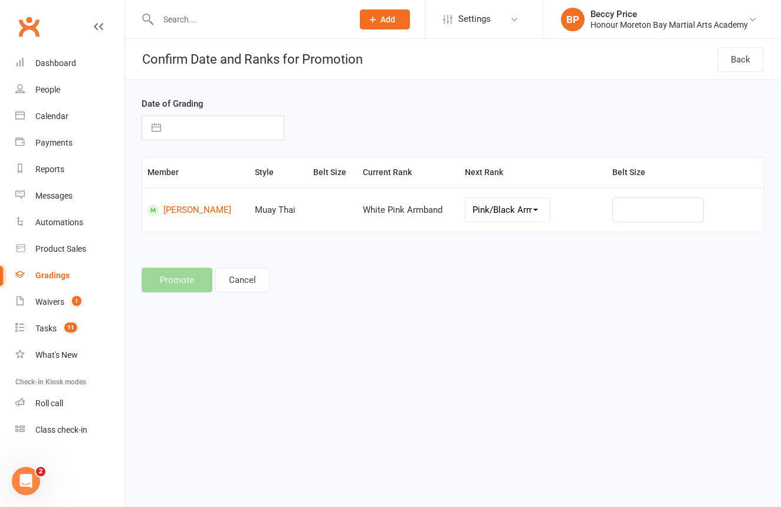
click at [425, 266] on div "Date of Grading Navigate forward to interact with the calendar and select a dat…" at bounding box center [453, 195] width 656 height 231
click at [63, 412] on link "Roll call" at bounding box center [69, 404] width 109 height 27
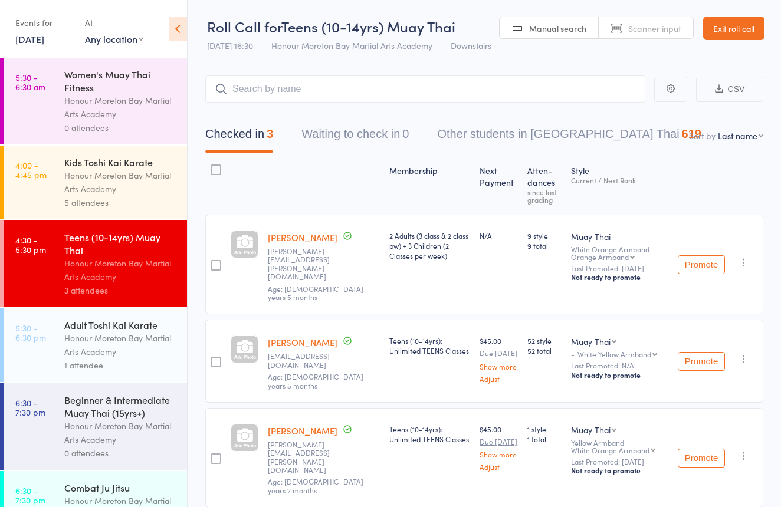
click at [88, 368] on div "1 attendee" at bounding box center [120, 366] width 113 height 14
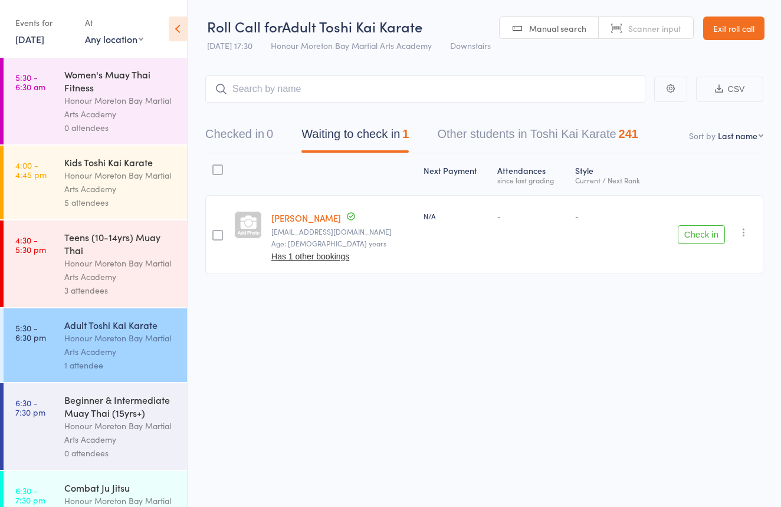
click at [91, 352] on div "Honour Moreton Bay Martial Arts Academy" at bounding box center [120, 345] width 113 height 27
click at [249, 133] on button "Checked in 0" at bounding box center [239, 137] width 68 height 31
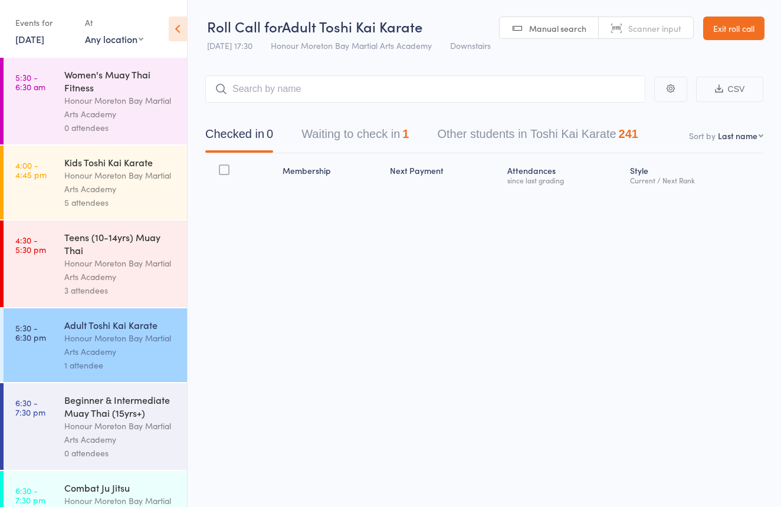
click at [368, 130] on button "Waiting to check in 1" at bounding box center [355, 137] width 107 height 31
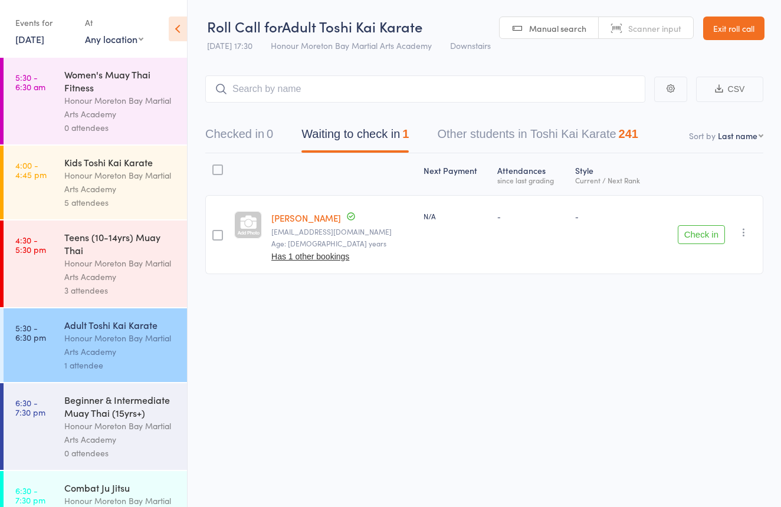
click at [235, 129] on button "Checked in 0" at bounding box center [239, 137] width 68 height 31
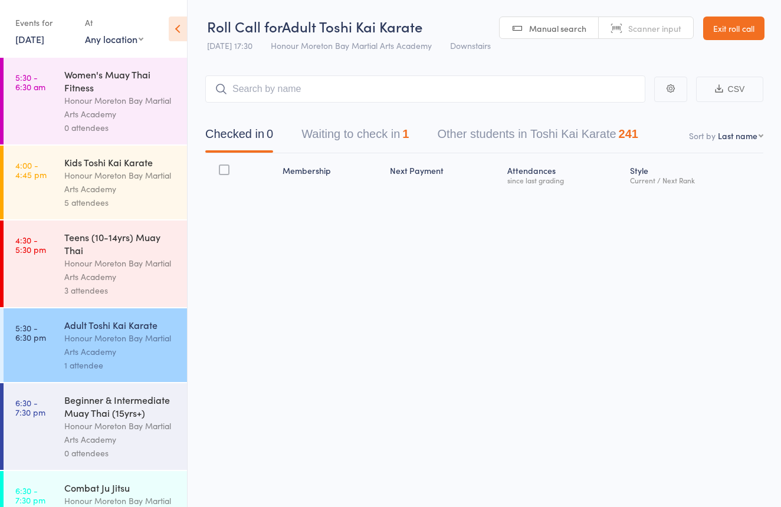
click at [619, 23] on link "Scanner input" at bounding box center [646, 28] width 94 height 22
click at [101, 181] on div "Honour Moreton Bay Martial Arts Academy" at bounding box center [120, 182] width 113 height 27
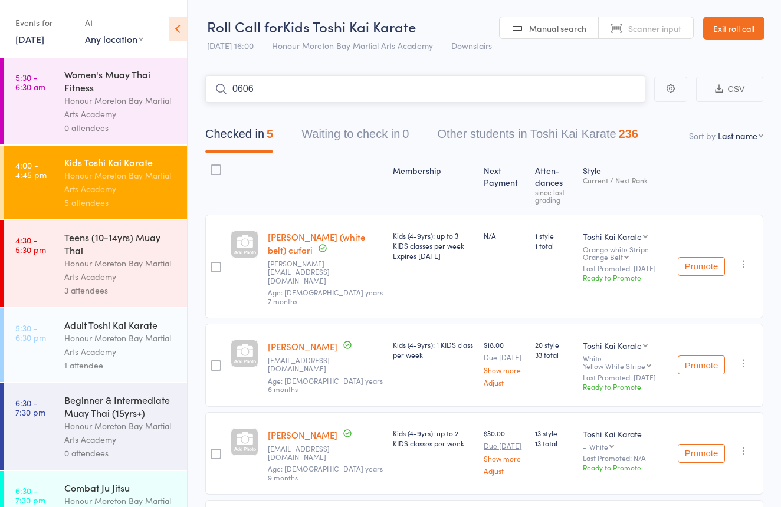
type input "0606"
click at [617, 110] on link "Drop in" at bounding box center [614, 114] width 38 height 18
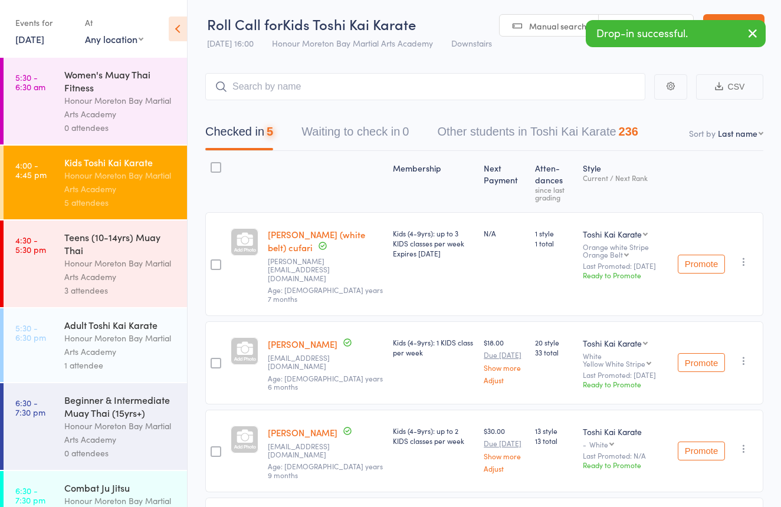
drag, startPoint x: 162, startPoint y: 318, endPoint x: 194, endPoint y: 289, distance: 42.6
click at [163, 316] on div "Adult Toshi Kai Karate Honour Moreton Bay Martial Arts Academy 1 attendee" at bounding box center [125, 346] width 123 height 74
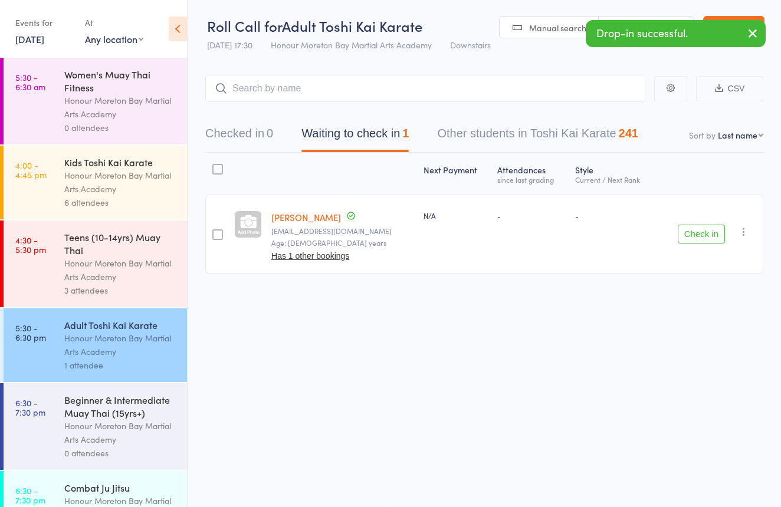
click at [673, 17] on link "Scanner input" at bounding box center [646, 28] width 94 height 22
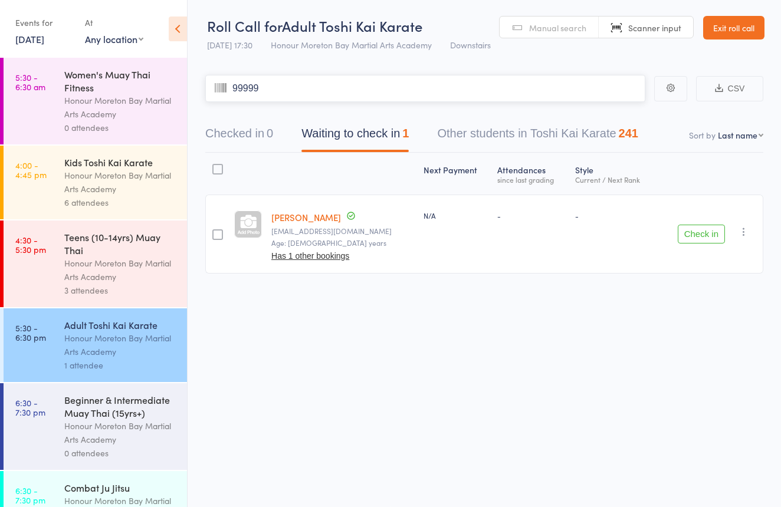
type input "99999"
type input "0322"
type input "0303"
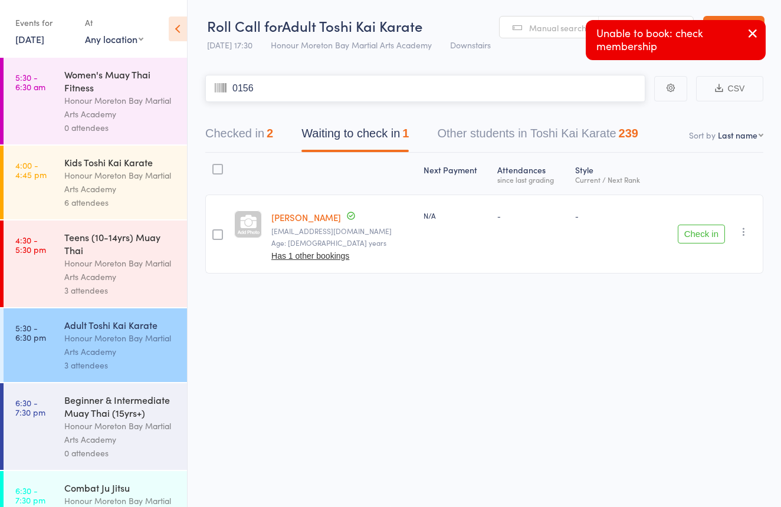
type input "0156"
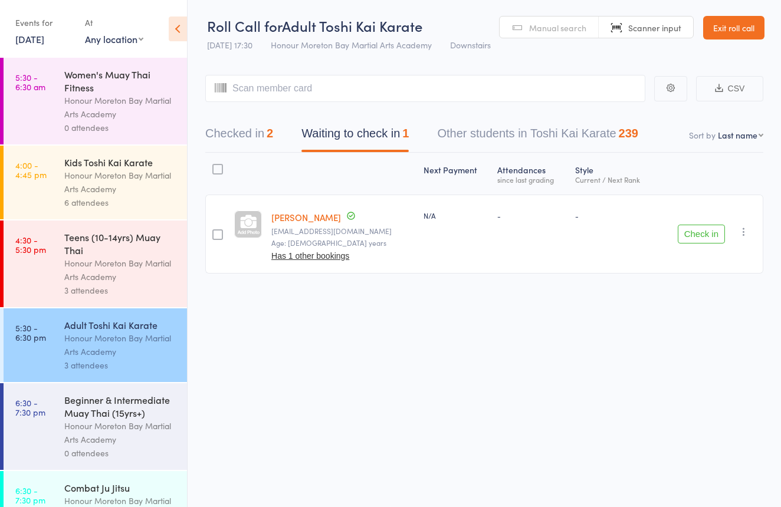
click at [571, 18] on link "Manual search" at bounding box center [549, 28] width 99 height 22
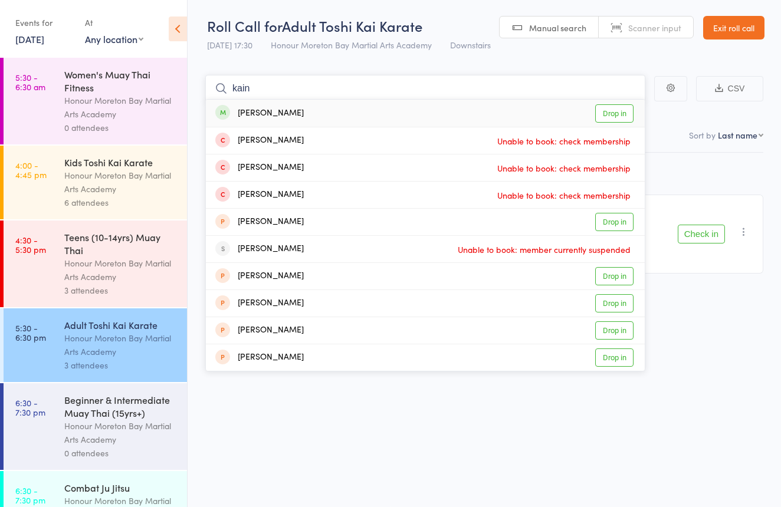
type input "kain"
click at [432, 102] on div "[PERSON_NAME] Drop in" at bounding box center [425, 113] width 439 height 27
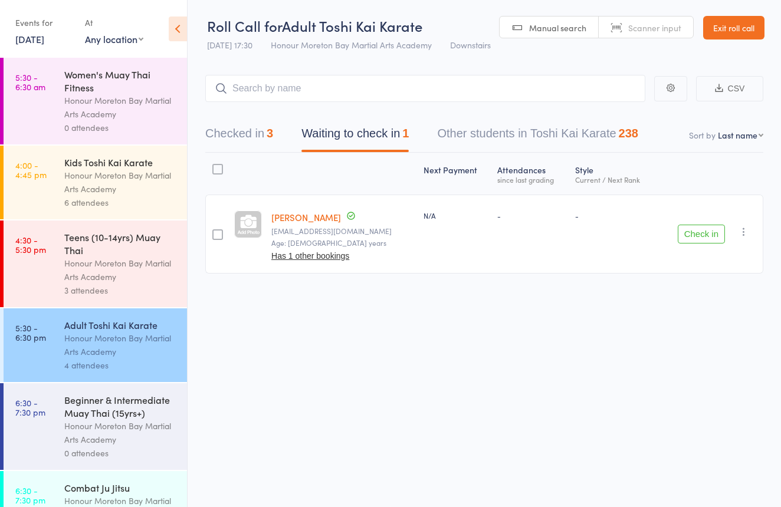
click at [635, 17] on link "Scanner input" at bounding box center [646, 28] width 94 height 22
type input "2358285"
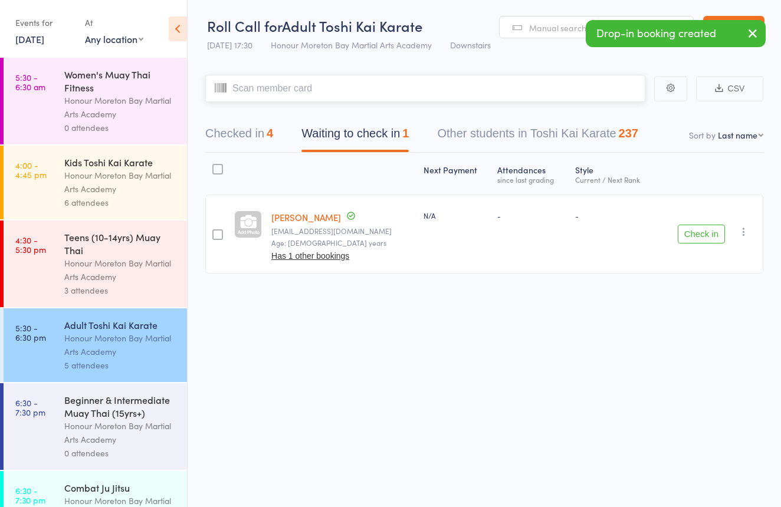
drag, startPoint x: 243, startPoint y: 136, endPoint x: 271, endPoint y: 124, distance: 30.4
click at [243, 136] on button "Checked in 4" at bounding box center [239, 136] width 68 height 31
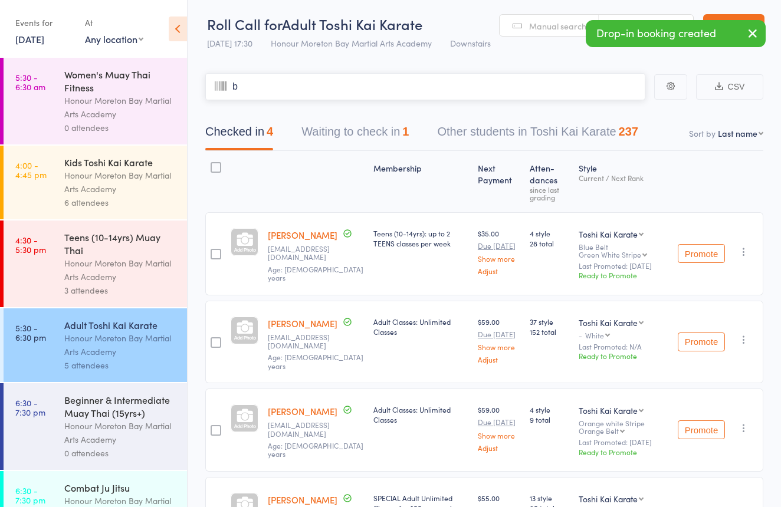
type input "be"
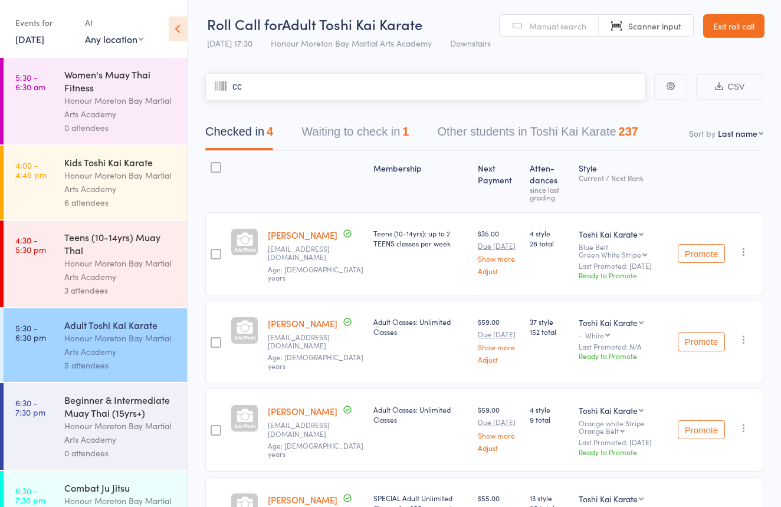
type input "ccy"
drag, startPoint x: 399, startPoint y: 73, endPoint x: 561, endPoint y: 31, distance: 167.7
click at [561, 31] on span "Manual search" at bounding box center [557, 26] width 57 height 12
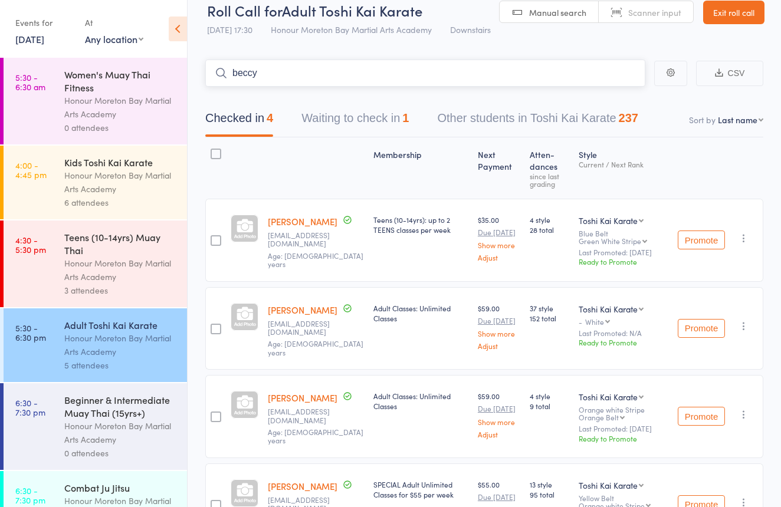
scroll to position [15, 0]
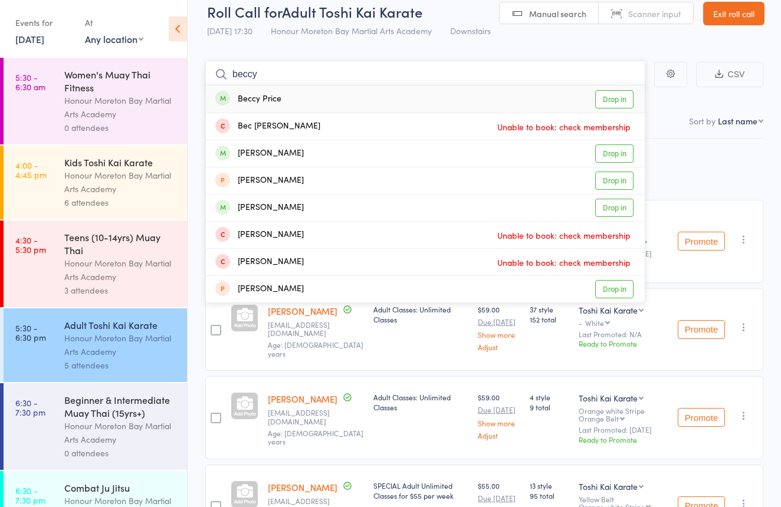
type input "beccy"
click at [399, 98] on div "Beccy Price Drop in" at bounding box center [425, 99] width 439 height 27
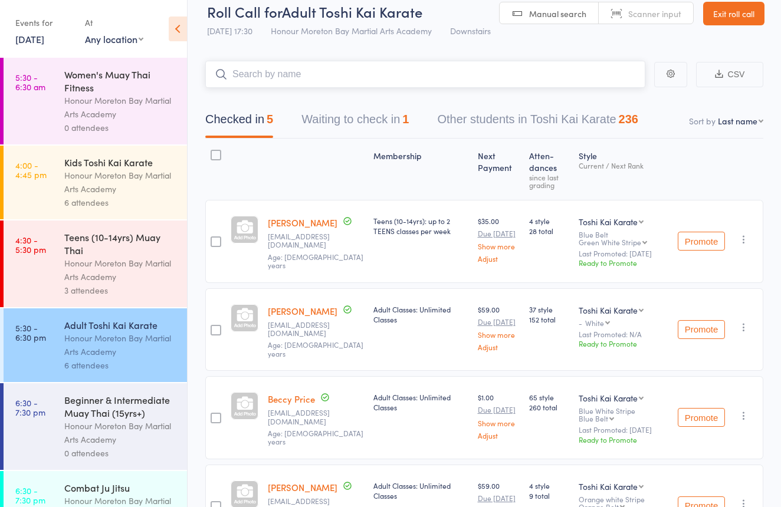
click at [383, 120] on button "Waiting to check in 1" at bounding box center [355, 122] width 107 height 31
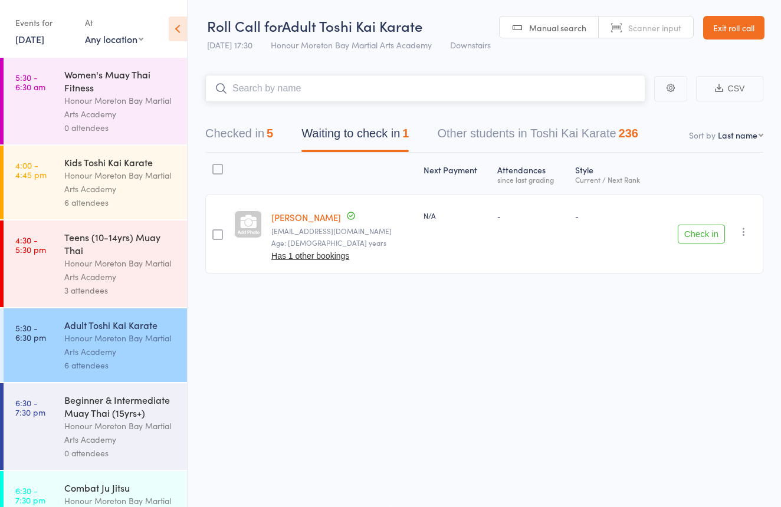
scroll to position [8, 0]
click at [693, 225] on button "Check in" at bounding box center [701, 234] width 47 height 19
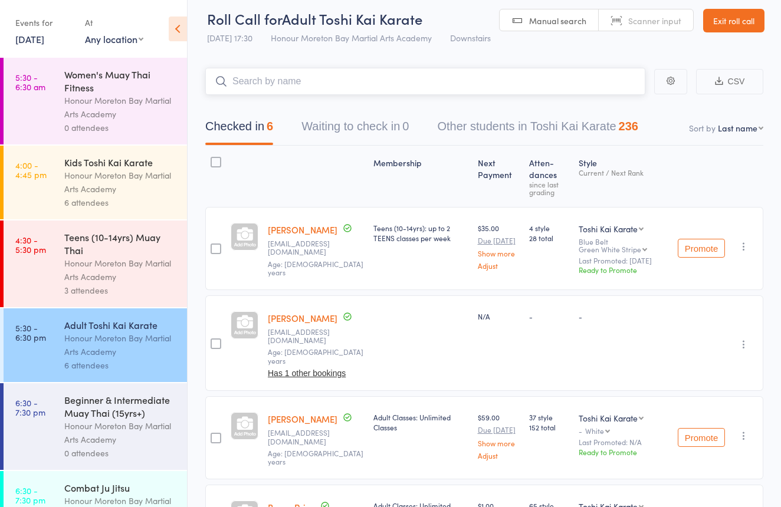
click at [385, 84] on input "search" at bounding box center [425, 81] width 440 height 27
click at [629, 17] on span "Scanner input" at bounding box center [654, 21] width 53 height 12
type input "2437000"
type input "243536"
